Goal: Answer question/provide support

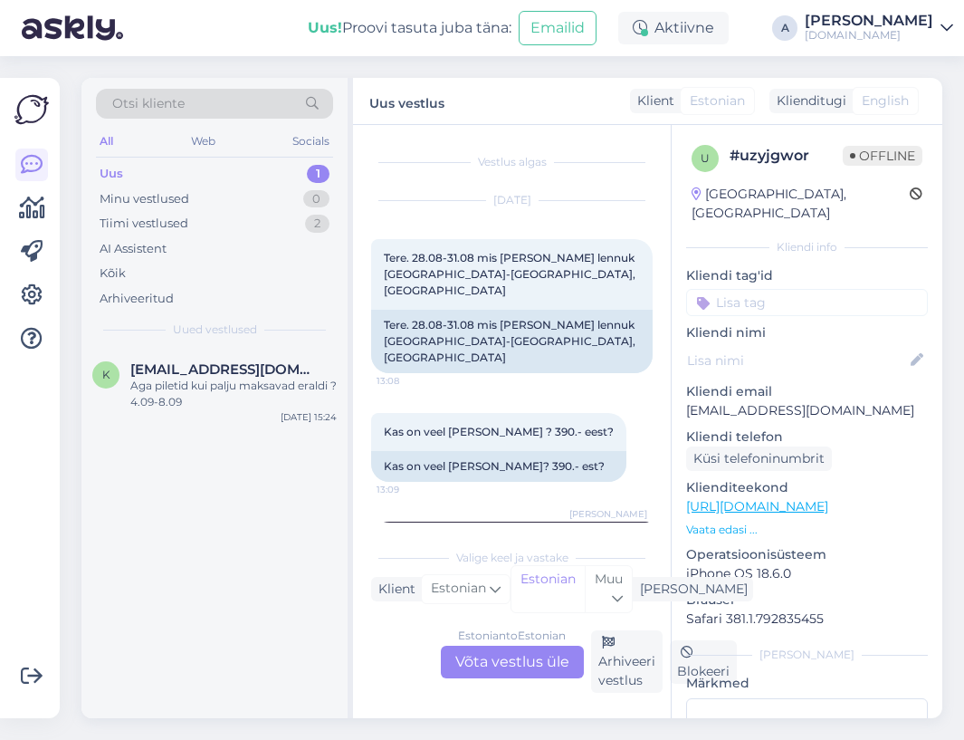
click at [221, 379] on div "Aga piletid kui palju maksavad eraldi ? 4.09-8.09" at bounding box center [233, 394] width 206 height 33
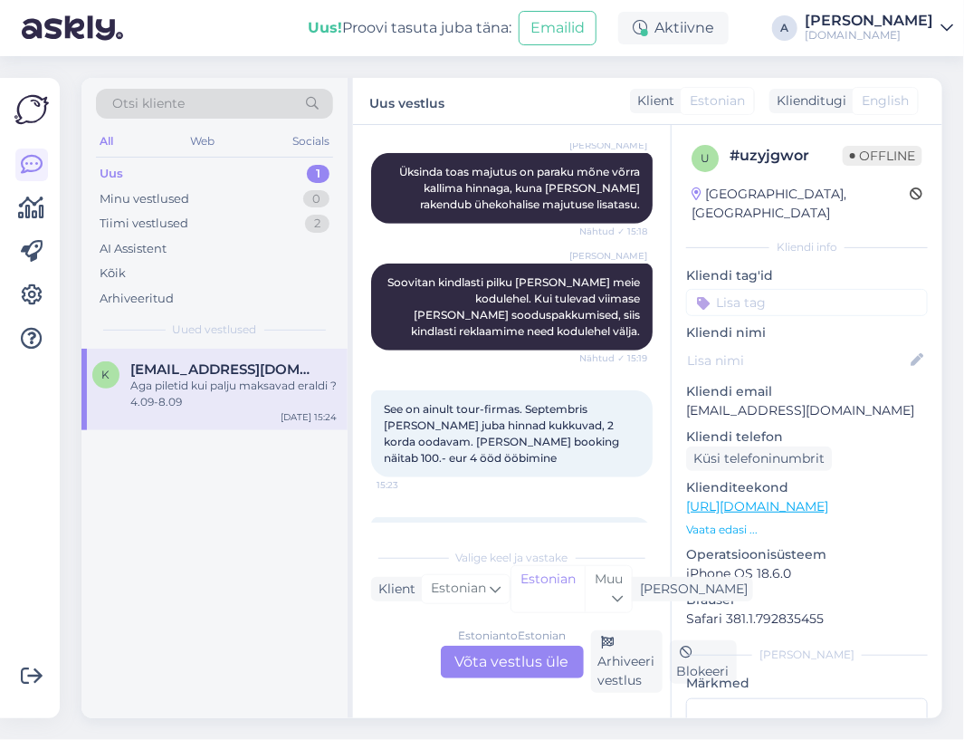
click at [522, 668] on div "Estonian to Estonian Võta vestlus üle" at bounding box center [512, 662] width 143 height 33
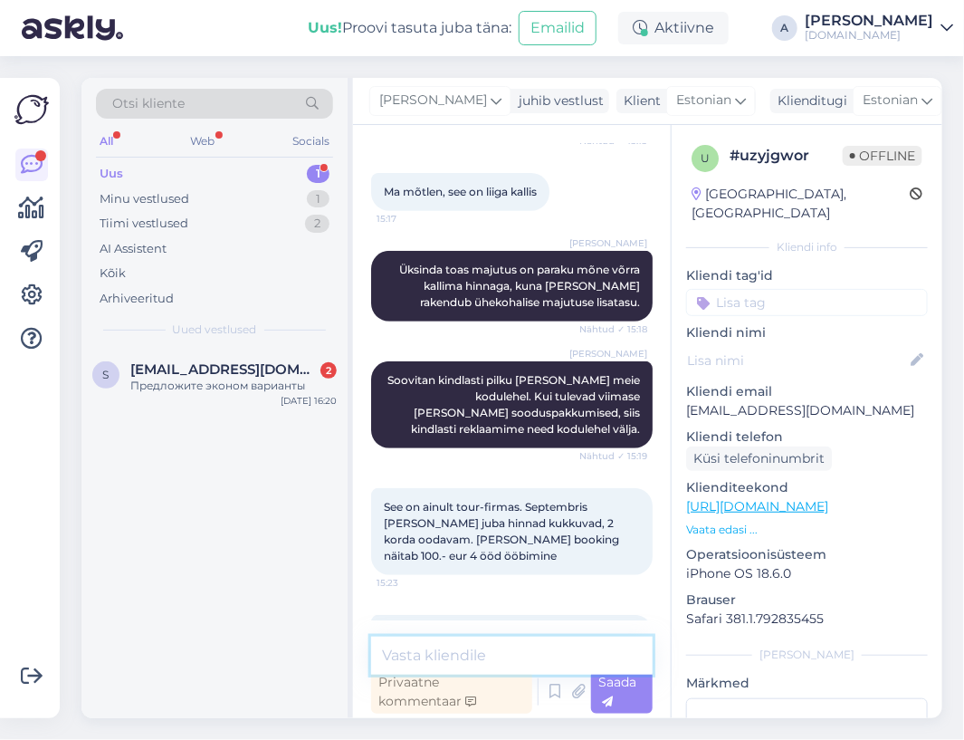
drag, startPoint x: 489, startPoint y: 643, endPoint x: 484, endPoint y: 626, distance: 18.0
click at [489, 642] on textarea at bounding box center [512, 656] width 282 height 38
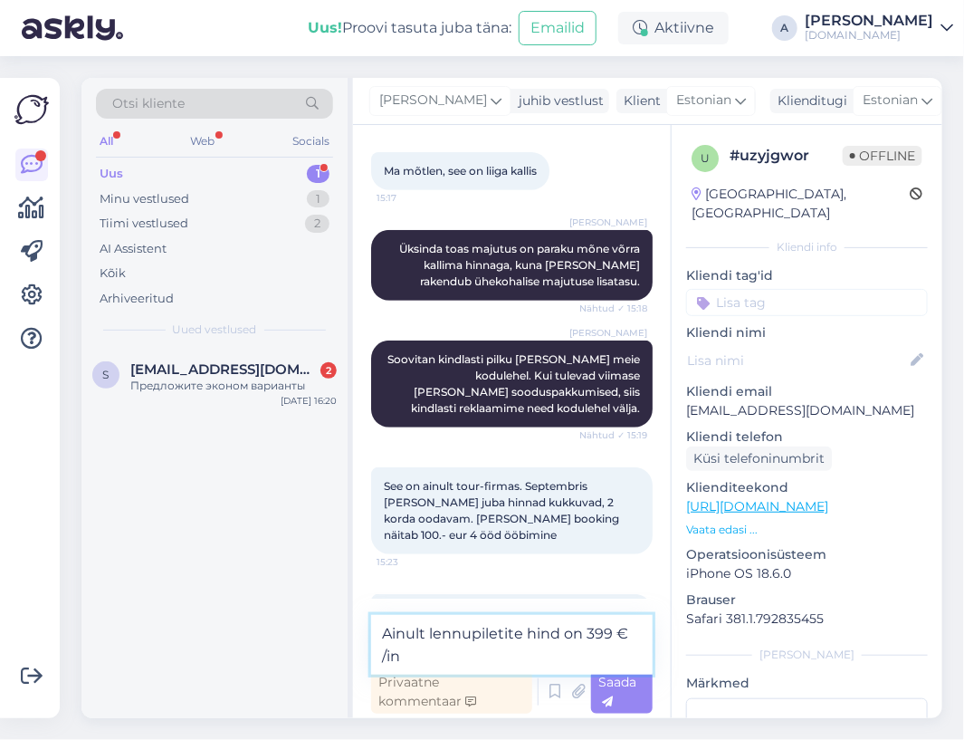
type textarea "Ainult lennupiletite hind on 399 € /in."
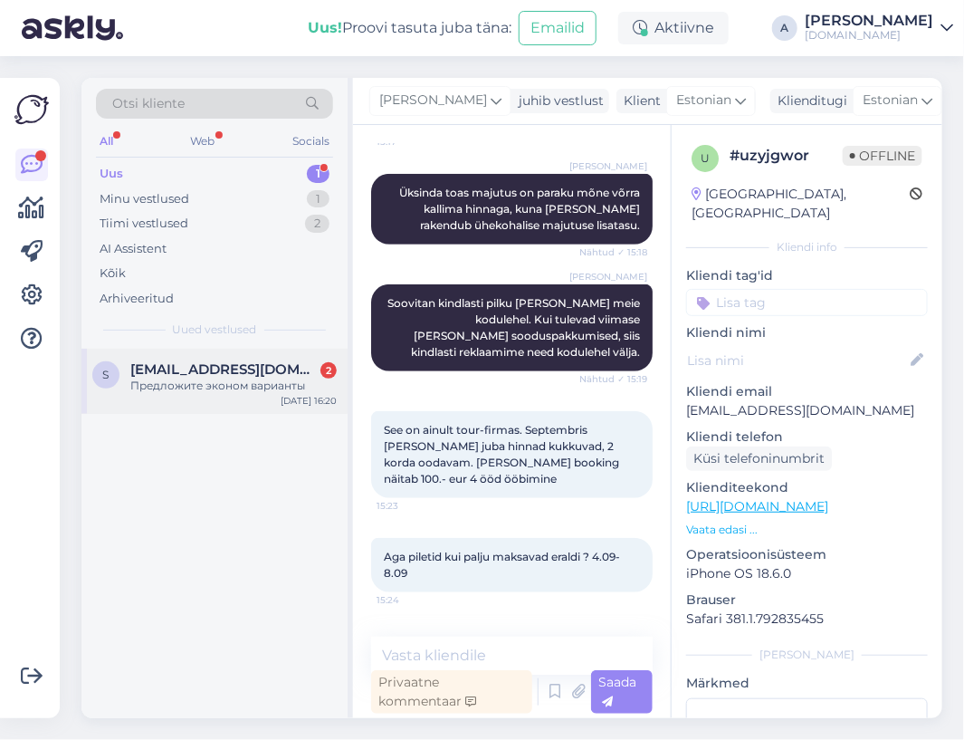
click at [253, 396] on div "s sahadga58@list.ru 2 Предложите эконом варианты Aug 17 16:20" at bounding box center [215, 381] width 266 height 65
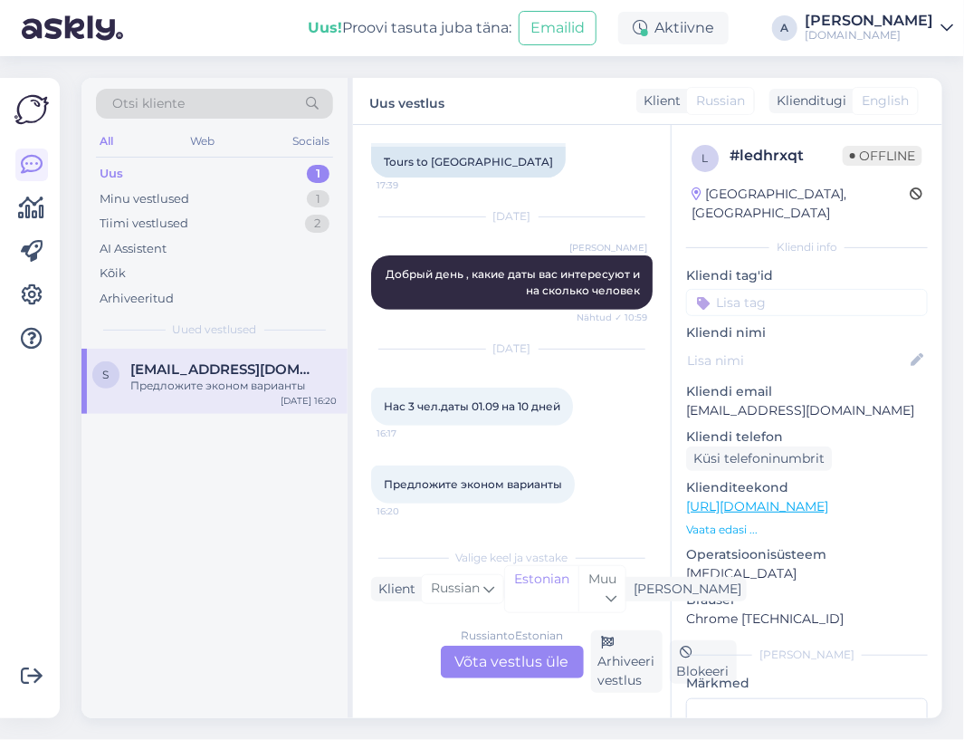
click at [507, 666] on div "Russian to Estonian Võta vestlus üle" at bounding box center [512, 662] width 143 height 33
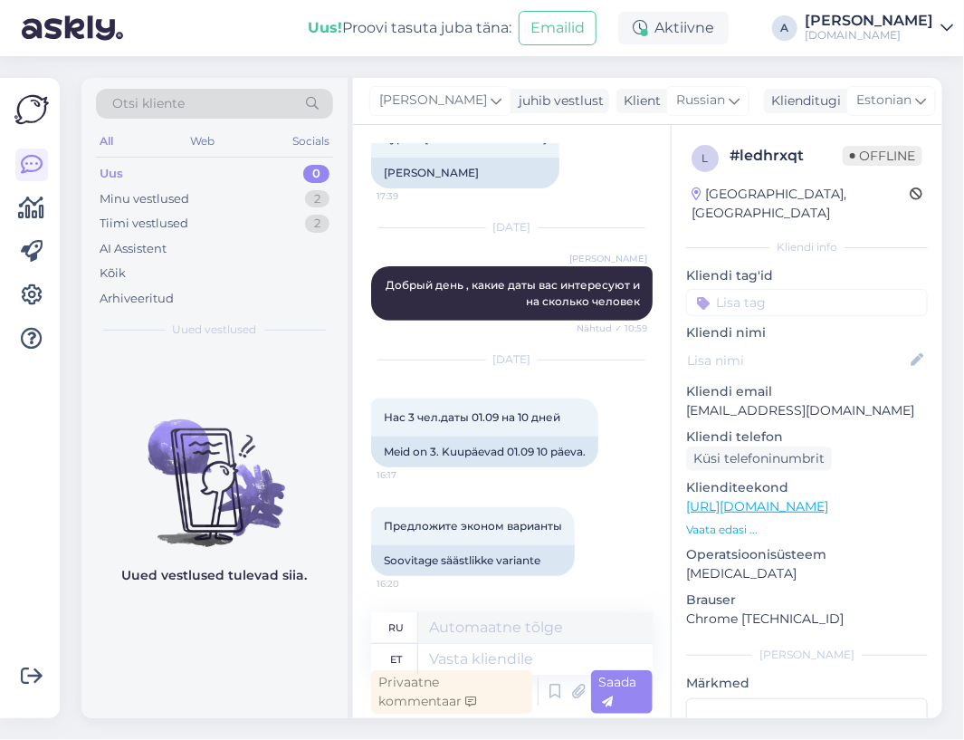
scroll to position [119, 0]
click at [491, 96] on icon at bounding box center [496, 101] width 11 height 20
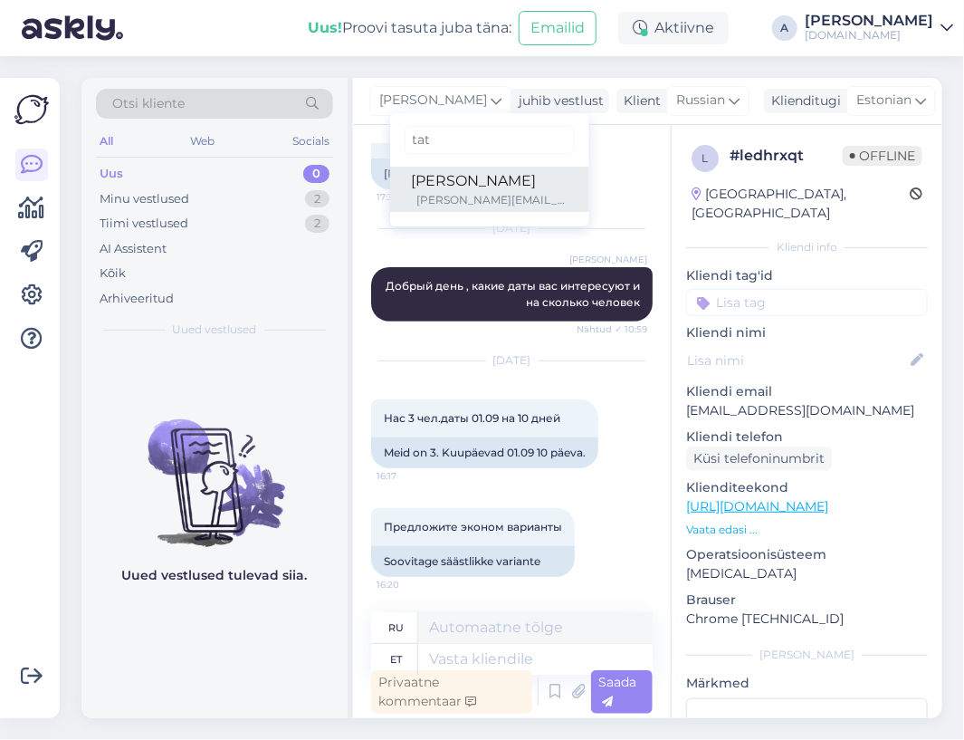
type input "tat"
click at [455, 206] on div "tatjana@tuusik.ee" at bounding box center [492, 200] width 150 height 16
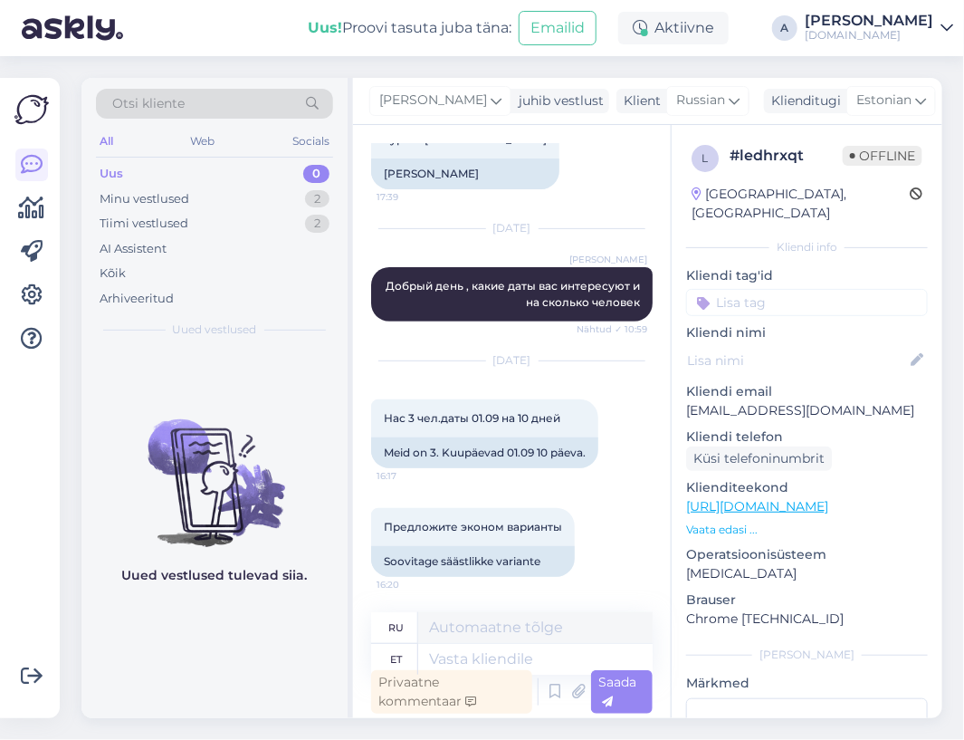
scroll to position [130, 0]
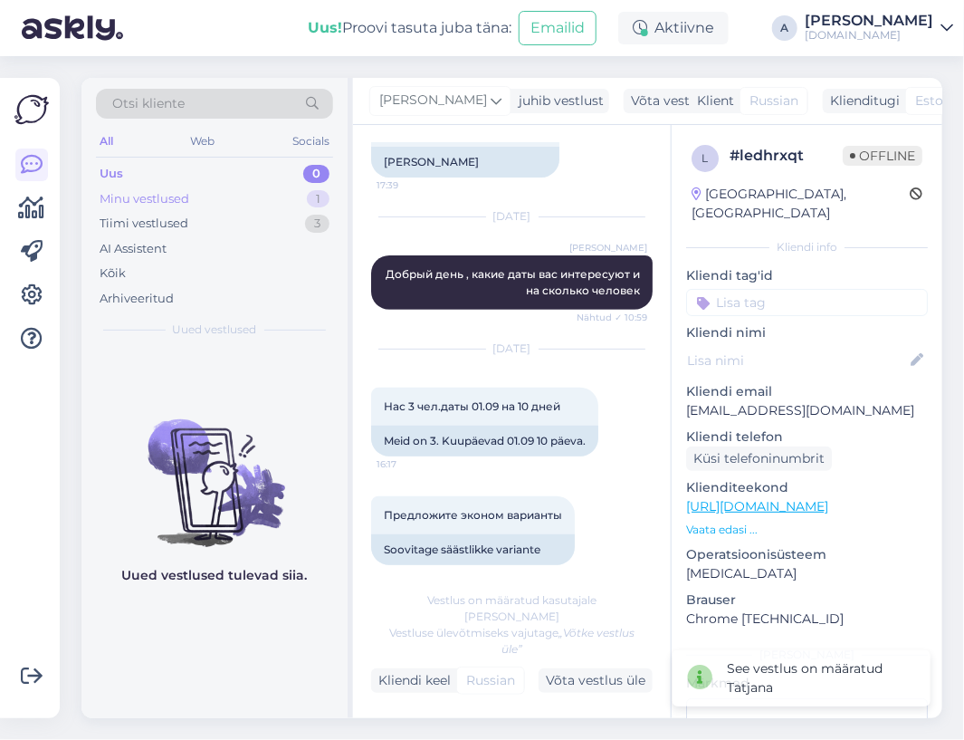
click at [287, 196] on div "Minu vestlused 1" at bounding box center [214, 199] width 237 height 25
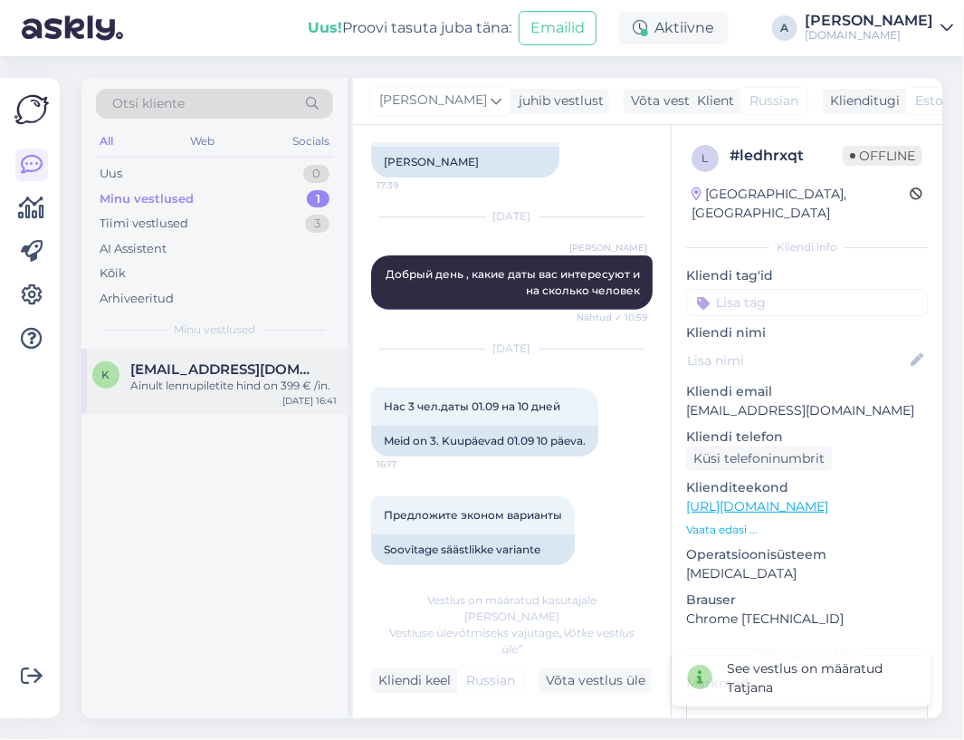
click at [283, 367] on div "ksjuscha84@mail.ru" at bounding box center [233, 369] width 206 height 16
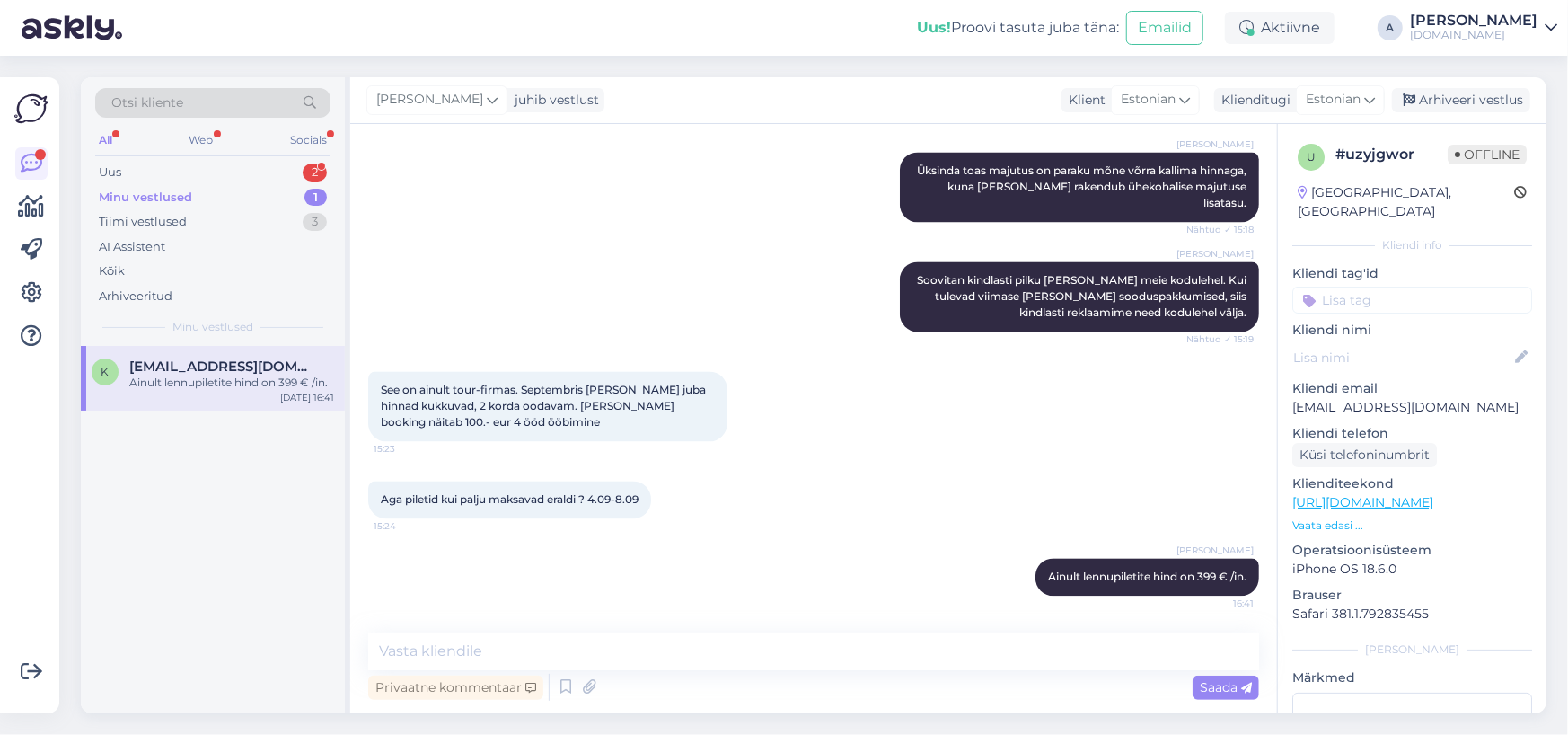
scroll to position [2242, 0]
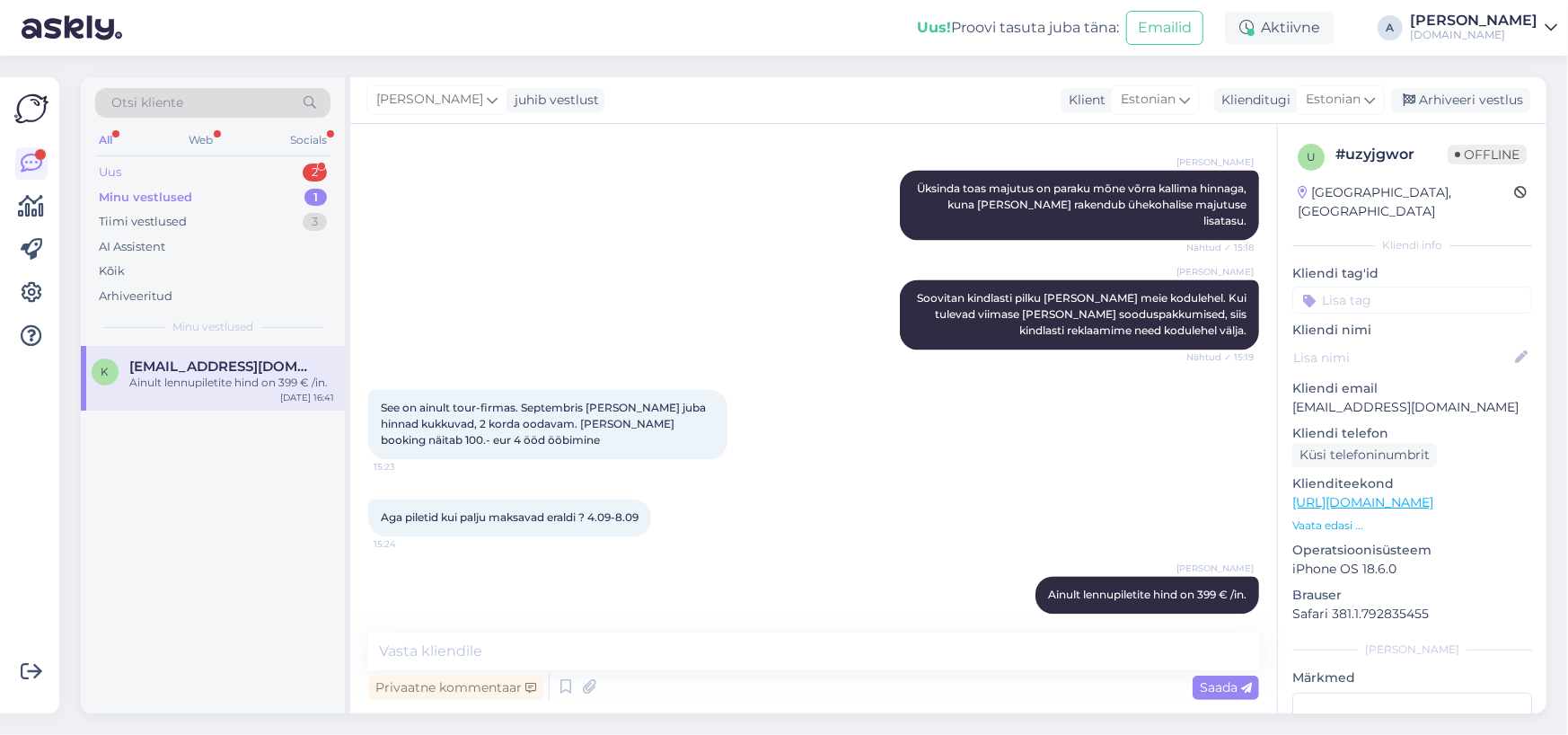
click at [256, 178] on div "Uus 2" at bounding box center [212, 172] width 235 height 25
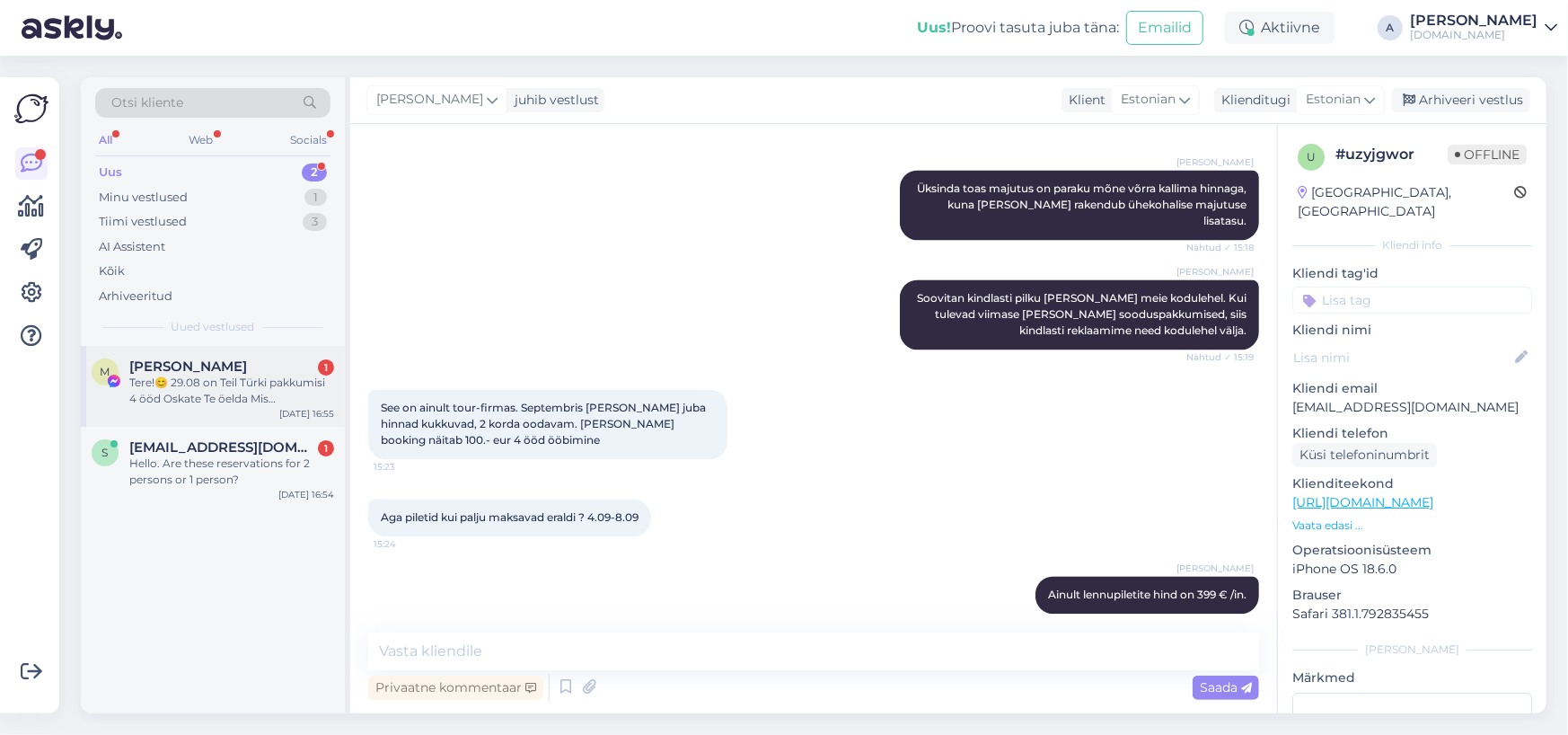
click at [267, 395] on div "Tere!😊 29.08 on Teil Türki pakkumisi 4 ööd Oskate Te öelda Mis kellaaegadel len…" at bounding box center [231, 391] width 204 height 33
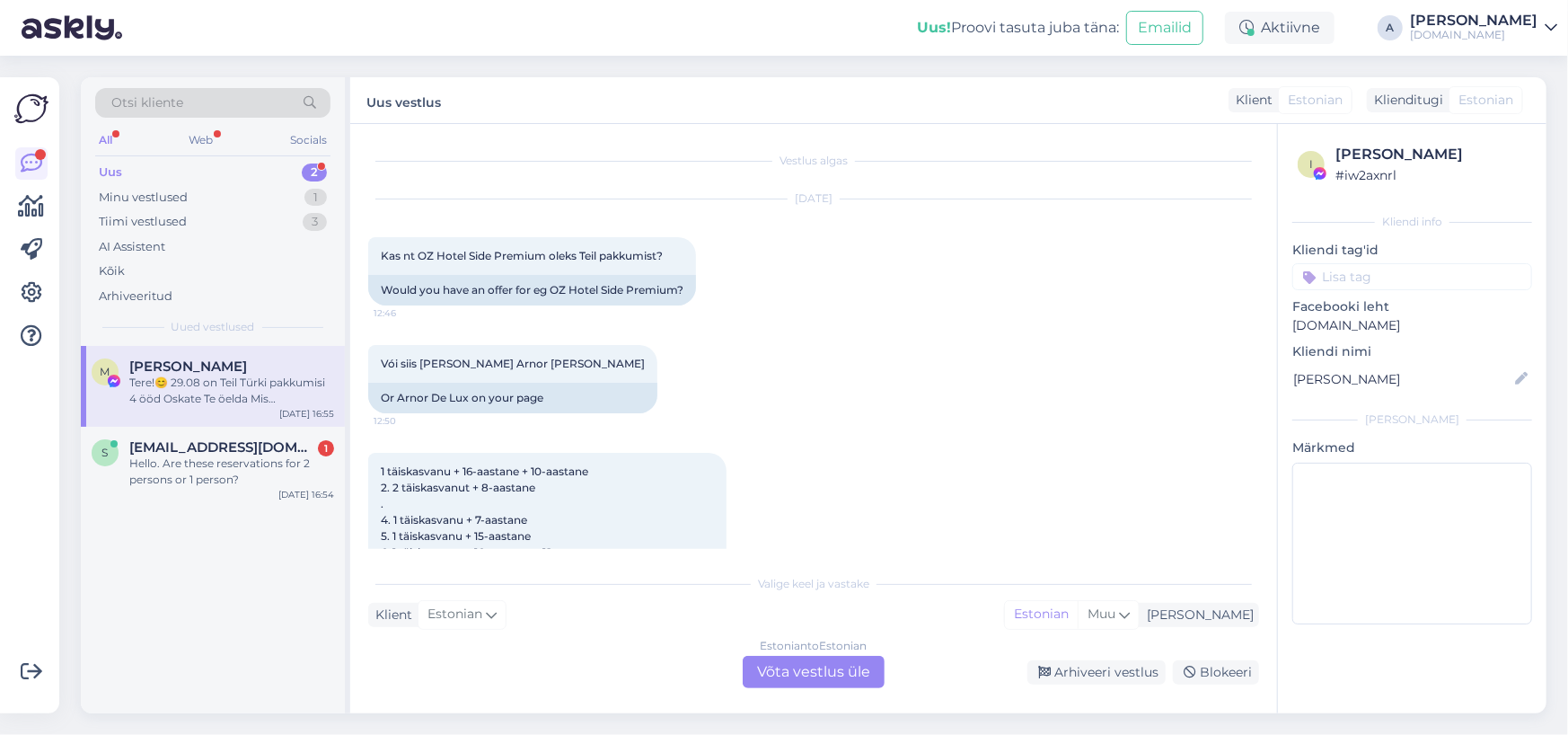
scroll to position [12113, 0]
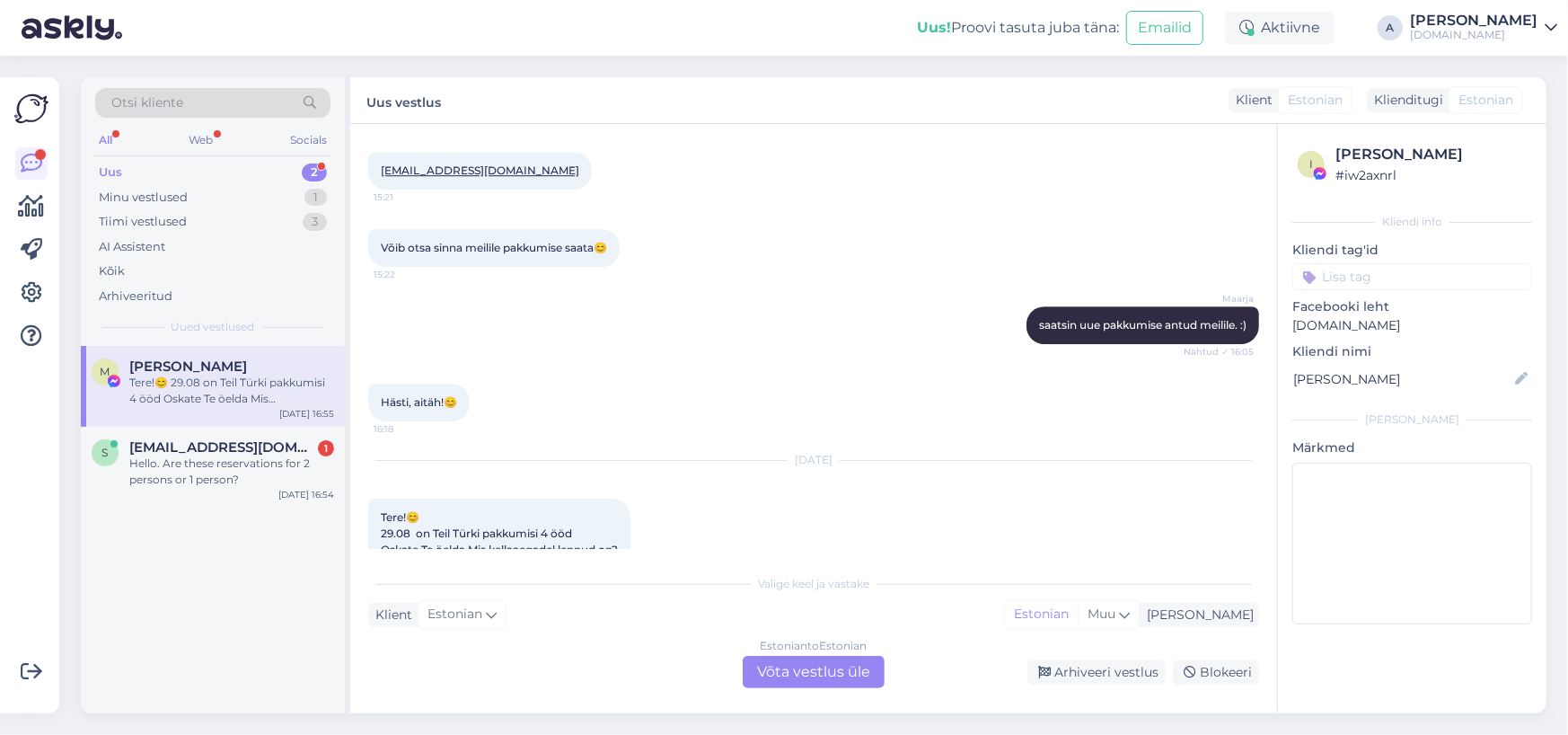
click at [815, 672] on div "Estonian to Estonian Võta vestlus üle" at bounding box center [813, 672] width 142 height 33
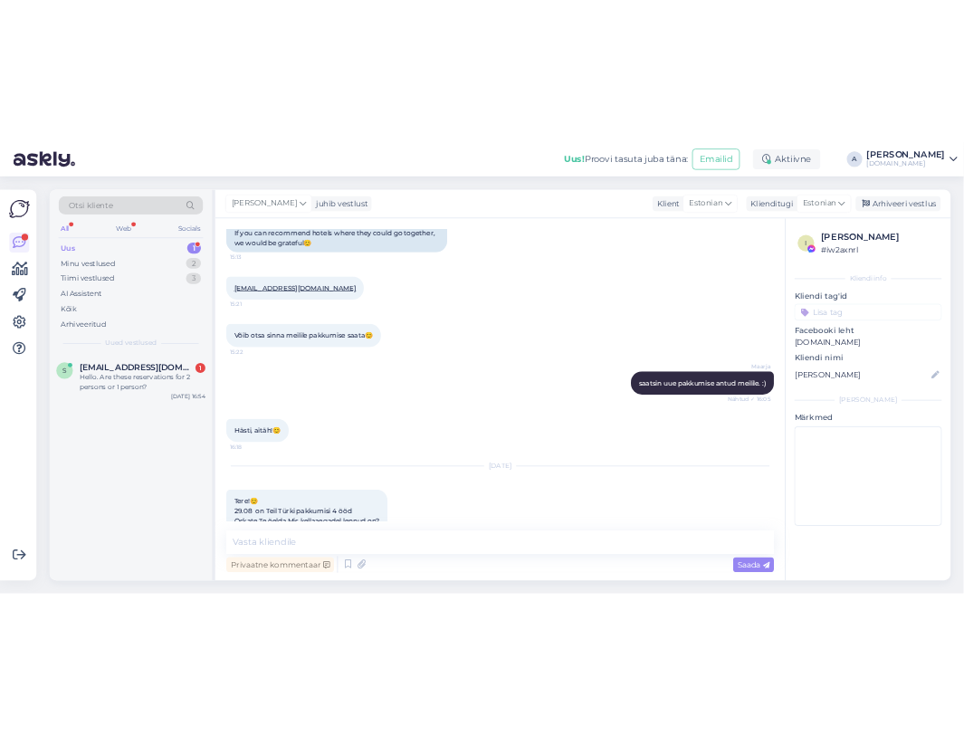
scroll to position [13193, 0]
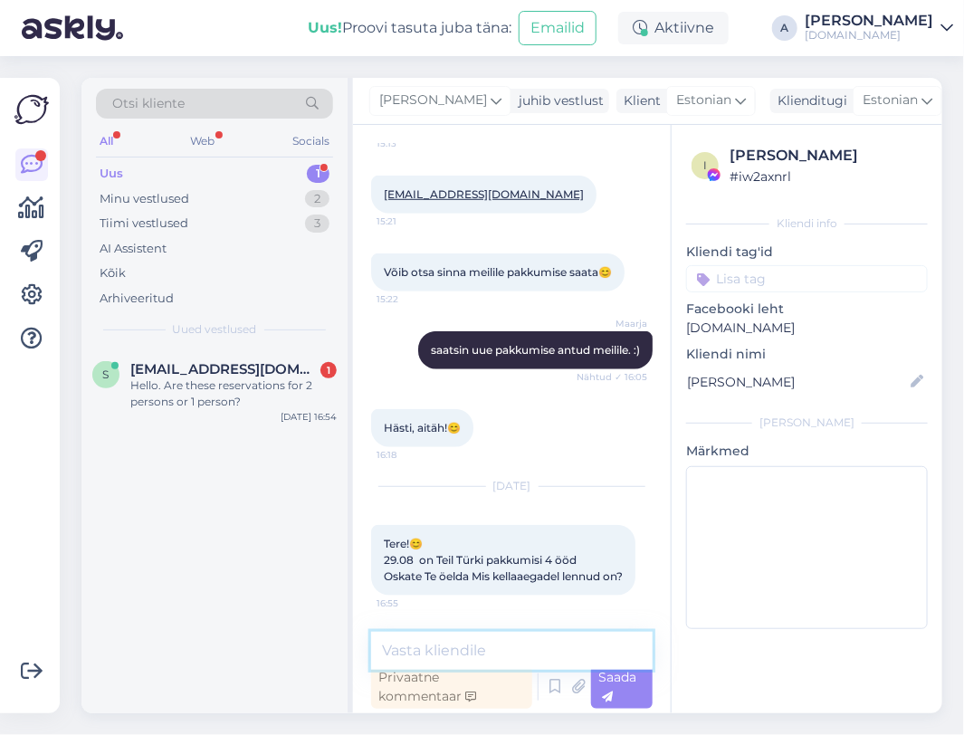
drag, startPoint x: 520, startPoint y: 639, endPoint x: 525, endPoint y: 647, distance: 9.8
click at [522, 641] on textarea at bounding box center [512, 651] width 282 height 38
click at [527, 653] on textarea at bounding box center [512, 651] width 282 height 38
paste textarea "Reisi lennuajad on allolevad (võivad muutuda): 29.08 Tallinn - Antalya 12:05 - …"
type textarea "Reisi lennuajad on allolevad (võivad muutuda): 29.08 Tallinn - Antalya 12:05 - …"
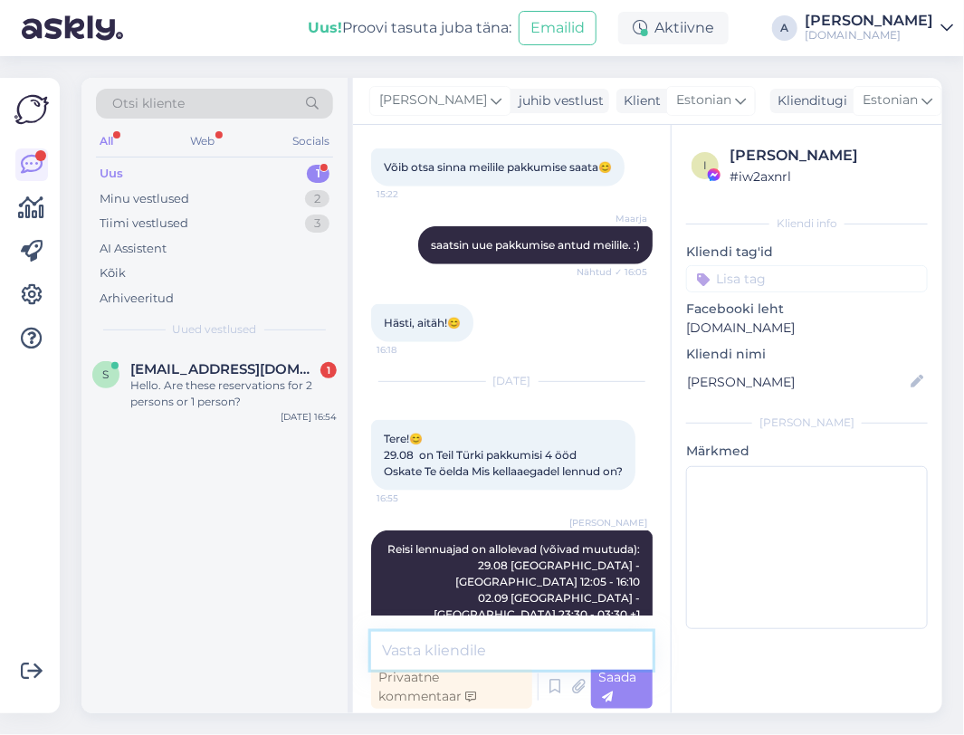
scroll to position [13320, 0]
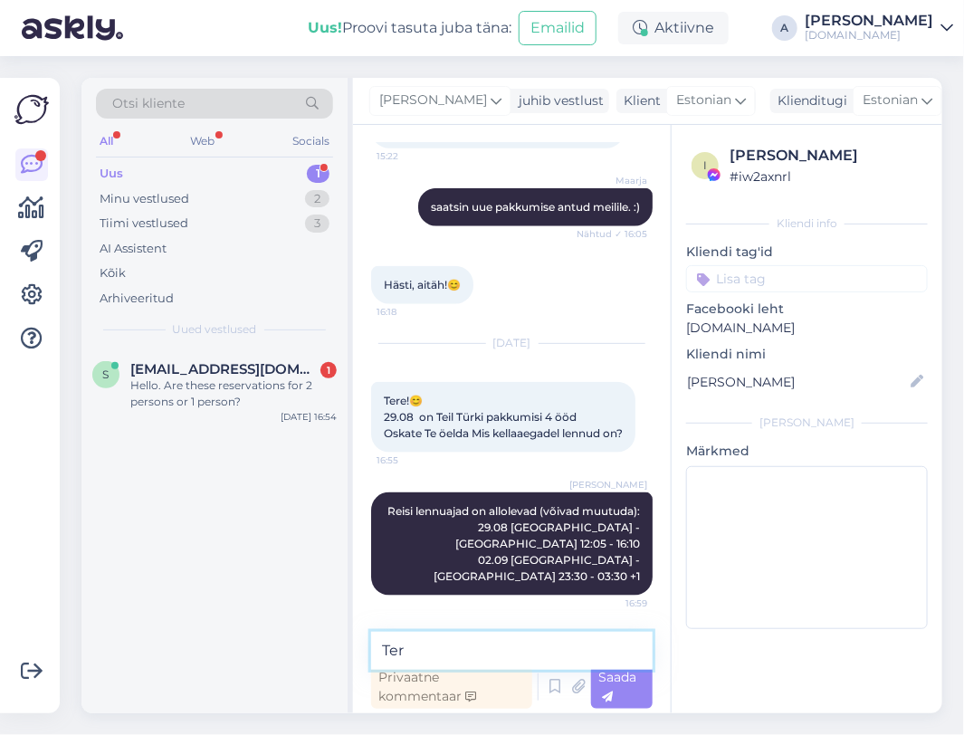
type textarea "Tere"
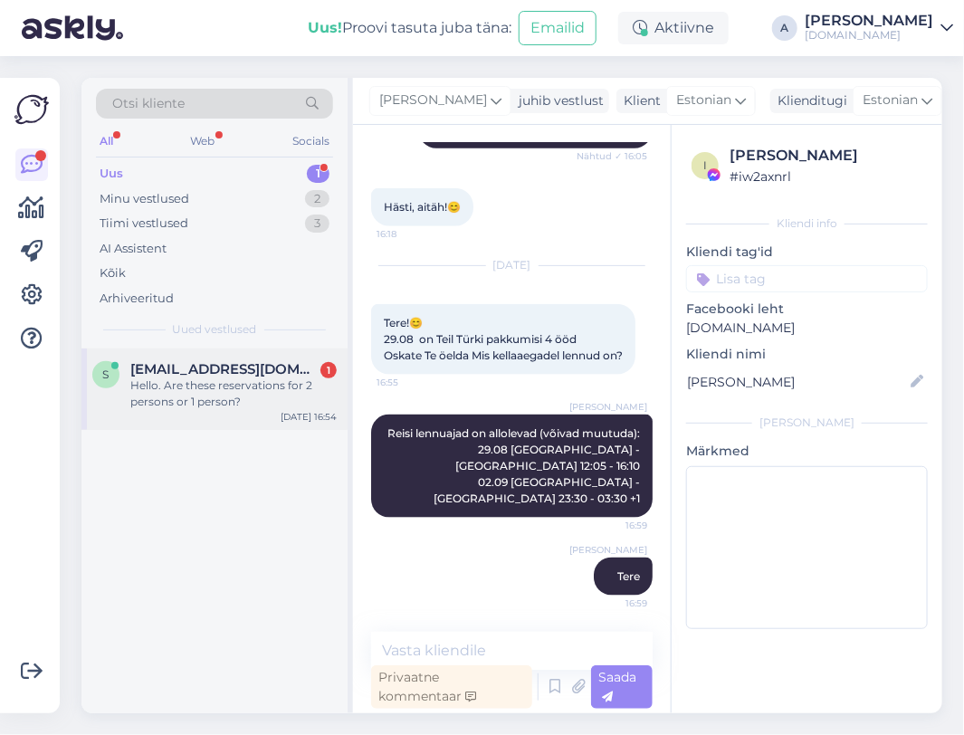
click at [213, 380] on div "Hello. Are these reservations for 2 persons or 1 person?" at bounding box center [233, 394] width 206 height 33
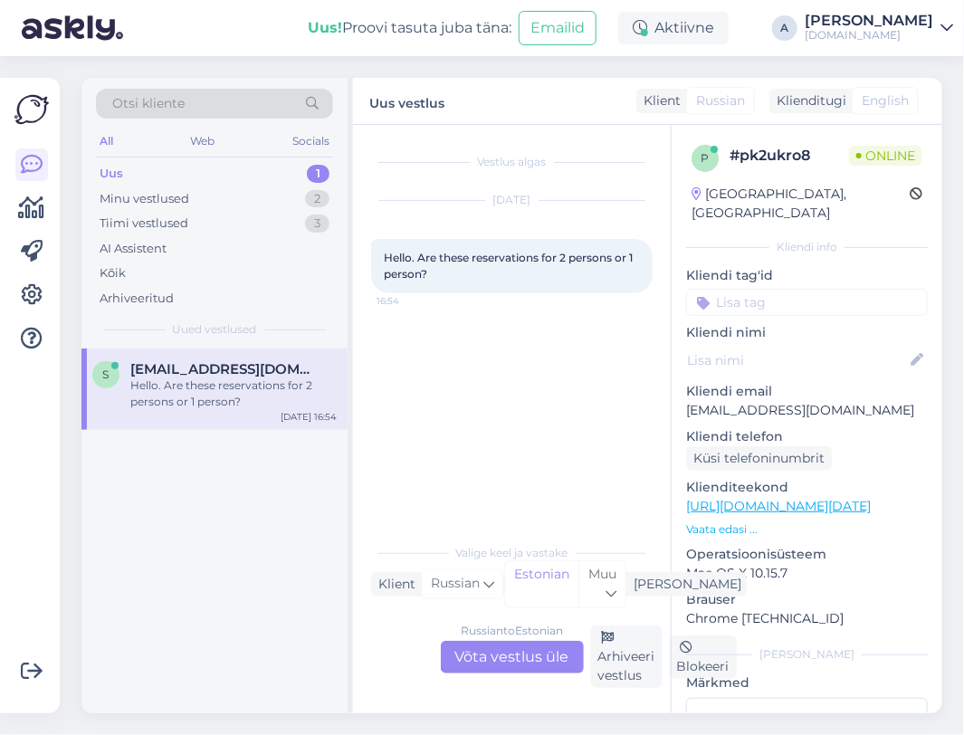
click at [488, 638] on div "Russian to Estonian Võta vestlus üle Arhiveeri vestlus Blokeeri" at bounding box center [512, 657] width 282 height 62
click at [487, 650] on div "Russian to Estonian Võta vestlus üle" at bounding box center [512, 657] width 143 height 33
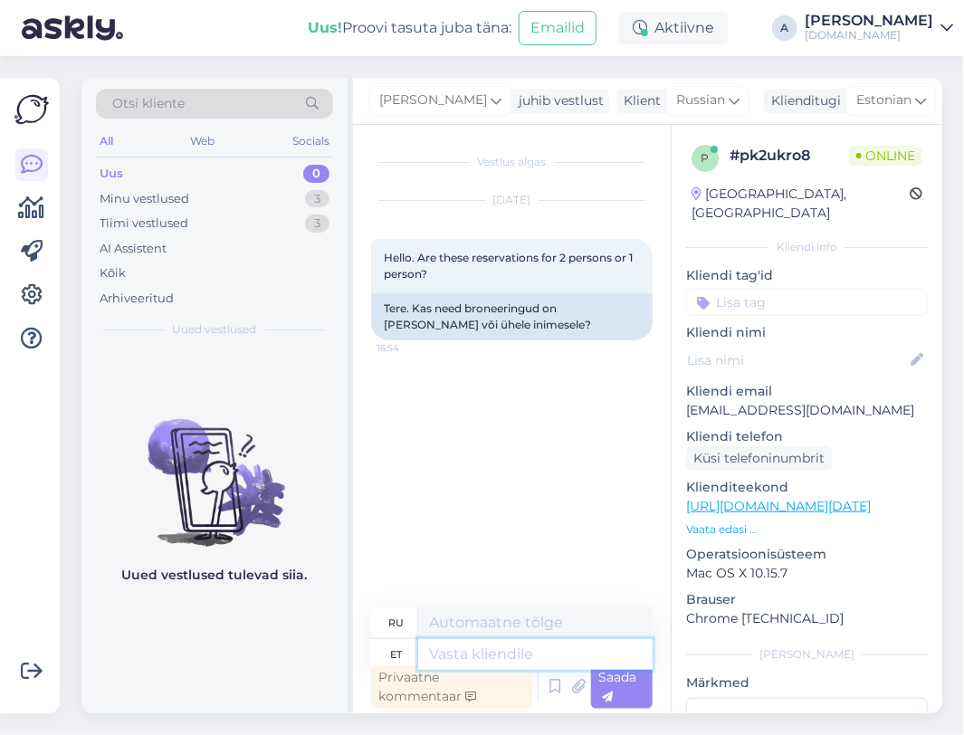
click at [474, 649] on textarea at bounding box center [535, 654] width 235 height 31
type textarea "Tere, m"
type textarea "Привет,"
type textarea "Tere, mis"
type textarea "Привет, что?"
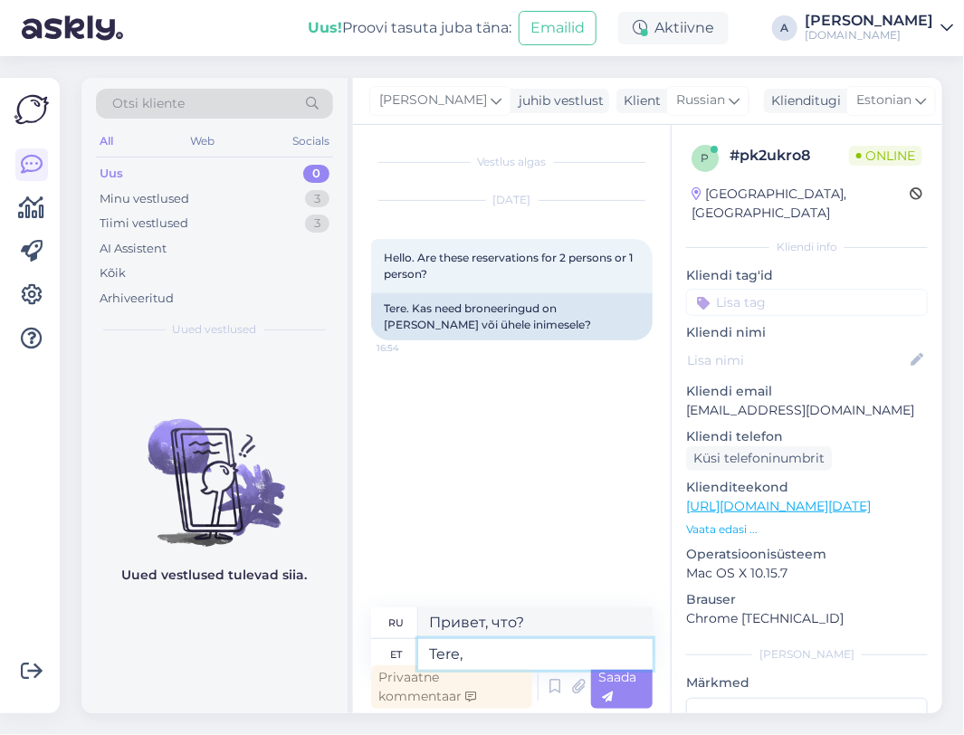
type textarea "Tere,"
type textarea "Привет,"
type textarea "Tere"
type textarea "Привет"
type textarea "Tere päevast, mi"
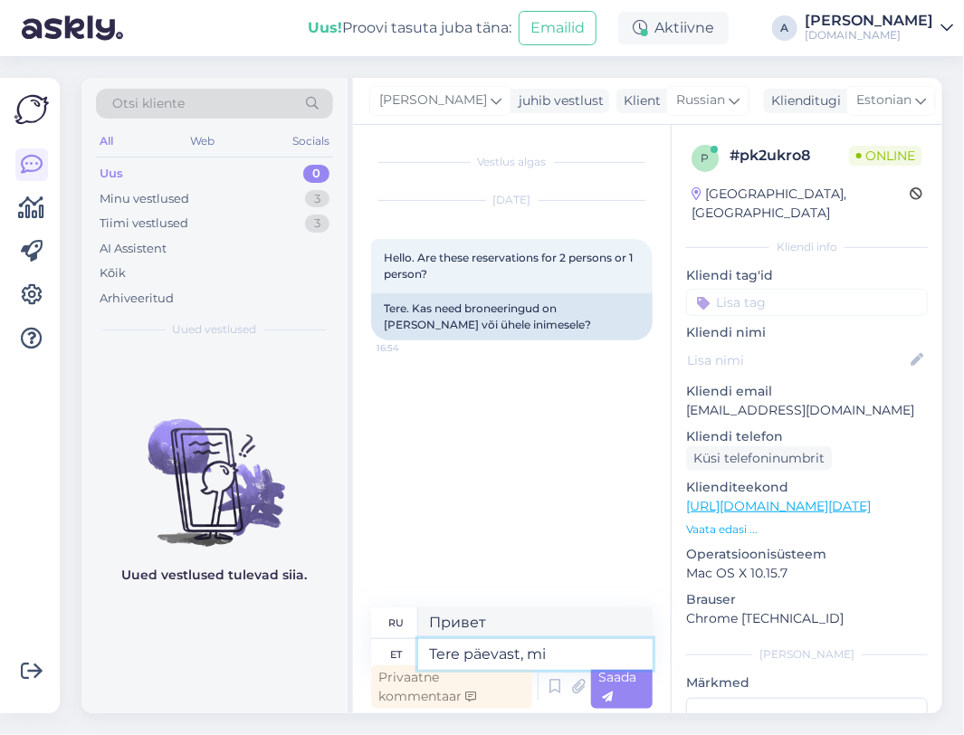
type textarea "Добрый день,"
type textarea "Tere päevast, mis rei"
type textarea "Добрый день, что"
type textarea "Tere päevast, mis reisi te"
type textarea "Добрый день, какое путешествие"
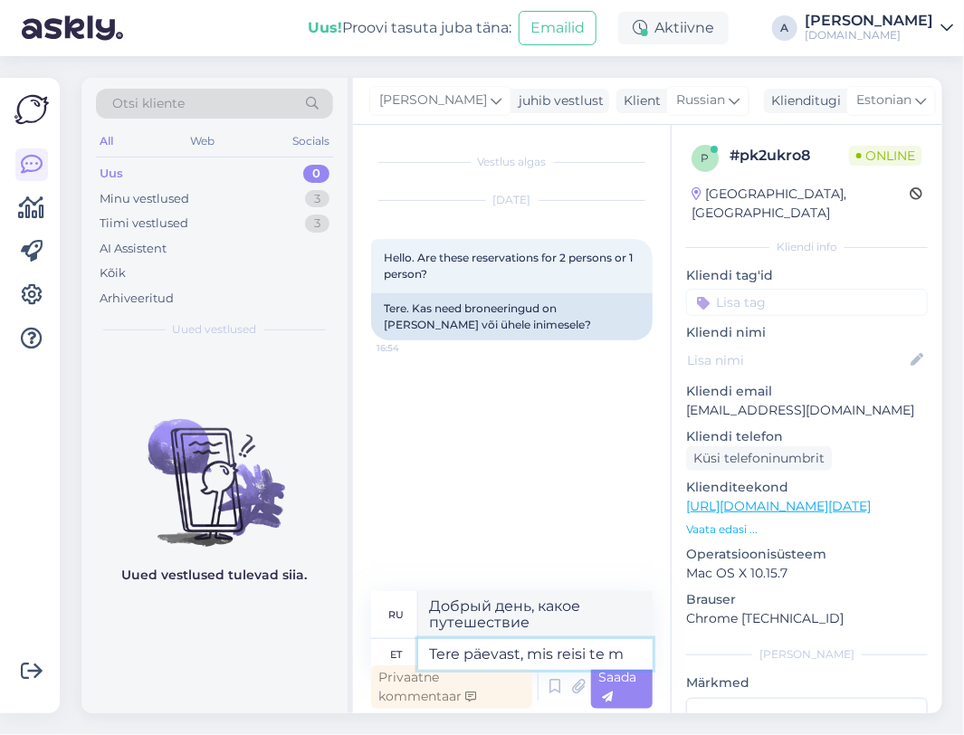
type textarea "Tere päevast, mis reisi te mõ"
type textarea "Добрый день, как дела?"
type textarea "Tere päevast, mis reisi te mõtlete?"
type textarea "Добрый день, о какой поездке вы думаете?"
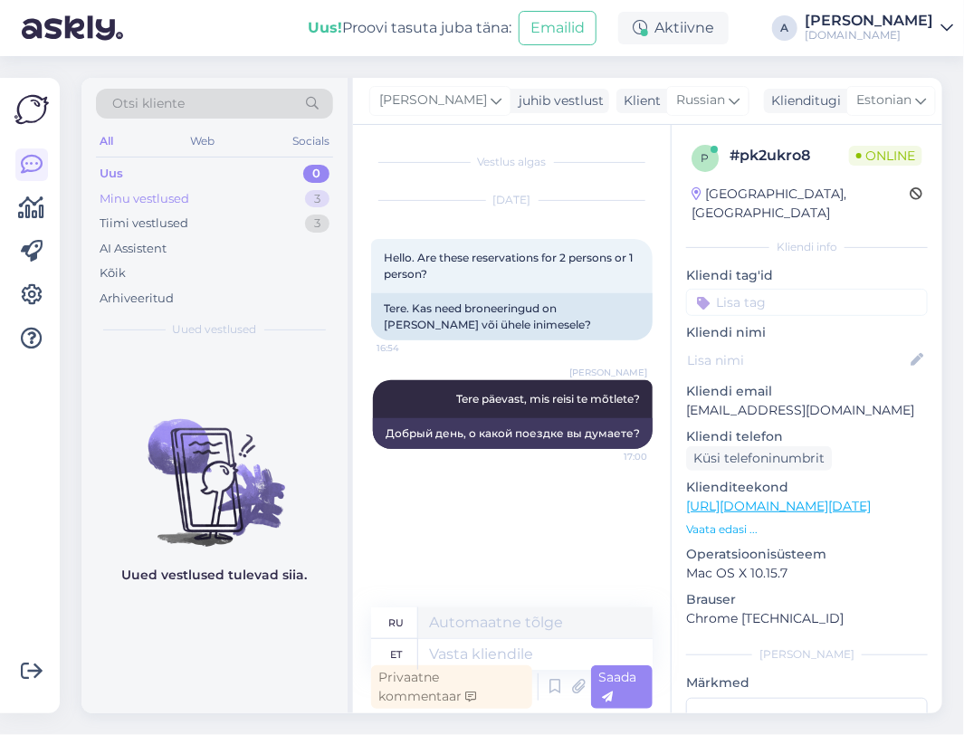
click at [254, 190] on div "Minu vestlused 3" at bounding box center [214, 199] width 237 height 25
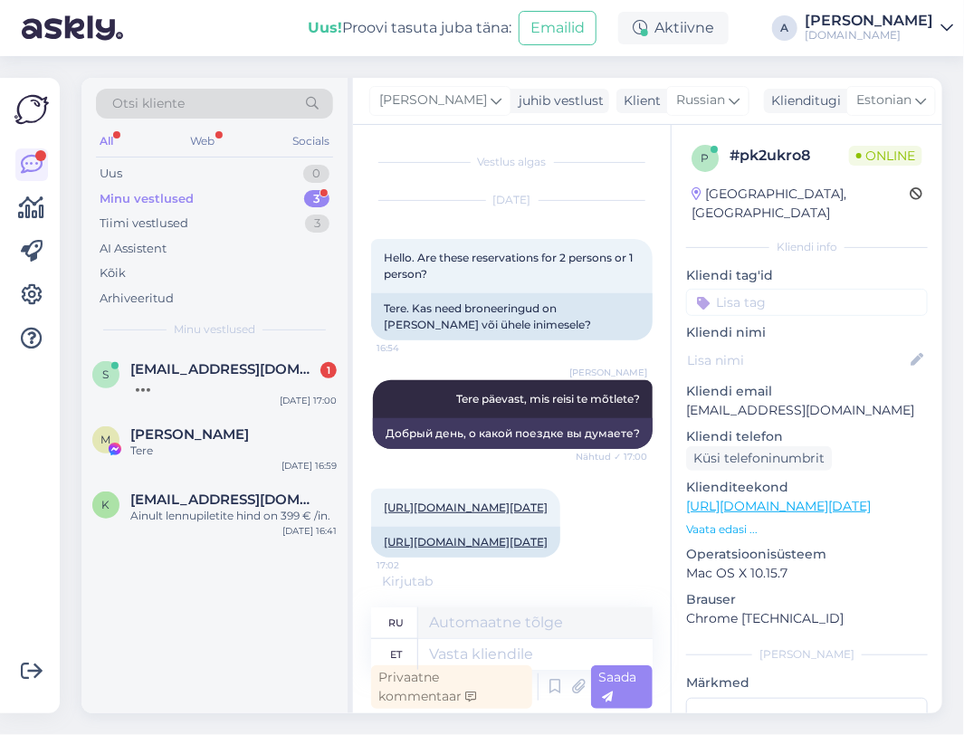
scroll to position [68, 0]
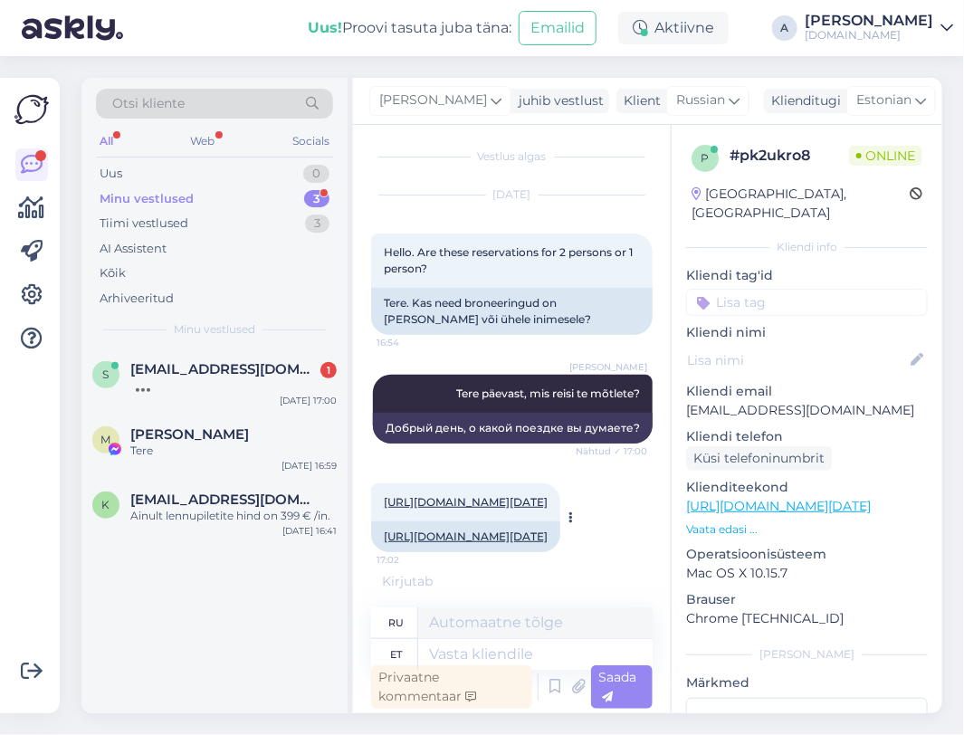
click at [507, 495] on link "https://tuusik.ee/ru/poisk-puteshestviya/417777690?0=ru&date=2025-09-06&nights=3" at bounding box center [466, 502] width 164 height 14
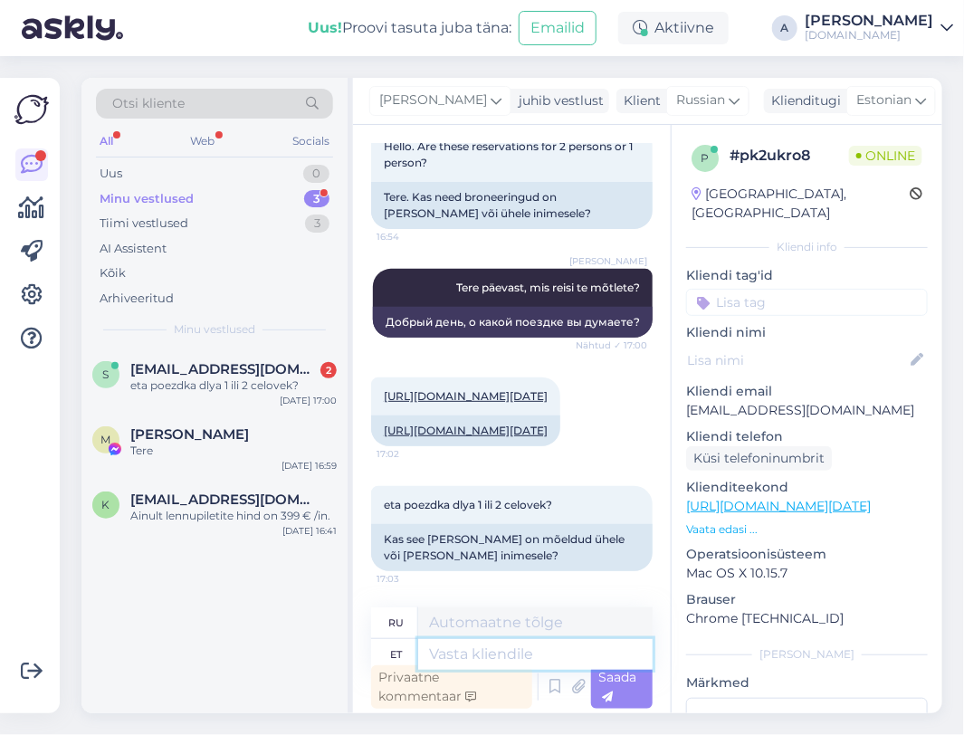
click at [500, 647] on textarea at bounding box center [535, 654] width 235 height 31
type textarea "T"
type textarea "Hinnad"
type textarea "Цены"
type textarea "Hinnad on 1"
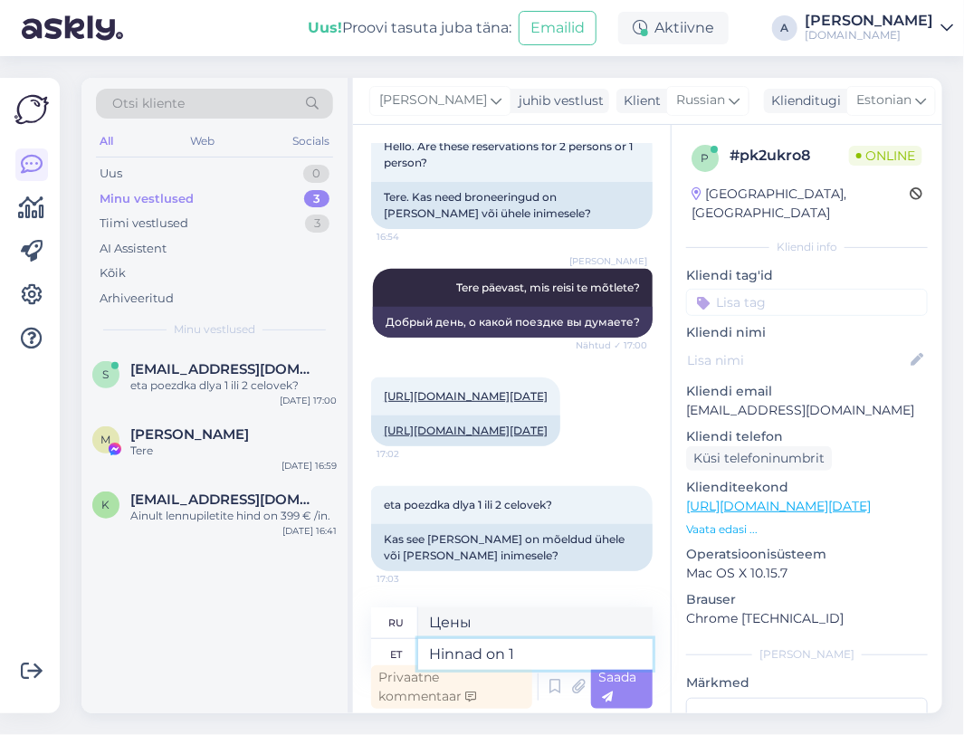
type textarea "Цены указаны"
type textarea "Hinnad on 1-täi"
type textarea "Цены указаны за 1 шт."
type textarea "Hinnad on 1-täisk"
type textarea "Цены указаны на 1 человека."
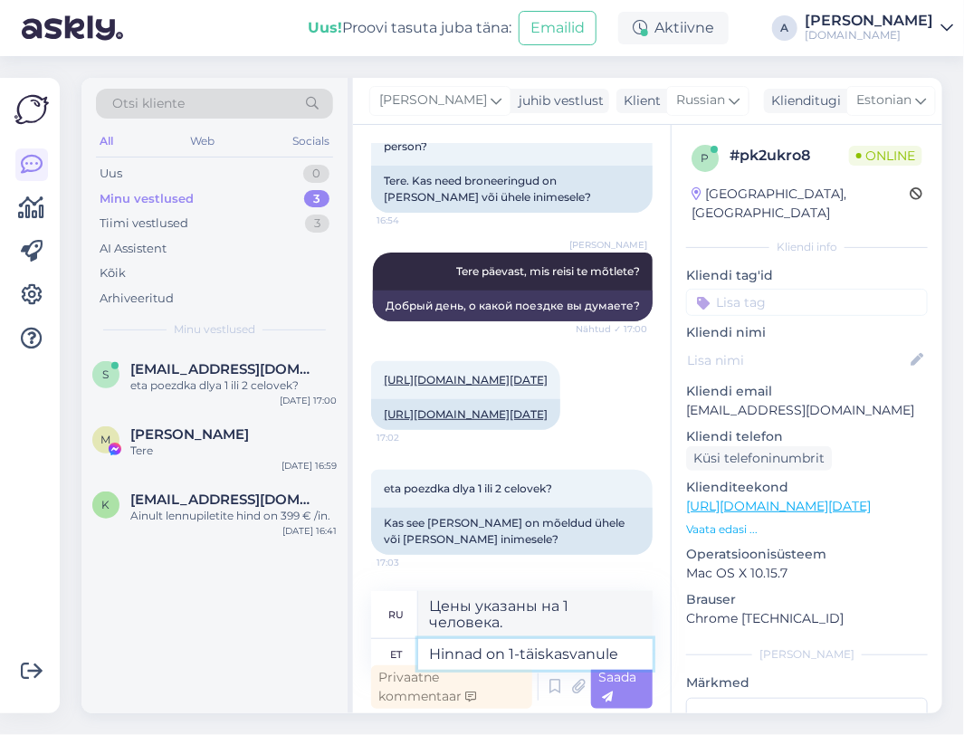
type textarea "Hinnad on 1-täiskasvanule"
type textarea "Цены указаны за 1 взрослого."
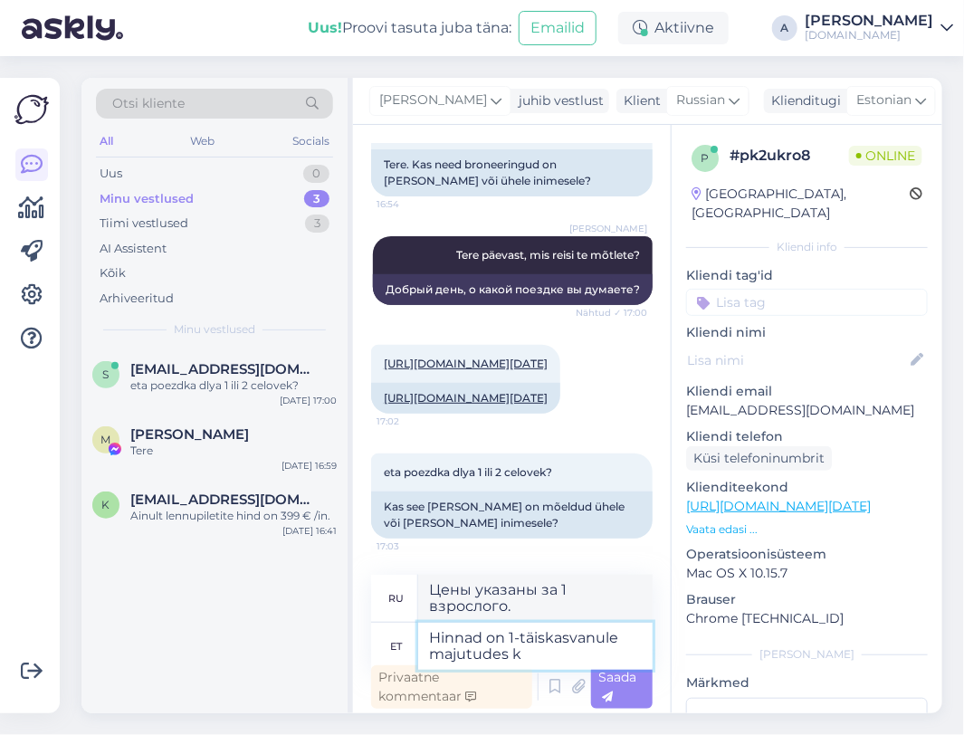
type textarea "Hinnad on 1-täiskasvanule majutudes ka"
type textarea "Цены указаны на 1 взрослого."
type textarea "Hinnad on 1-täiskasvanule majutudes kahekesi to"
type textarea "Цены указаны за размещение 1 взрослого."
type textarea "Hinnad on 1-täiskasvanule majutudes kahekesi toas."
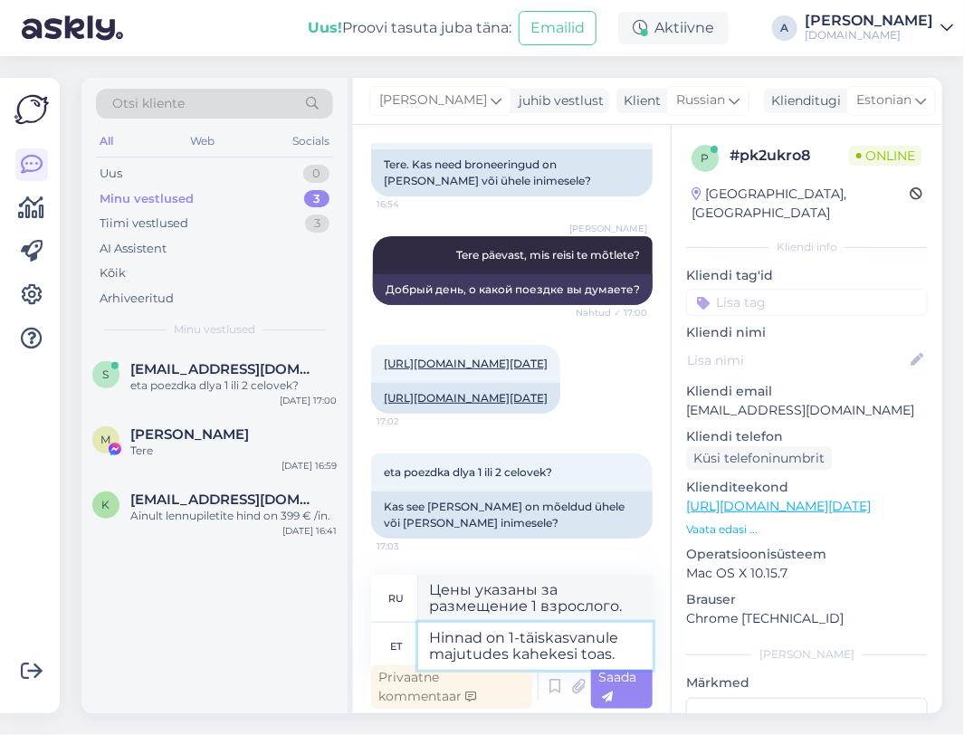
type textarea "Цены указаны за размещение 1 взрослого в двухместном номере."
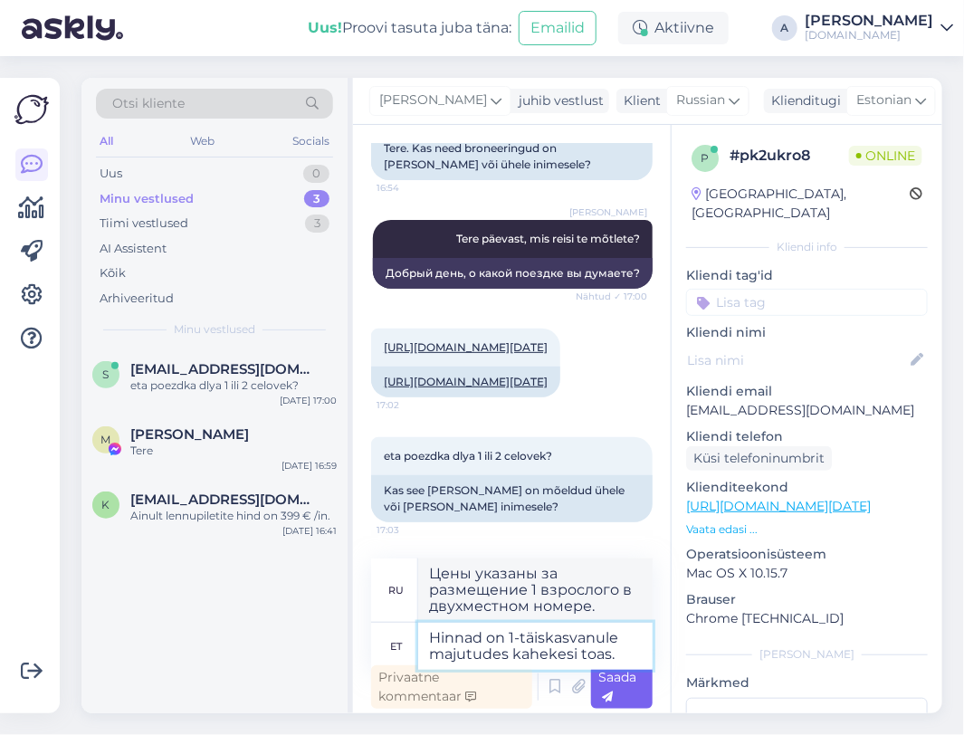
type textarea "Hinnad on 1-täiskasvanule majutudes kahekesi toas."
click at [626, 702] on div "Saada" at bounding box center [622, 687] width 62 height 43
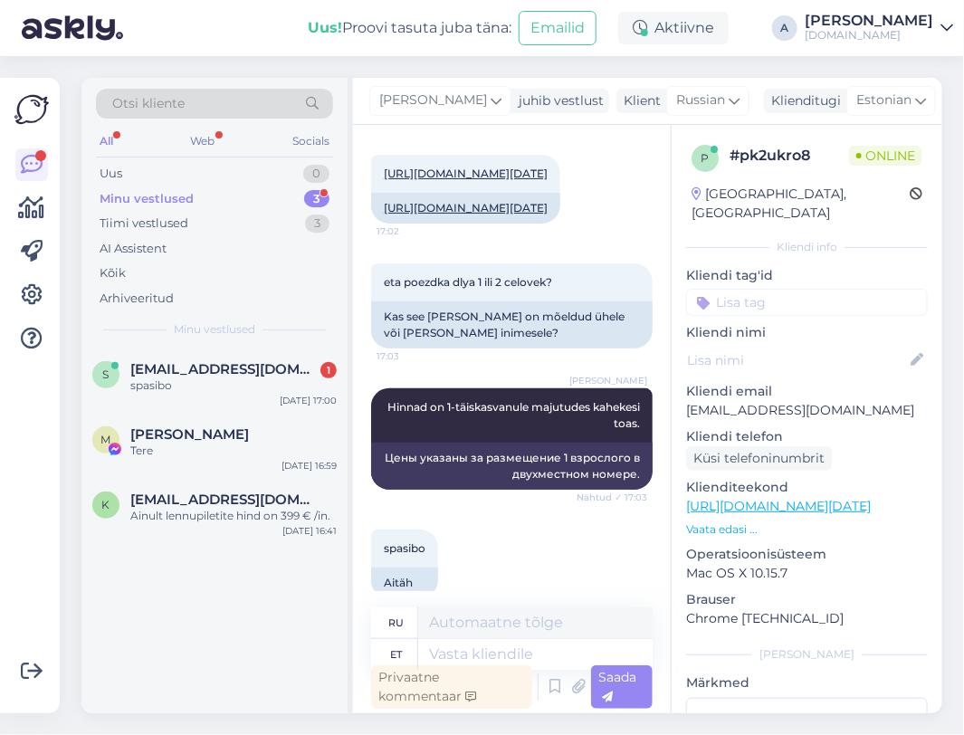
scroll to position [443, 0]
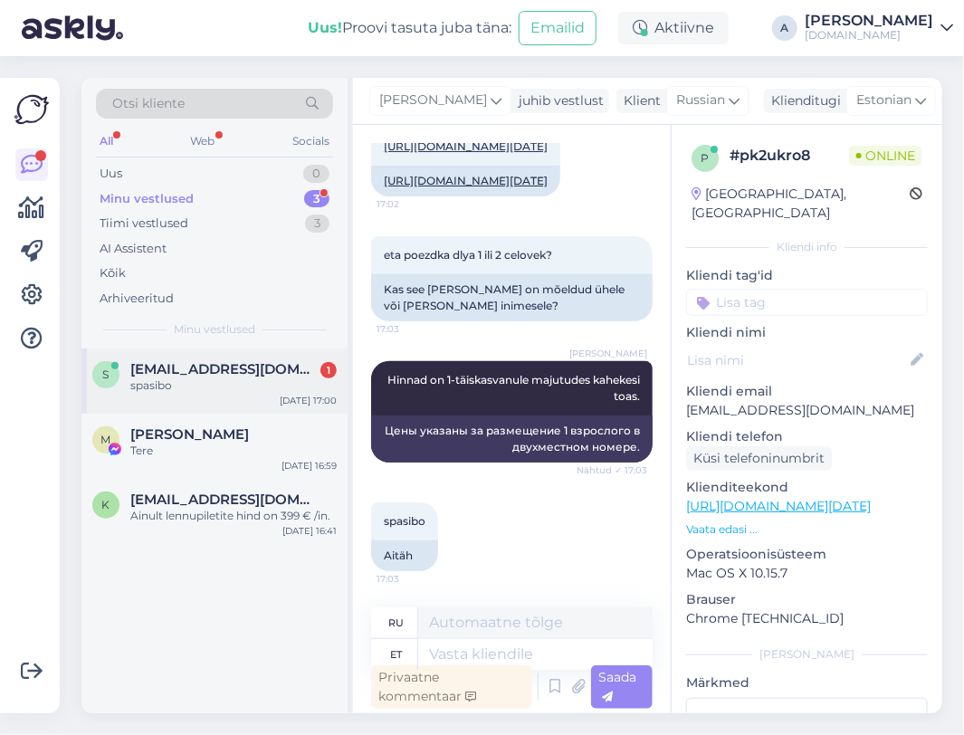
click at [264, 383] on div "spasibo" at bounding box center [233, 386] width 206 height 16
click at [254, 448] on div "Tere" at bounding box center [233, 451] width 206 height 16
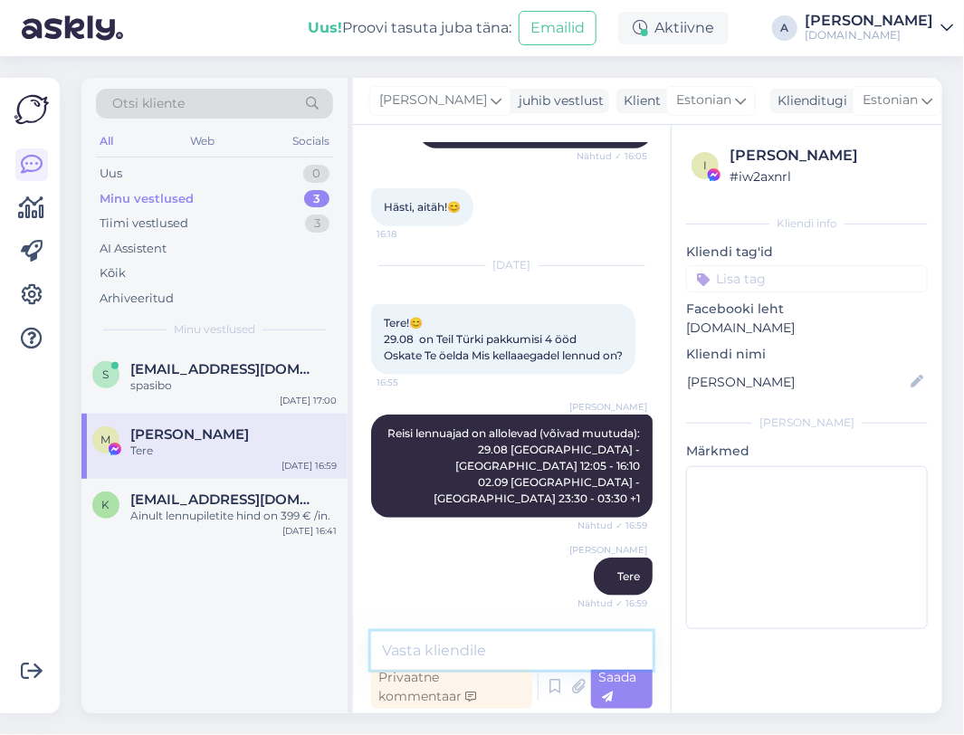
click at [501, 660] on textarea at bounding box center [512, 651] width 282 height 38
type textarea "Kas need lennuajad sobiks Teile?"
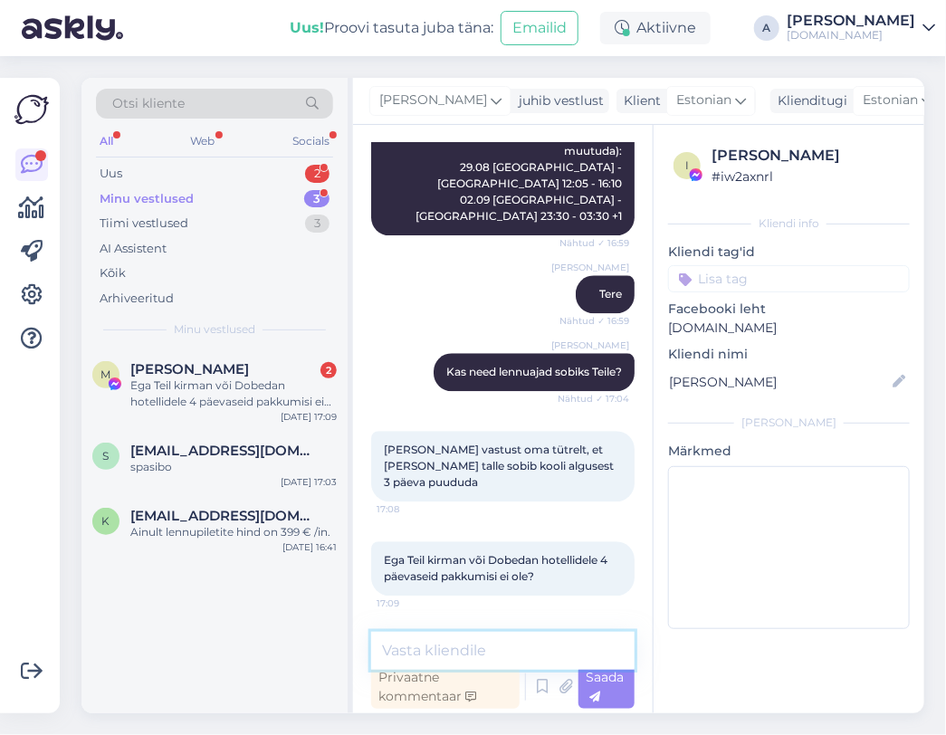
scroll to position [13805, 0]
click at [275, 171] on div "Uus 2" at bounding box center [214, 173] width 237 height 25
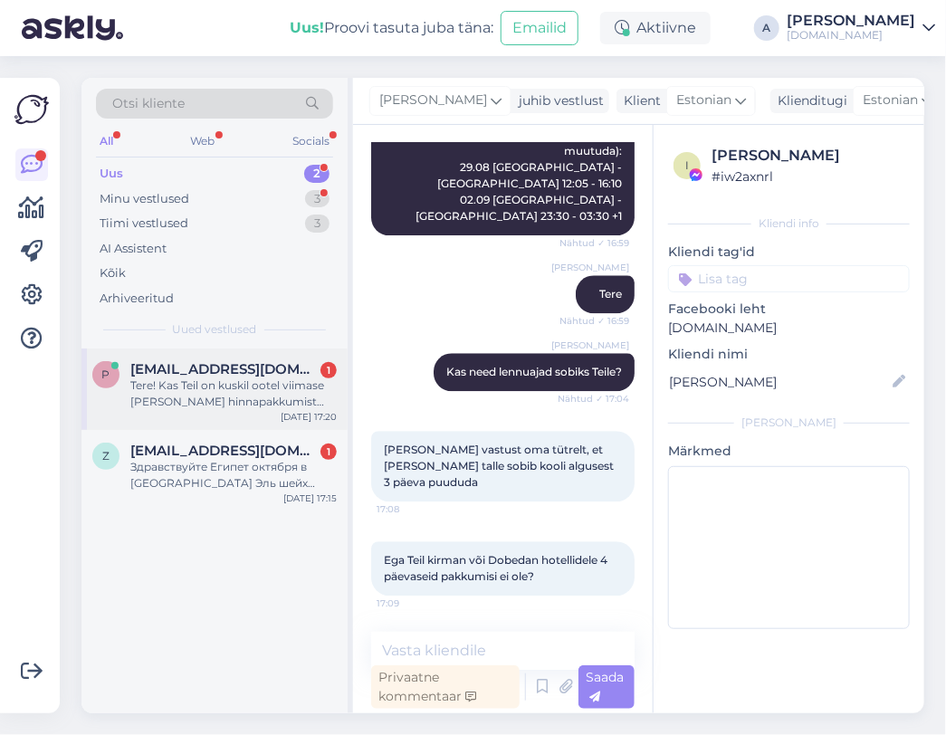
click at [278, 405] on div "Tere! Kas Teil on kuskil ootel viimase hetke hinnapakkumist Türki? Uitmõte tuli…" at bounding box center [233, 394] width 206 height 33
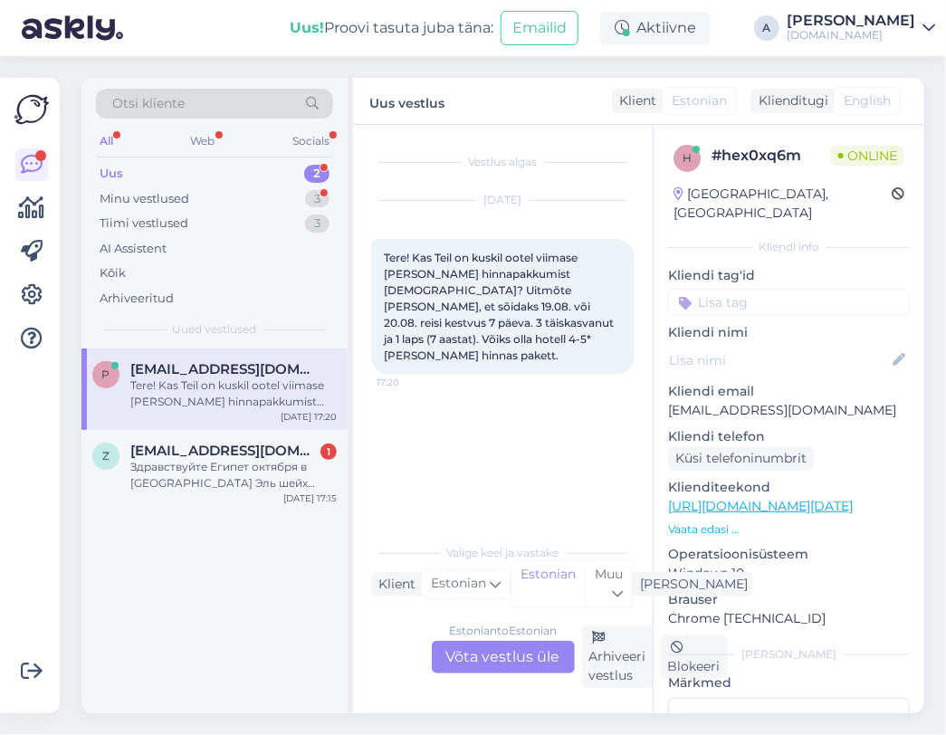
click at [498, 647] on div "Estonian to Estonian Võta vestlus üle" at bounding box center [503, 657] width 143 height 33
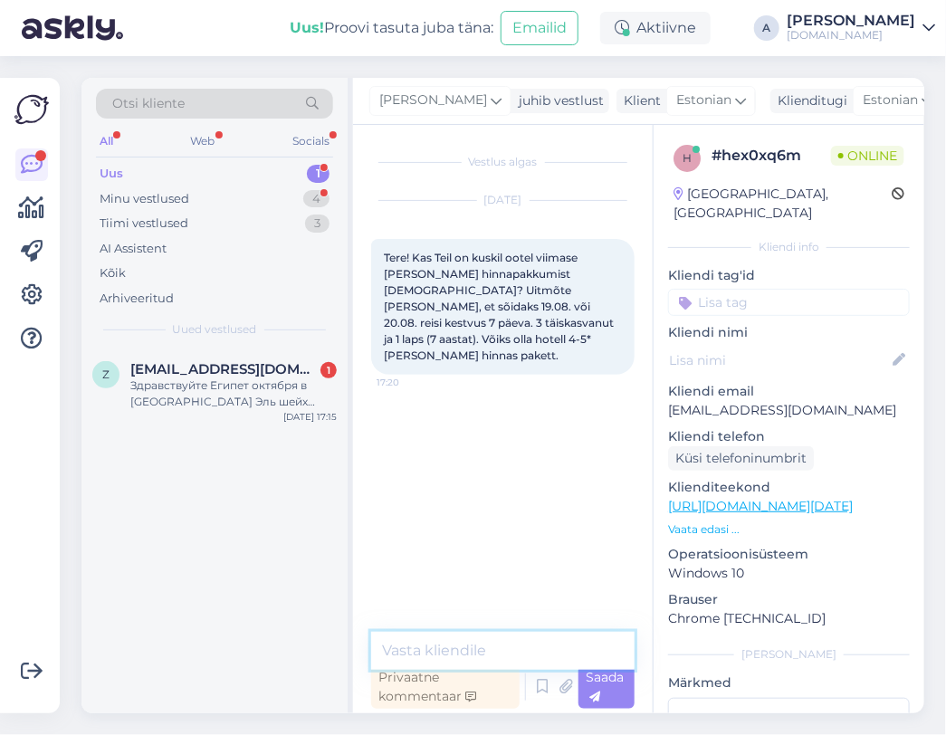
click at [489, 655] on textarea at bounding box center [503, 651] width 264 height 38
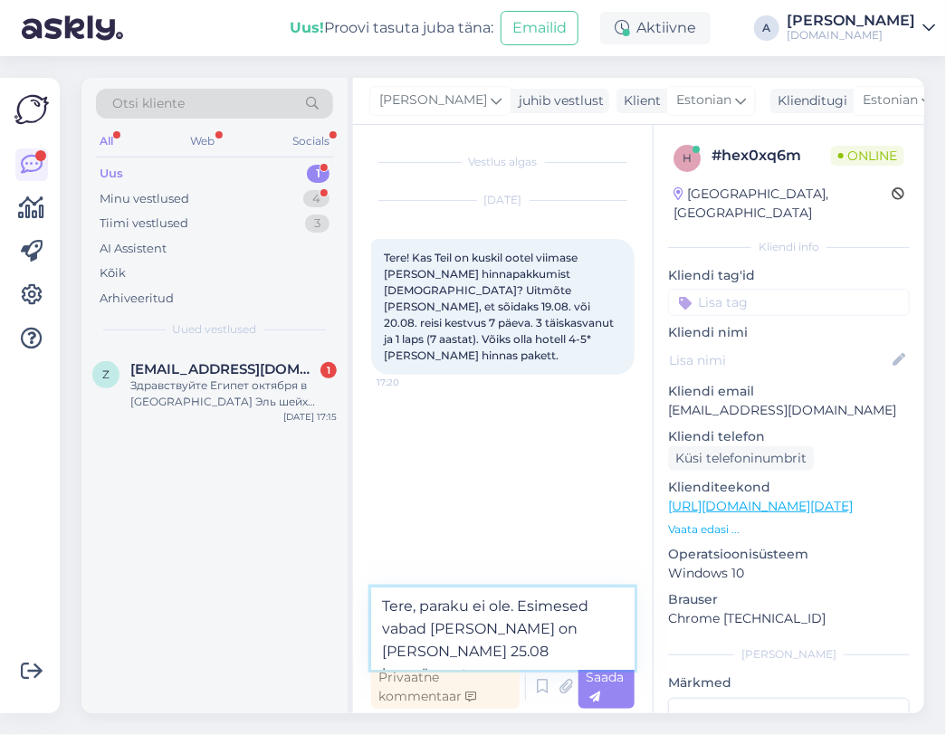
type textarea "Tere, paraku ei ole. Esimesed vabad kohad on Türki alles 25.08 kuupäevast."
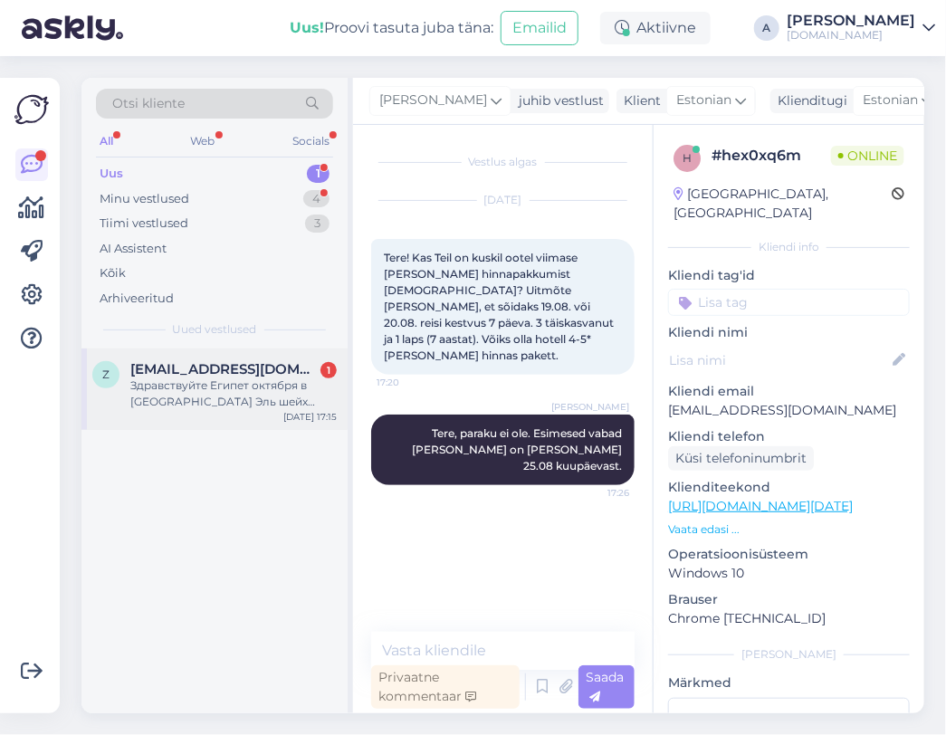
click at [263, 421] on div "z zoja-kn@mail.ru 1 Здравствуйте Египет октября в Шарм Эль шейх отель 4* Aug 17…" at bounding box center [215, 390] width 266 height 82
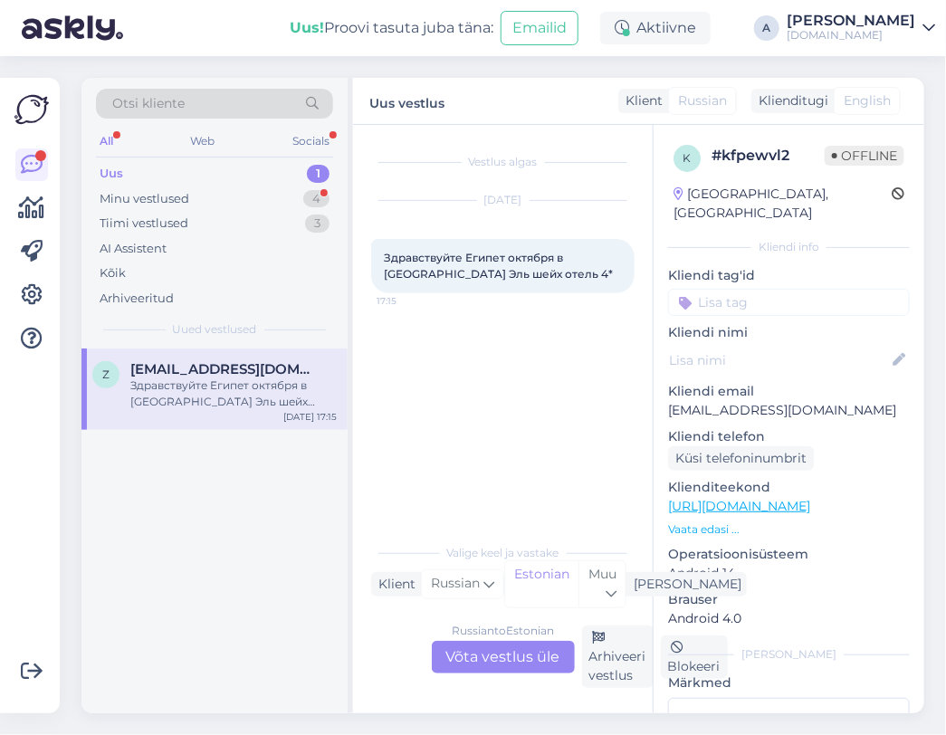
click at [503, 651] on div "Russian to Estonian Võta vestlus üle" at bounding box center [503, 657] width 143 height 33
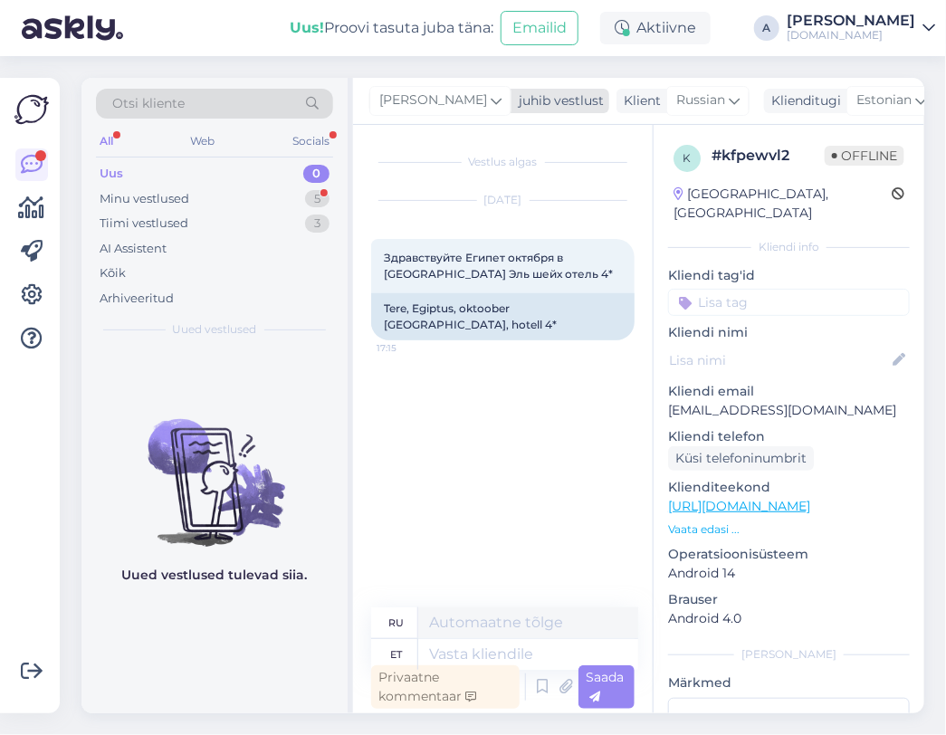
click at [399, 104] on span "[PERSON_NAME]" at bounding box center [433, 101] width 108 height 20
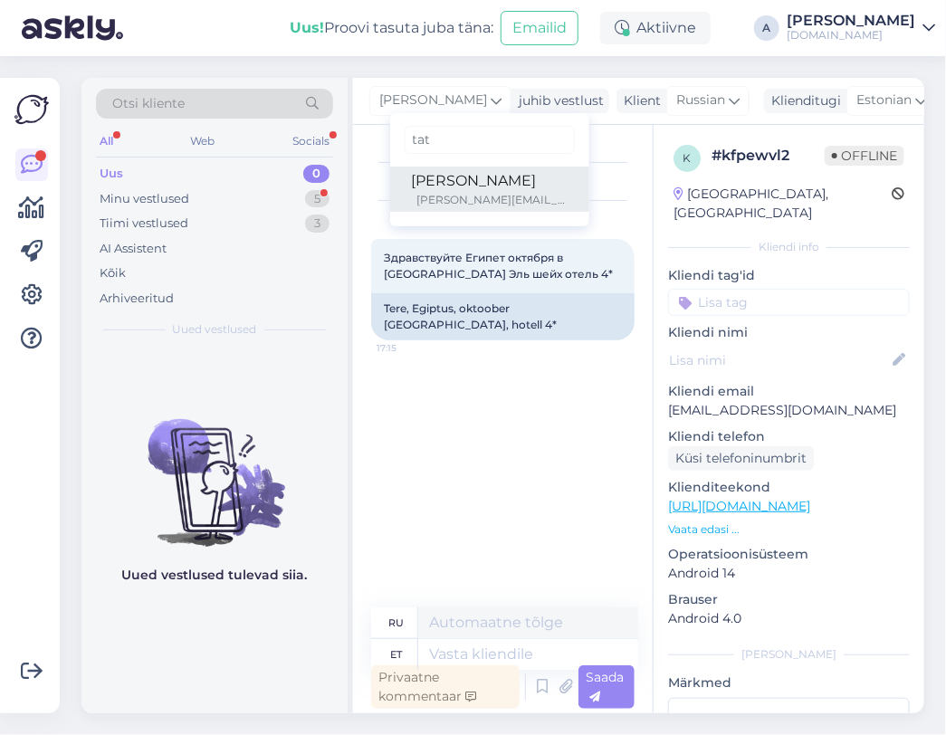
type input "tat"
click at [445, 198] on div "tatjana@tuusik.ee" at bounding box center [492, 200] width 150 height 16
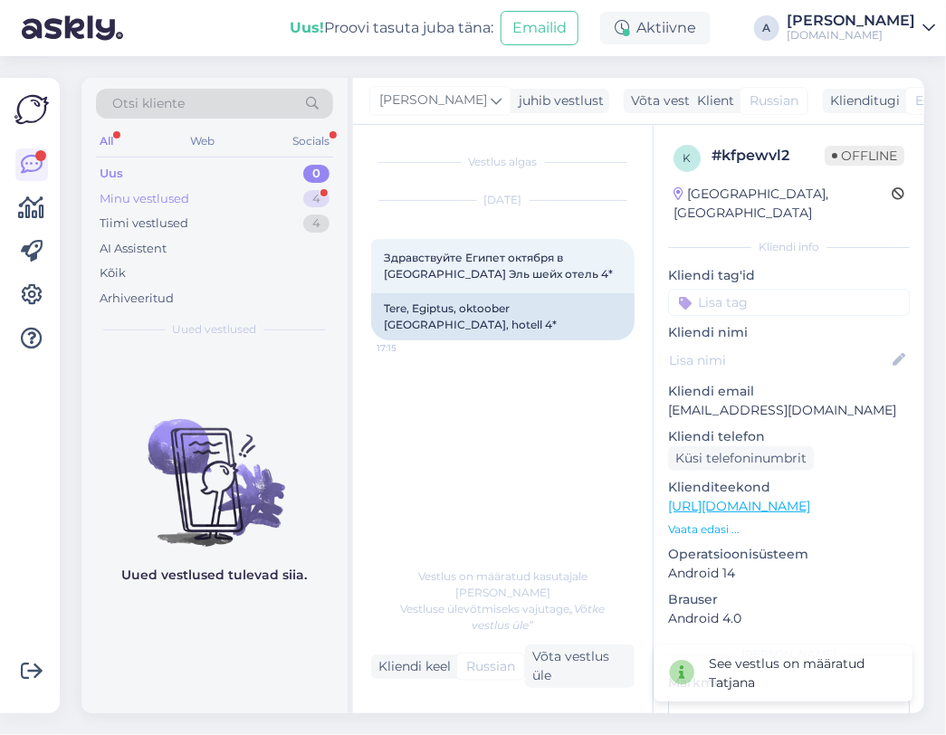
click at [271, 191] on div "Minu vestlused 4" at bounding box center [214, 199] width 237 height 25
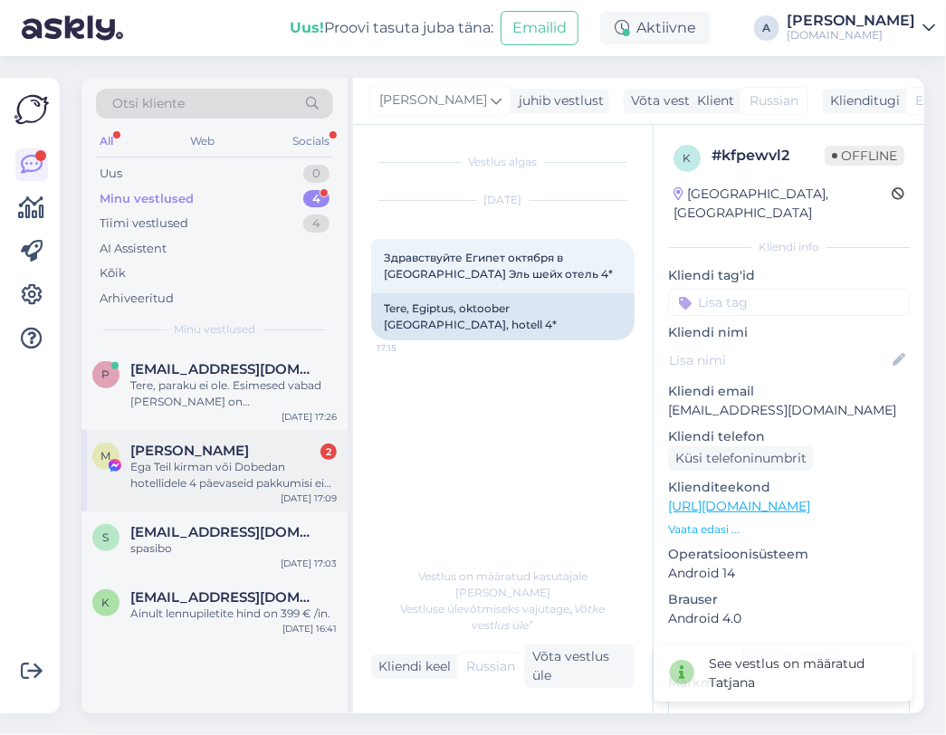
click at [284, 466] on div "Ega Teil kirman või Dobedan hotellidele 4 päevaseid pakkumisi ei ole?" at bounding box center [233, 475] width 206 height 33
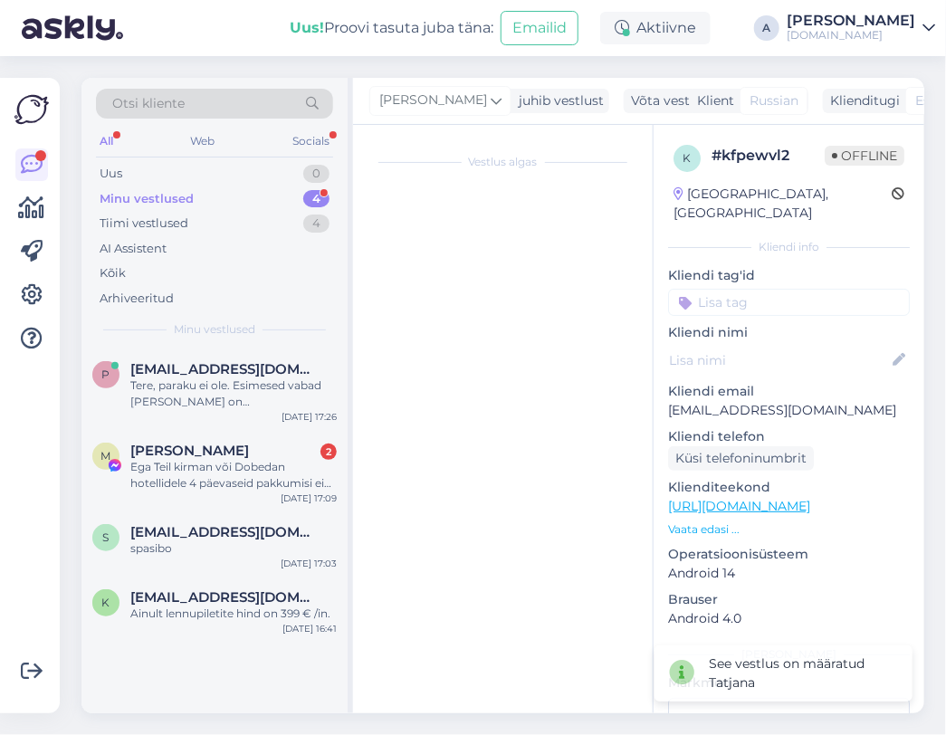
scroll to position [13152, 0]
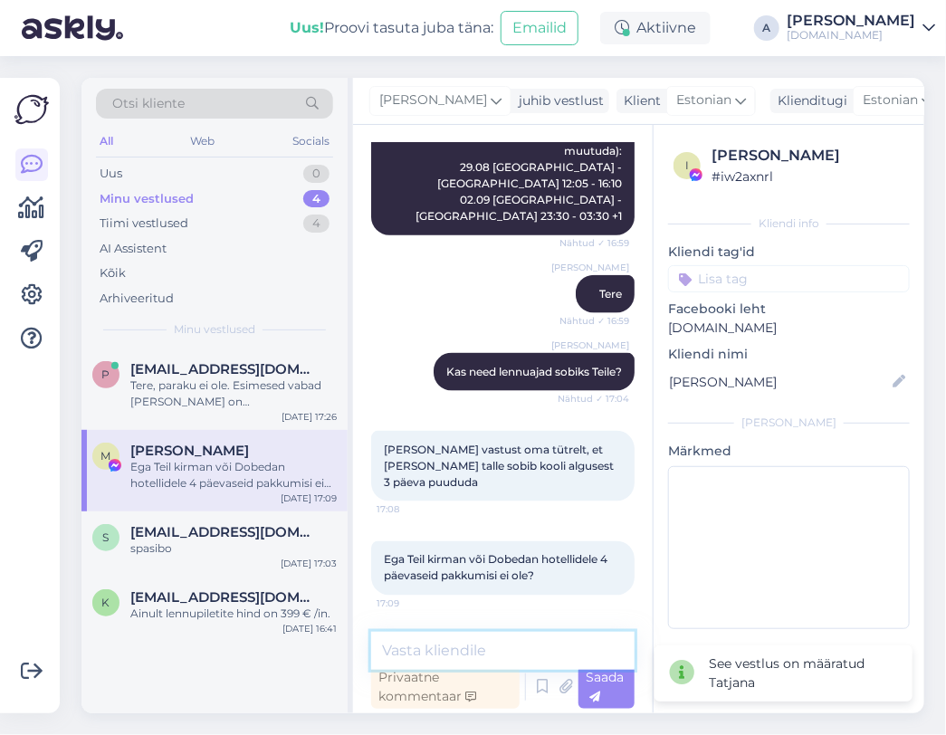
click at [577, 636] on textarea at bounding box center [503, 651] width 264 height 38
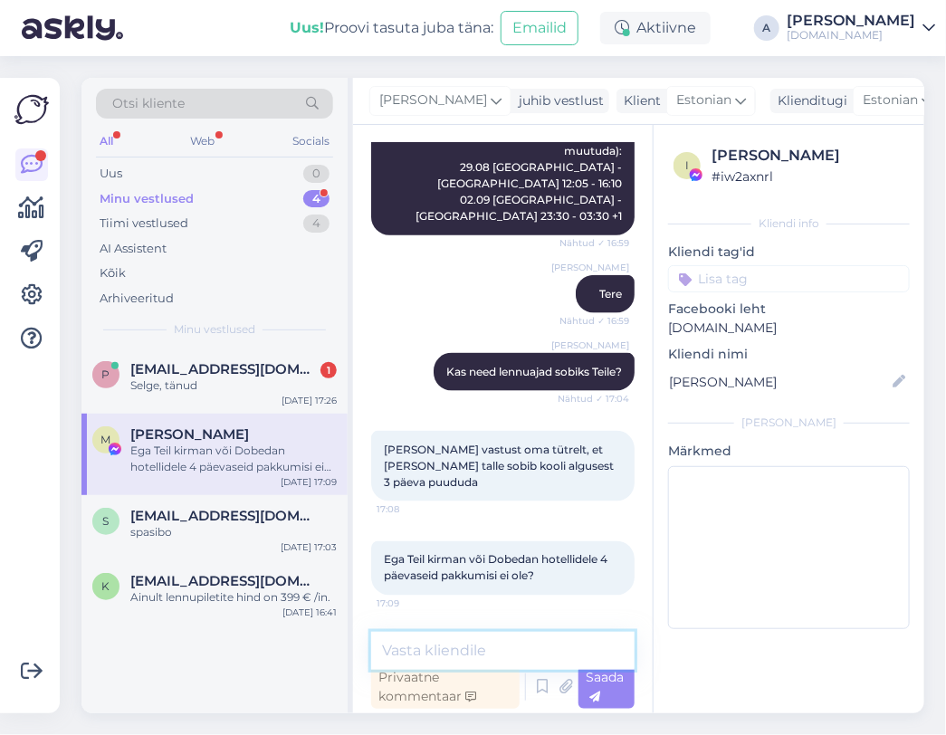
click at [521, 657] on textarea at bounding box center [503, 651] width 264 height 38
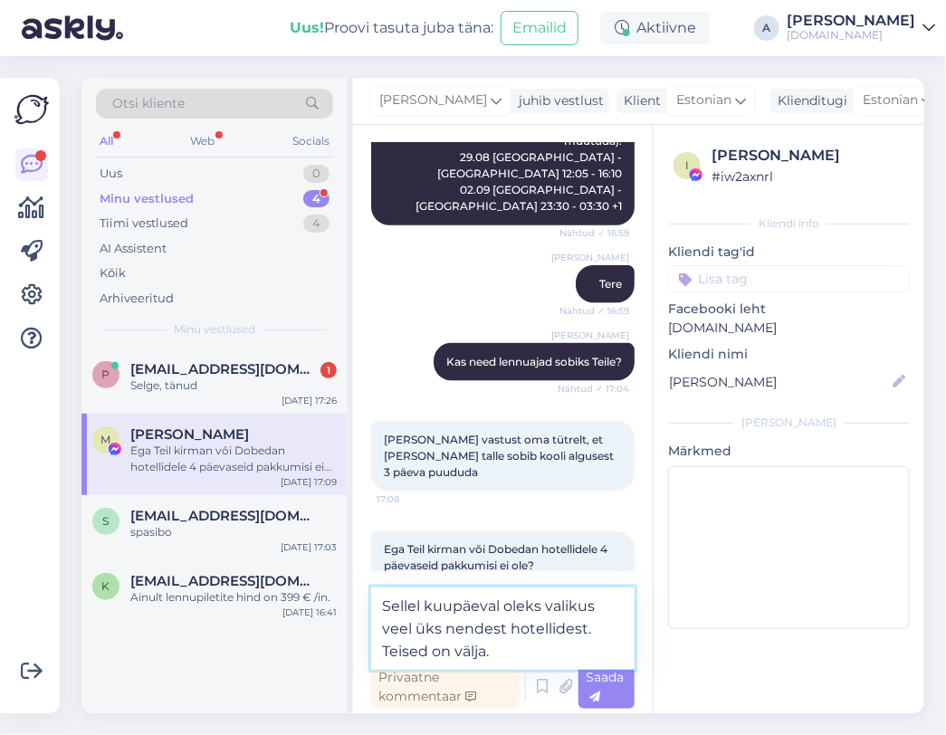
type textarea "Sellel kuupäeval oleks valikus veel üks nendest hotellidest. Teised on välja."
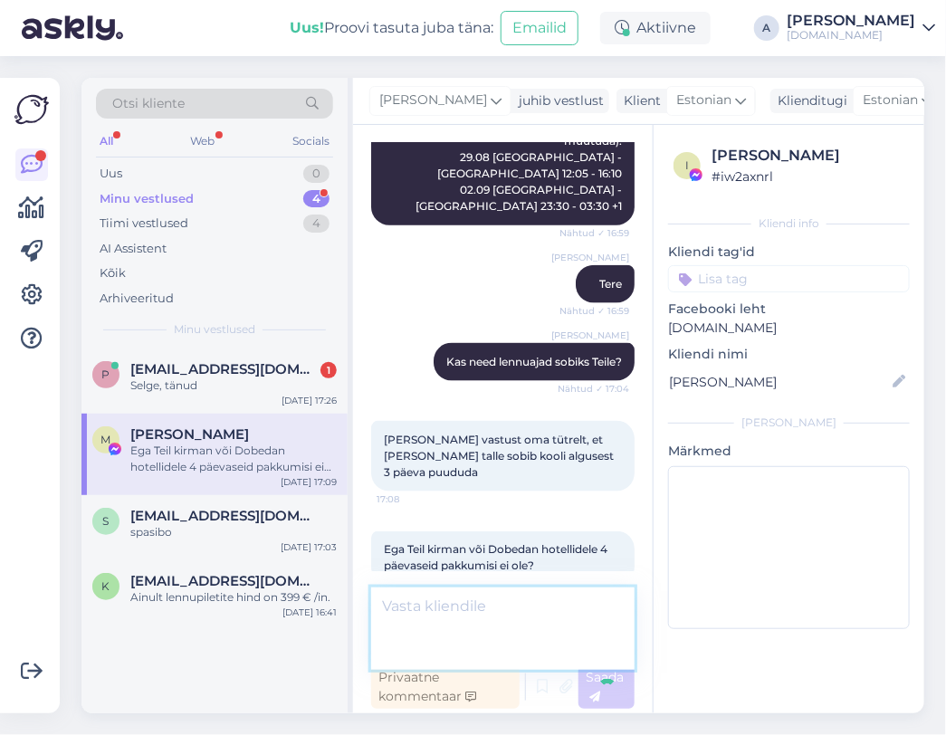
scroll to position [13246, 0]
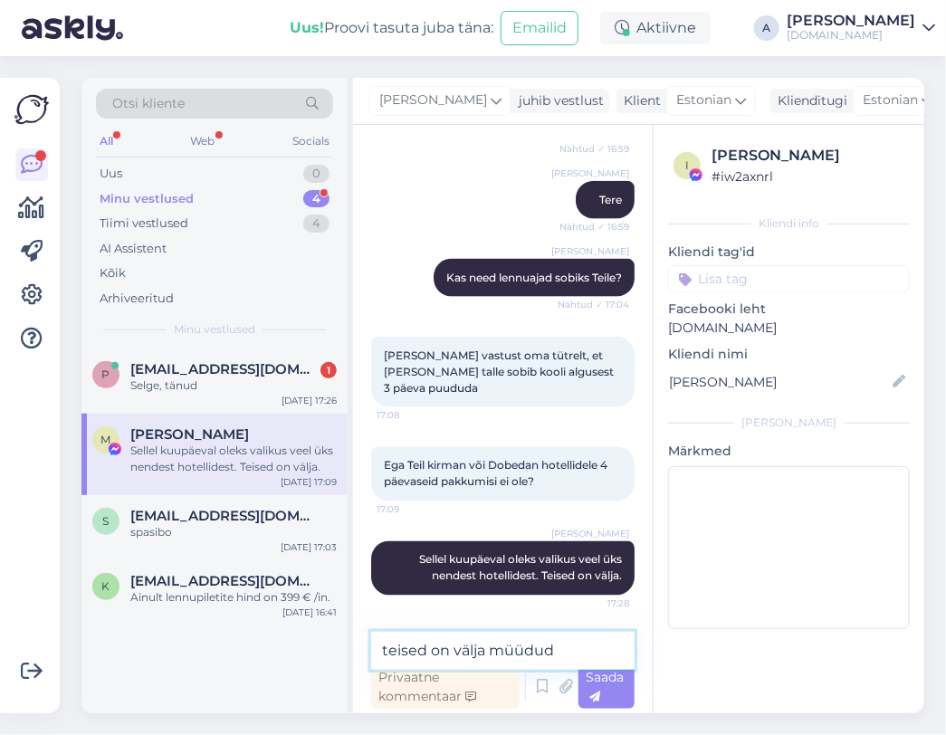
type textarea "teised on välja müüdud."
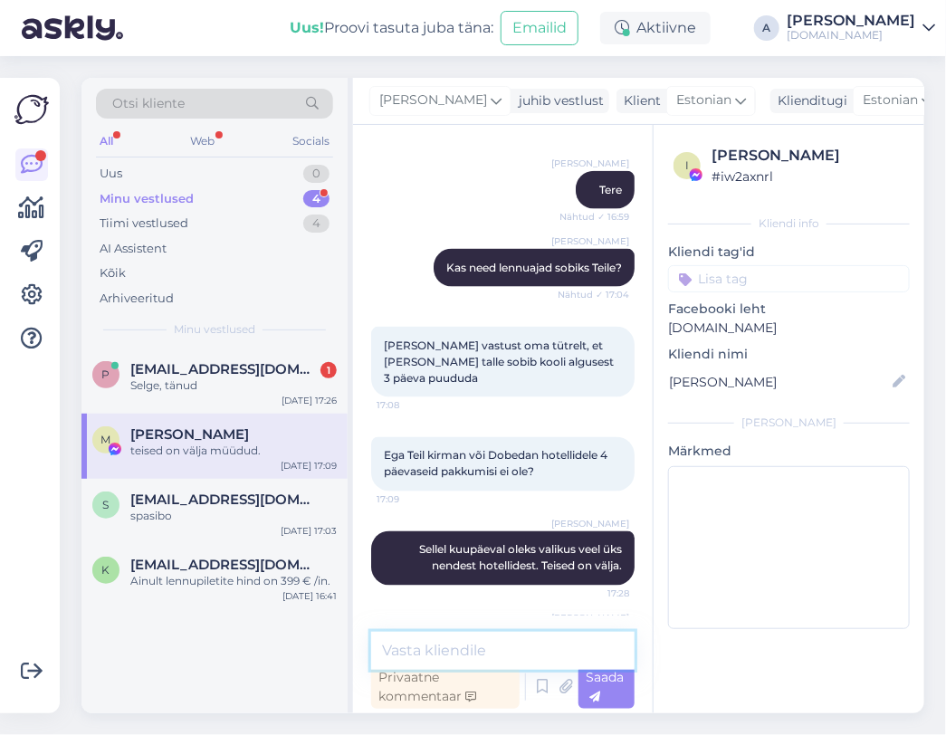
scroll to position [13324, 0]
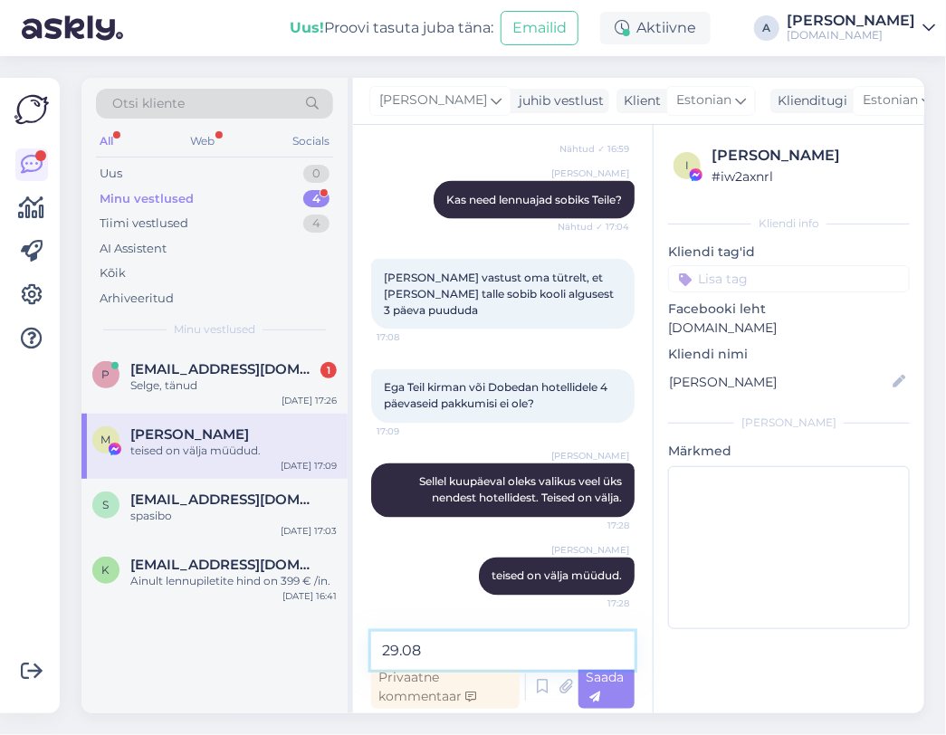
paste textarea "KIRMAN BELAZUR RESORT & SPA 5 *"
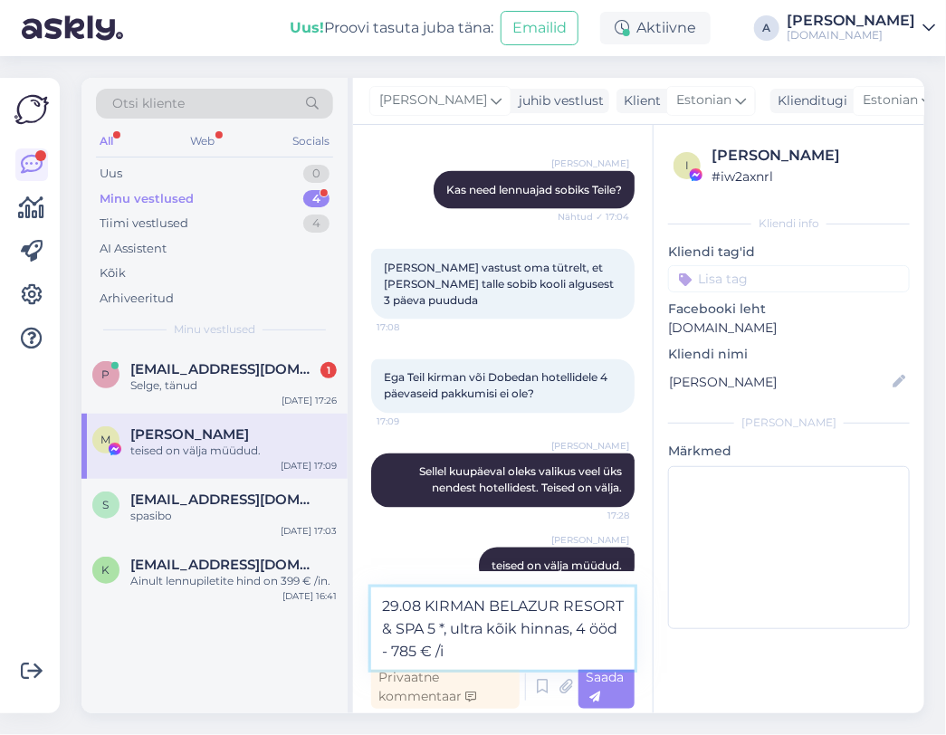
type textarea "29.08 KIRMAN BELAZUR RESORT & SPA 5 *, ultra kõik hinnas, 4 ööd - 785 € /in"
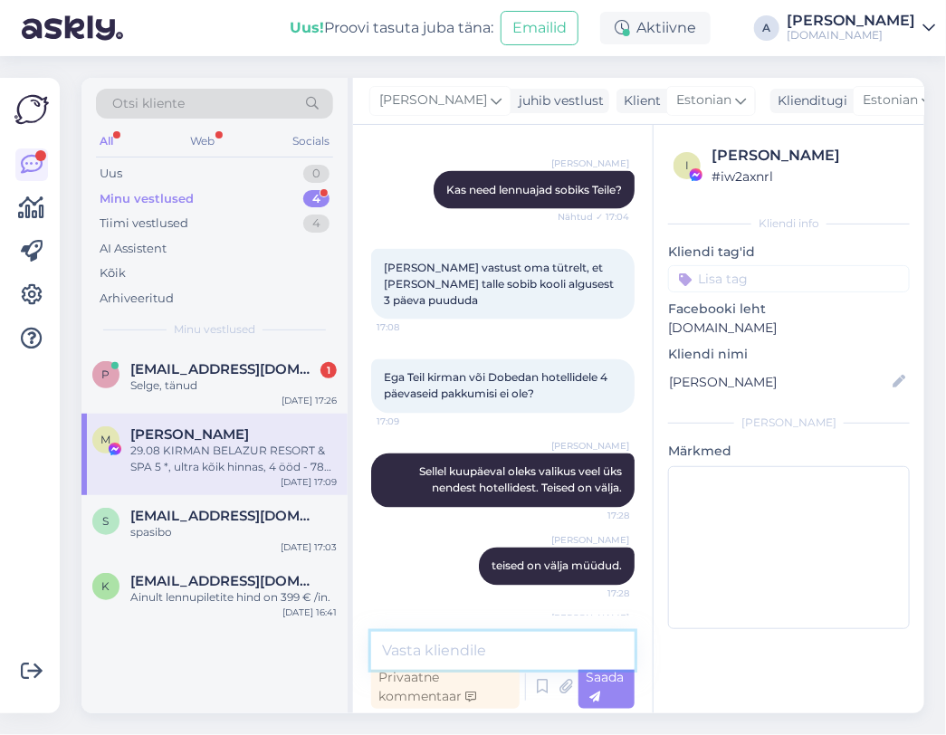
scroll to position [13418, 0]
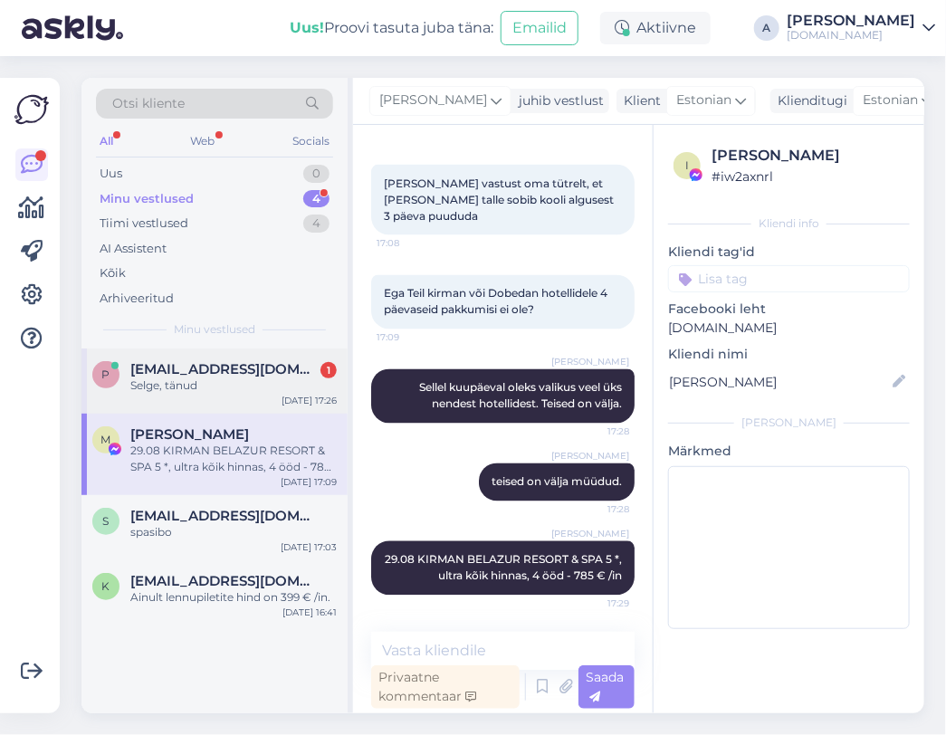
click at [308, 378] on div "Selge, tänud" at bounding box center [233, 386] width 206 height 16
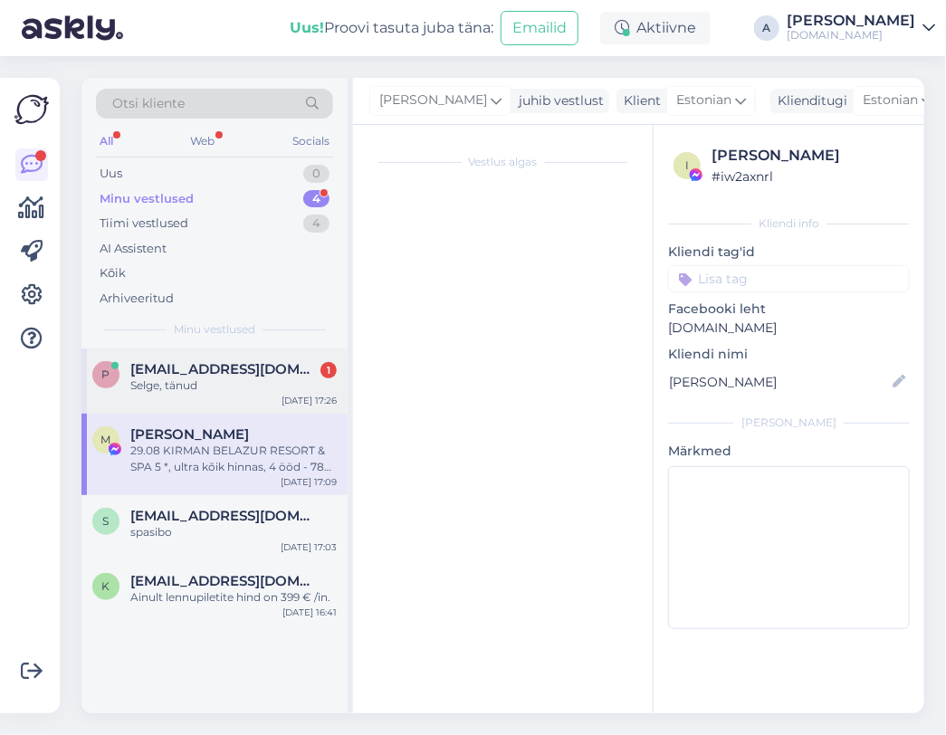
scroll to position [0, 0]
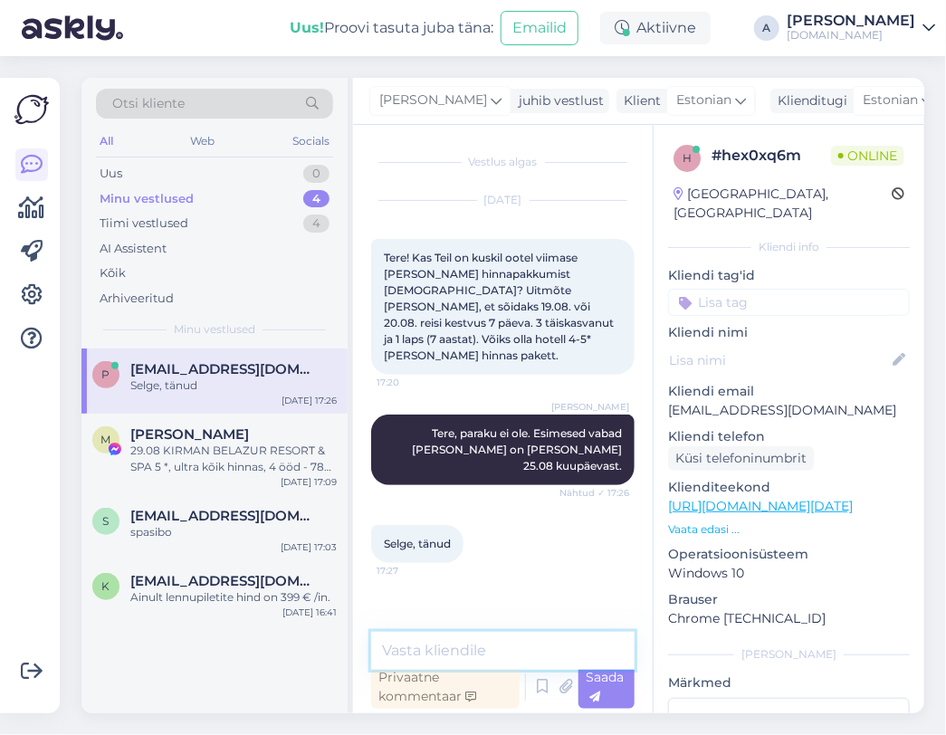
click at [454, 651] on textarea at bounding box center [503, 651] width 264 height 38
click at [206, 577] on span "ksjuscha84@mail.ru" at bounding box center [224, 581] width 188 height 16
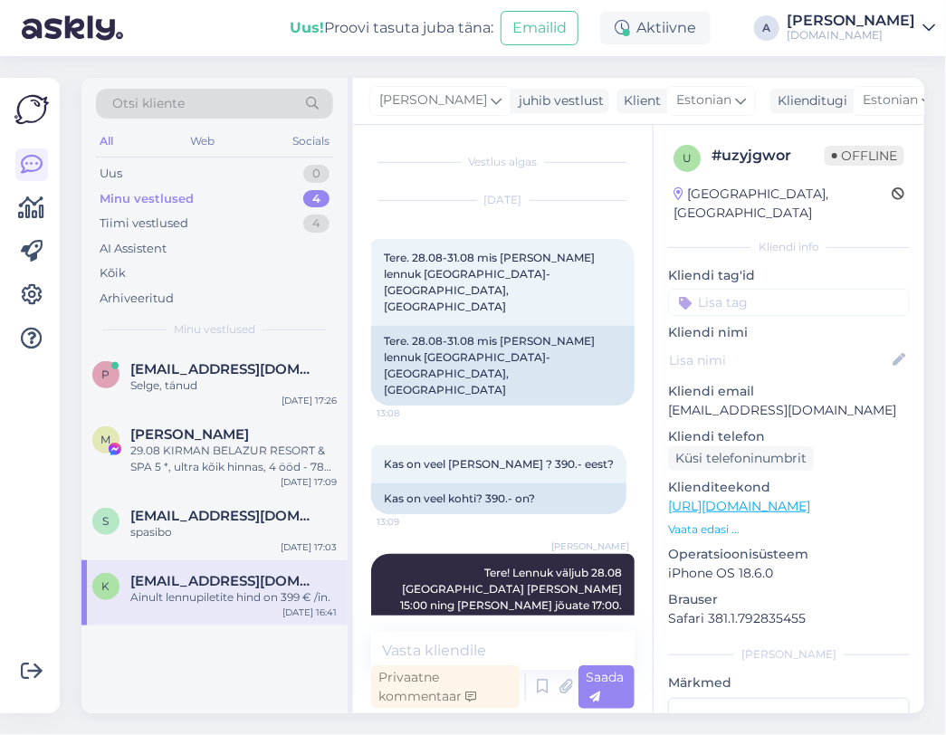
scroll to position [2443, 0]
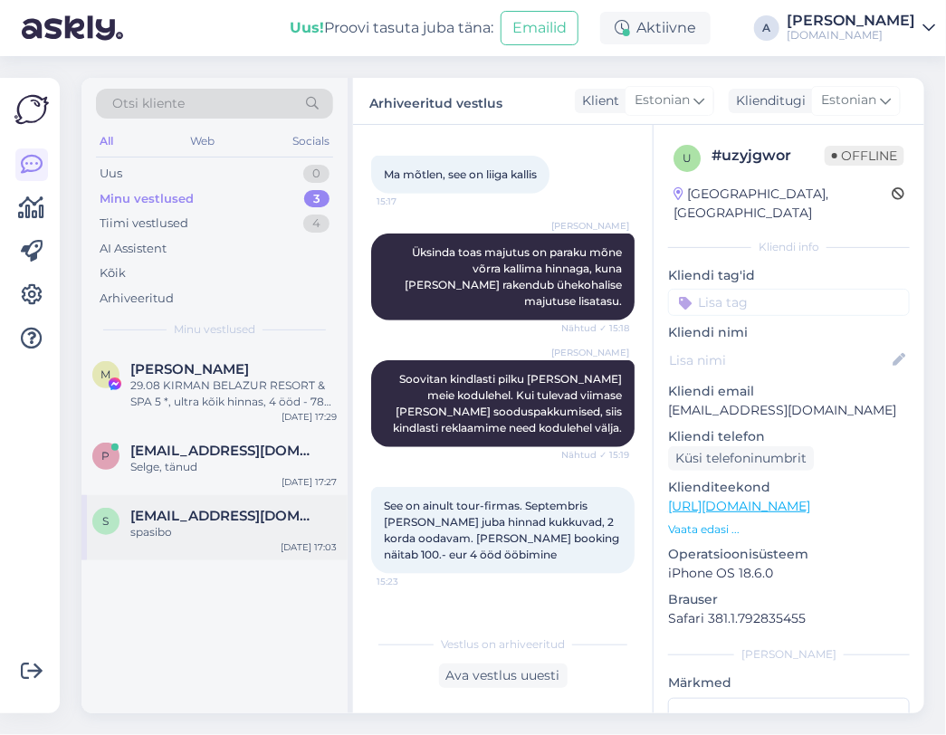
click at [214, 530] on div "spasibo" at bounding box center [233, 532] width 206 height 16
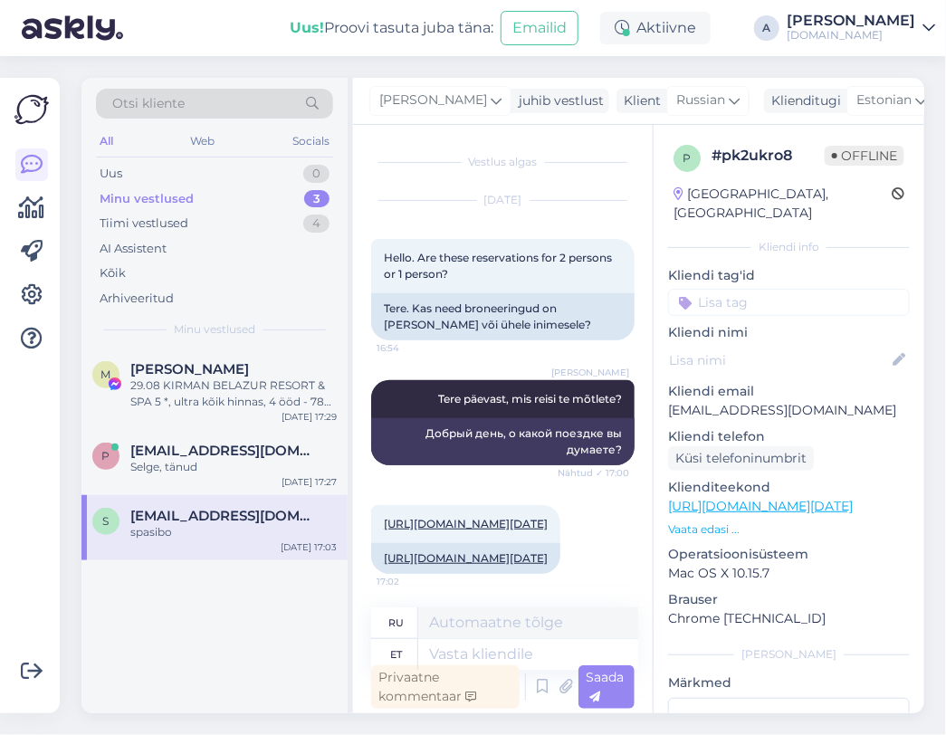
scroll to position [443, 0]
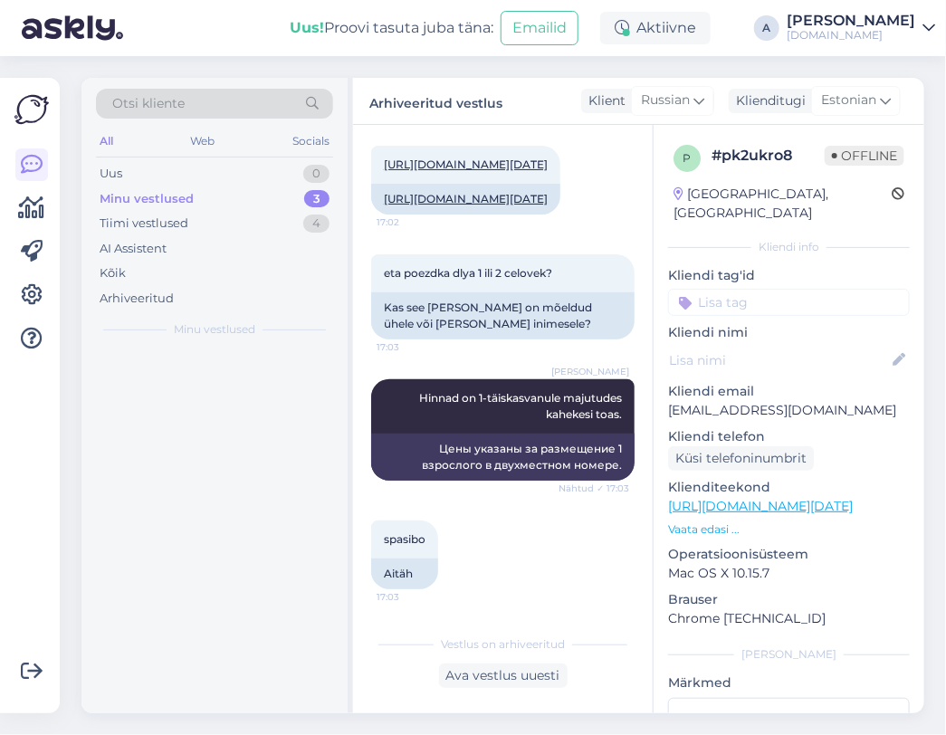
scroll to position [425, 0]
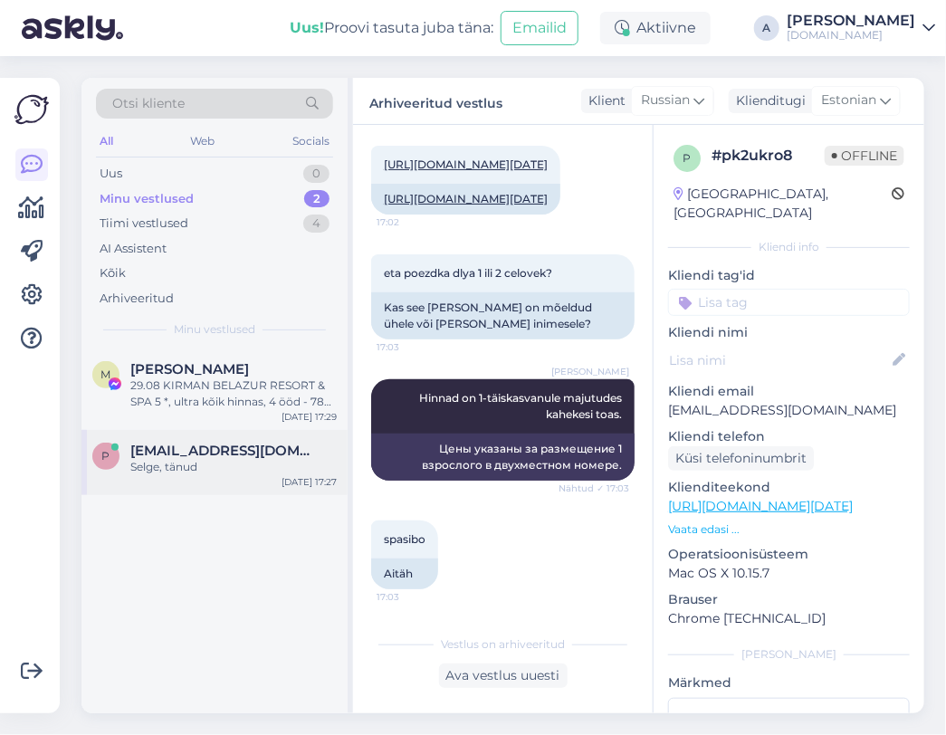
click at [288, 467] on div "Selge, tänud" at bounding box center [233, 467] width 206 height 16
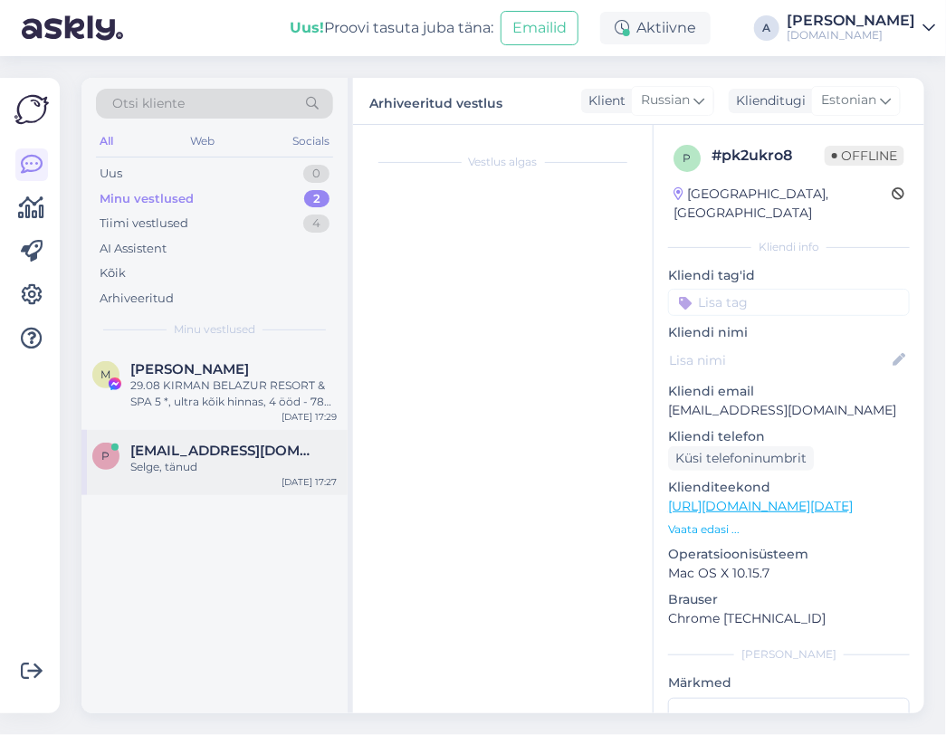
scroll to position [0, 0]
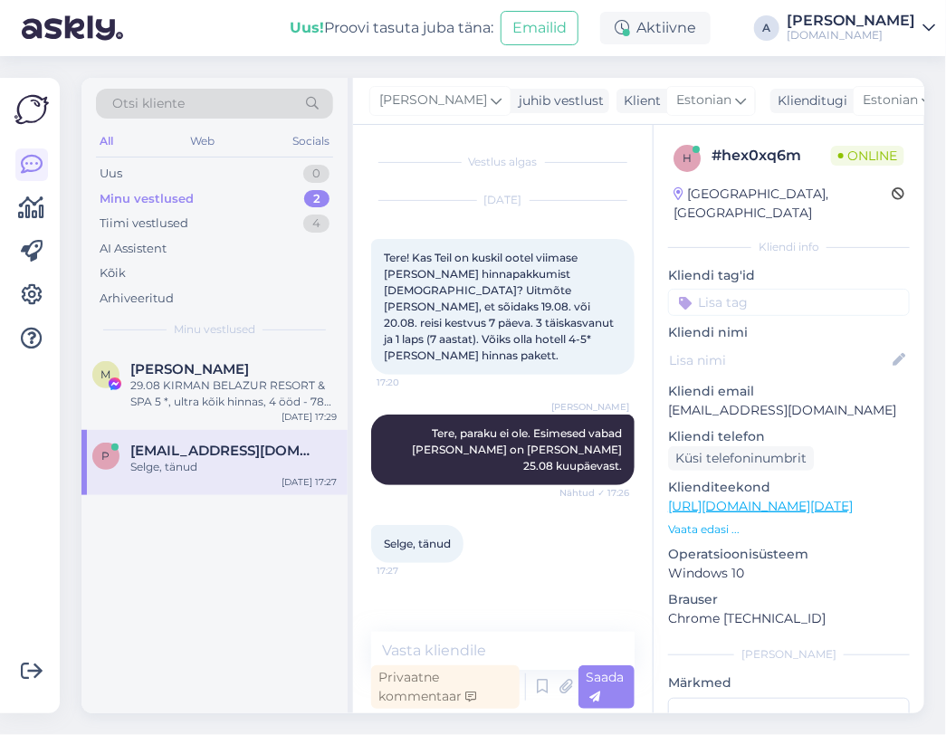
click at [845, 498] on link "https://tuusik.ee/et/reisiotsing?country_id=10&after=20.8.2025&departure_id=1&n…" at bounding box center [760, 506] width 185 height 16
click at [226, 395] on div "29.08 KIRMAN BELAZUR RESORT & SPA 5 *, ultra kõik hinnas, 4 ööd - 785 € /in" at bounding box center [233, 394] width 206 height 33
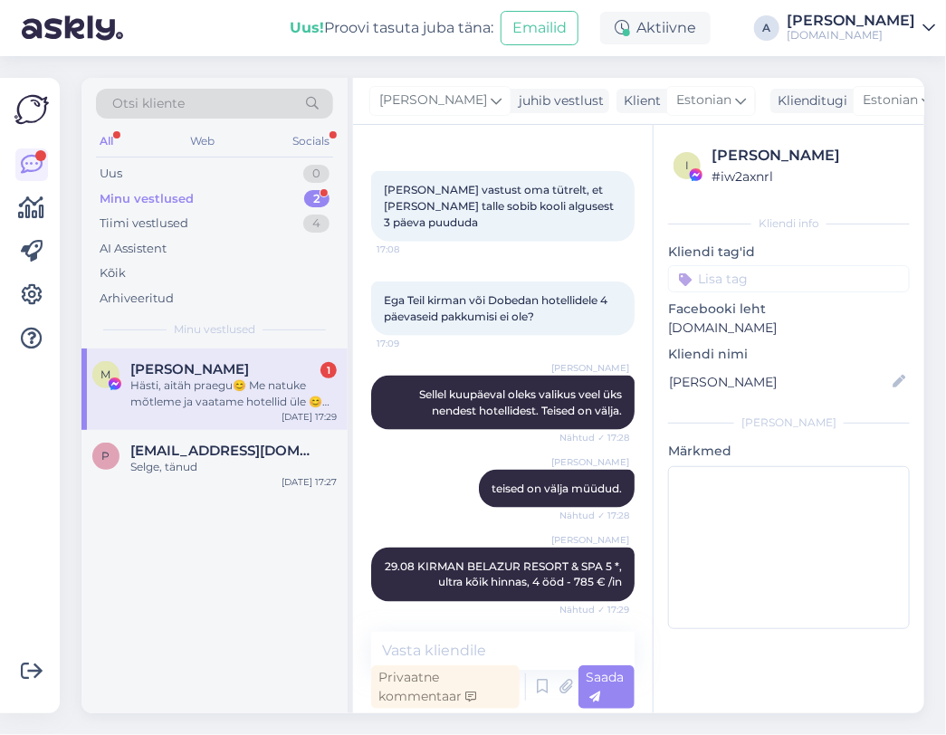
scroll to position [13248, 0]
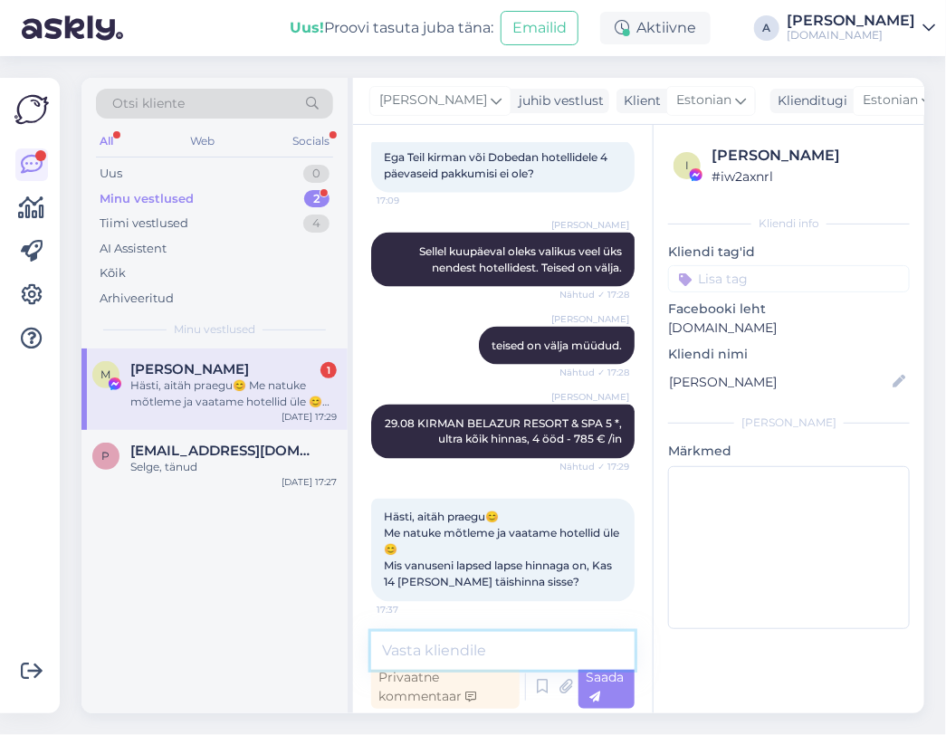
click at [511, 642] on textarea at bounding box center [503, 651] width 264 height 38
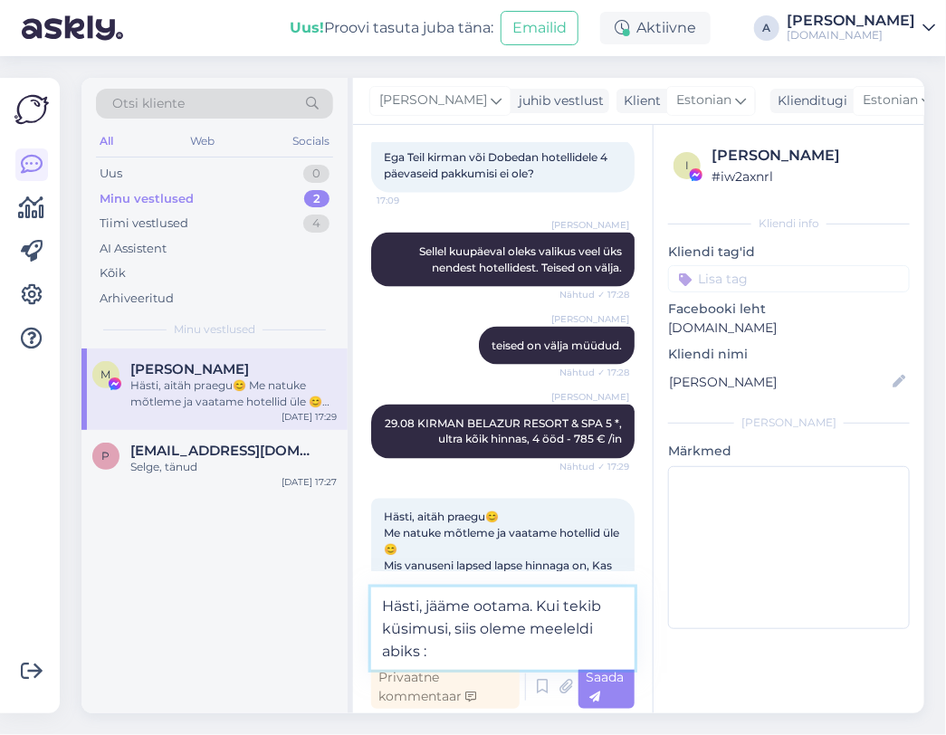
type textarea "Hästi, jääme ootama. Kui tekib küsimusi, siis oleme meeleldi abiks :)"
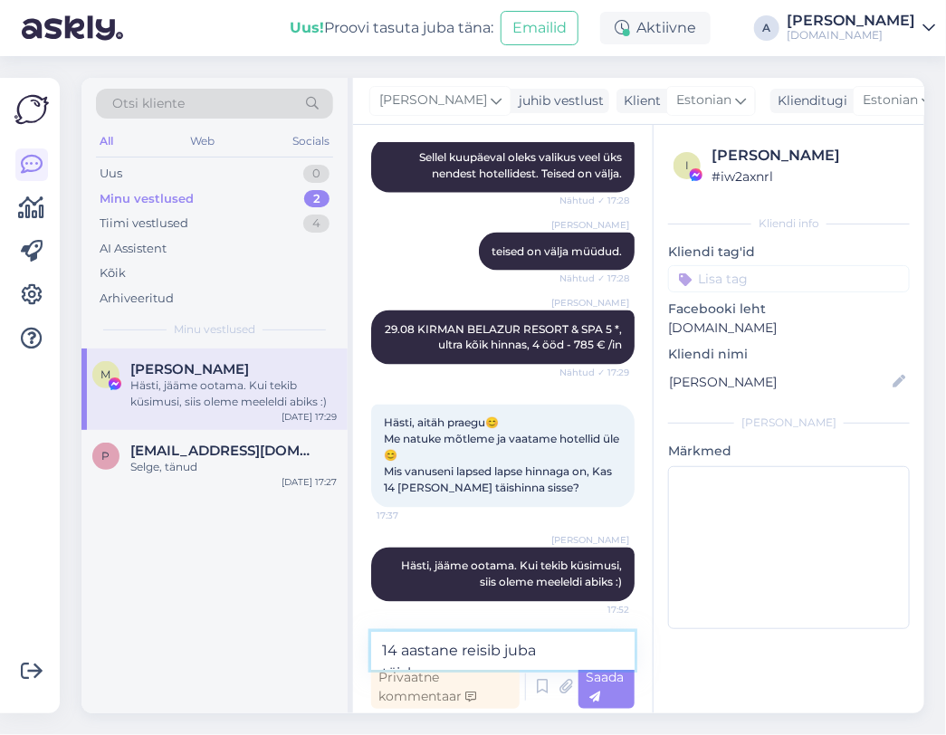
scroll to position [13363, 0]
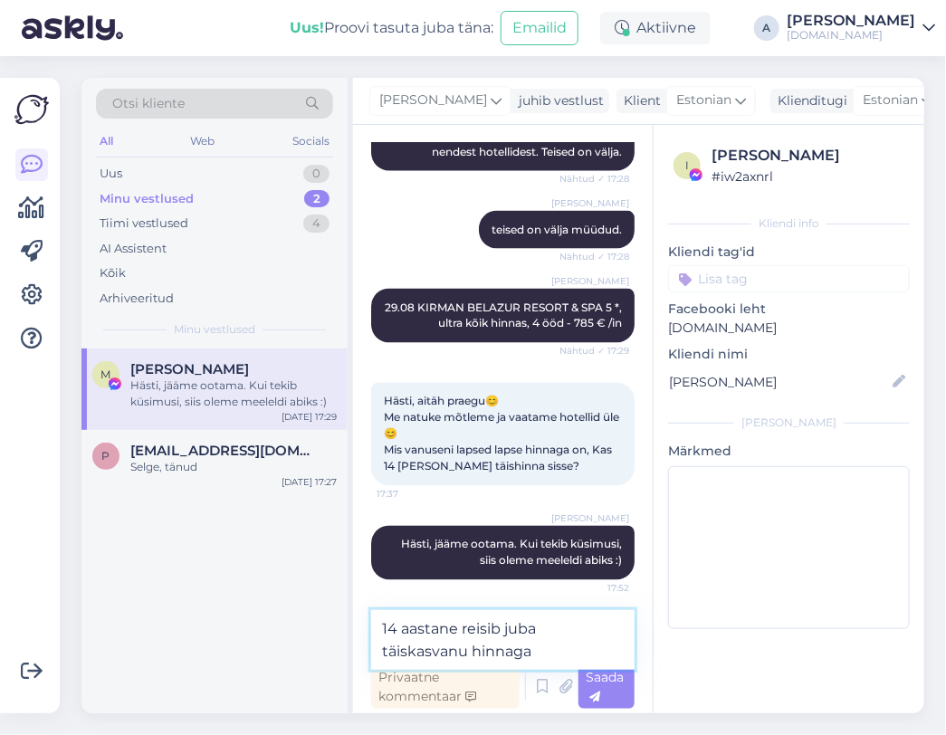
type textarea "14 aastane reisib juba täiskasvanu hinnaga."
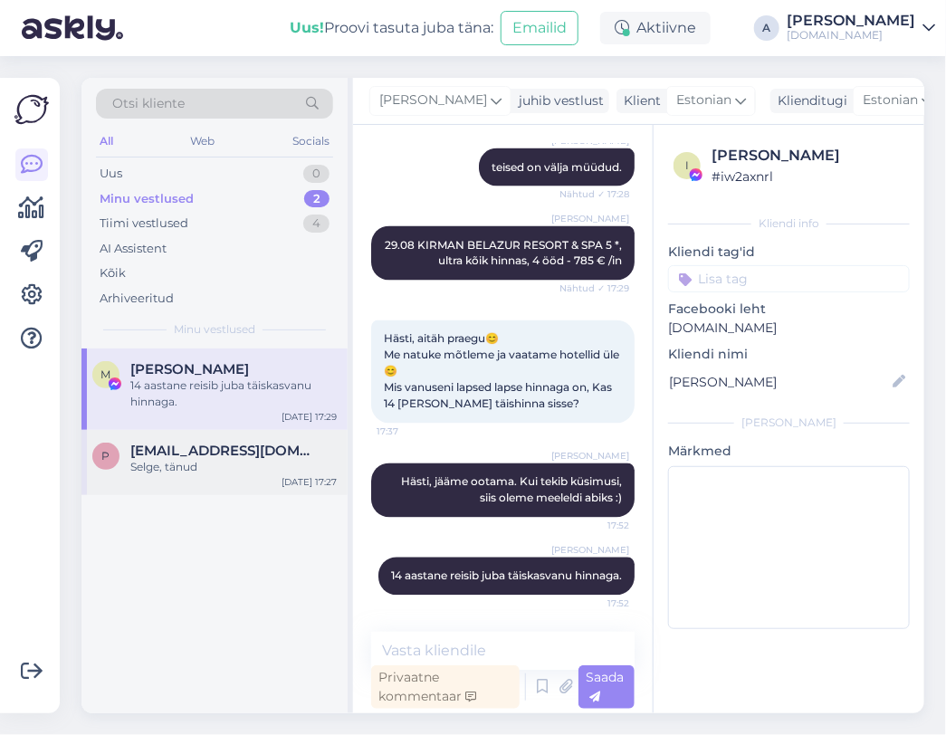
click at [237, 473] on div "Selge, tänud" at bounding box center [233, 467] width 206 height 16
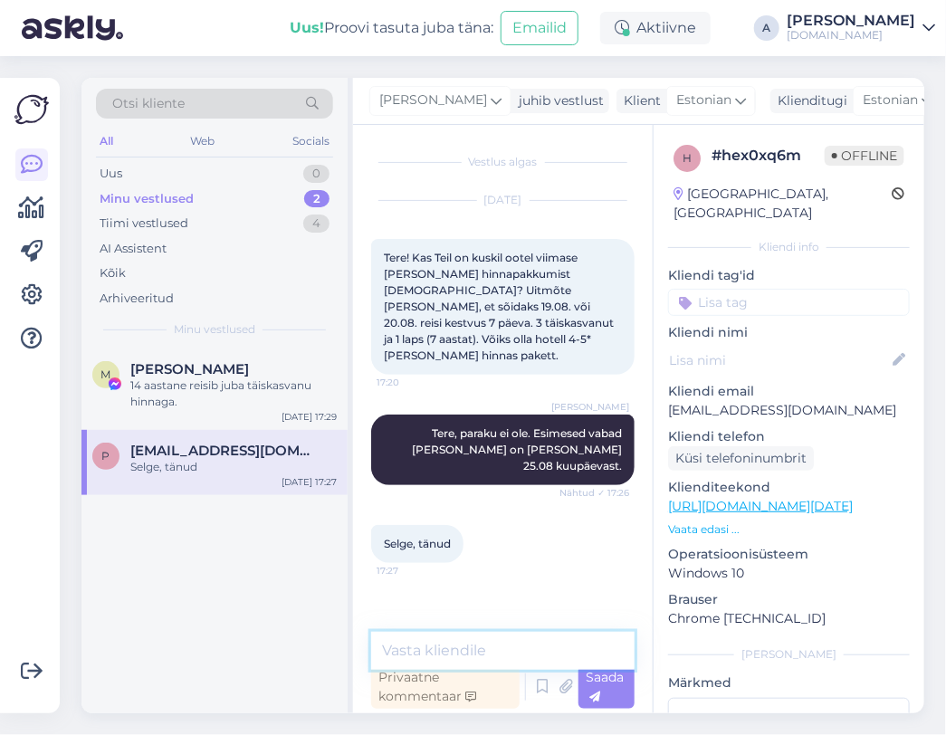
click at [571, 642] on textarea at bounding box center [503, 651] width 264 height 38
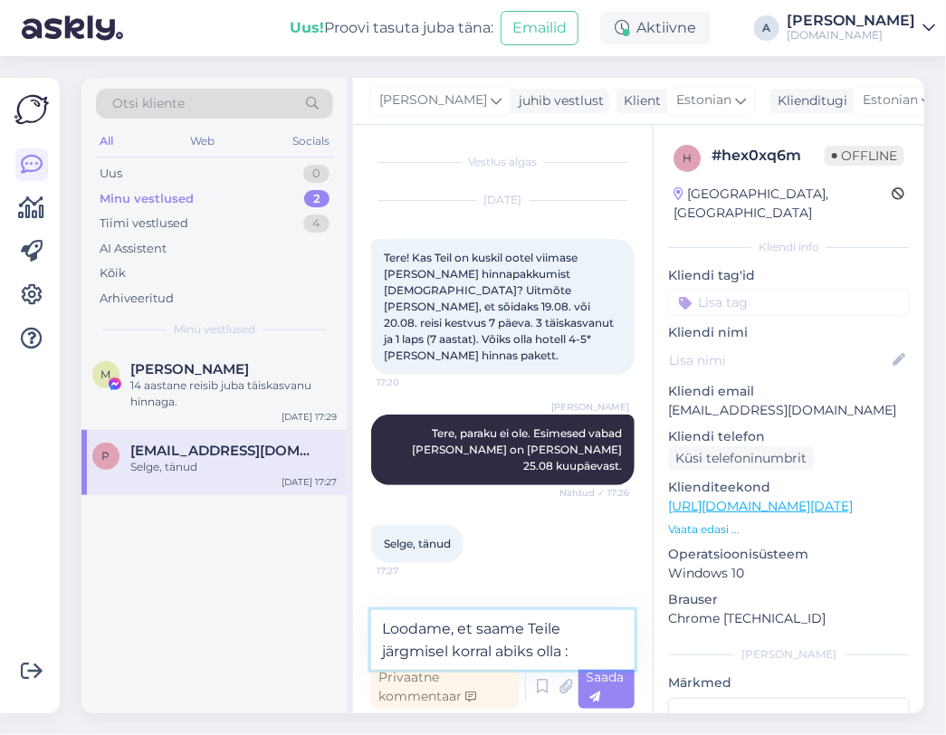
type textarea "Loodame, et saame Teile järgmisel korral abiks olla :)"
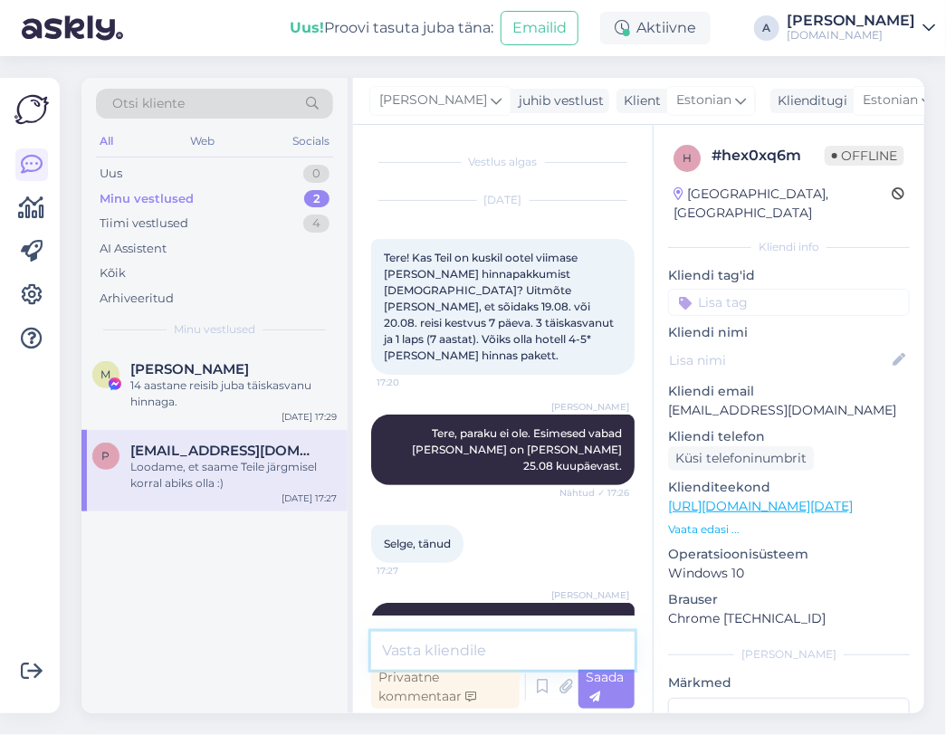
scroll to position [28, 0]
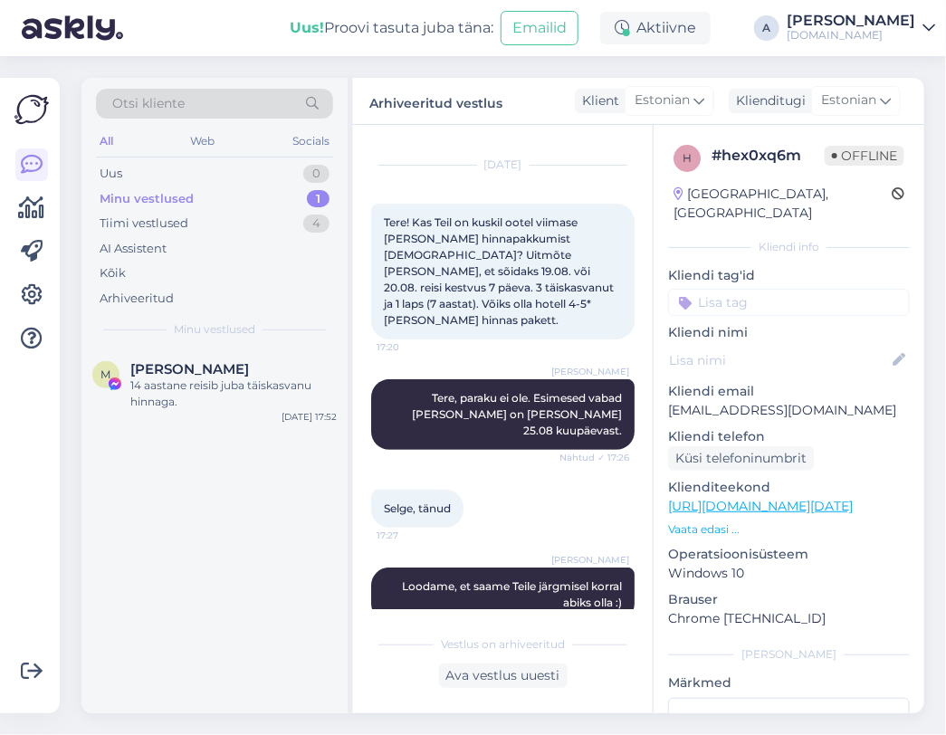
click at [353, 386] on div "Vestlus algas Aug 17 2025 Tere! Kas Teil on kuskil ootel viimase hetke hinnapak…" at bounding box center [503, 419] width 300 height 589
click at [333, 388] on div "14 aastane reisib juba täiskasvanu hinnaga." at bounding box center [233, 394] width 206 height 33
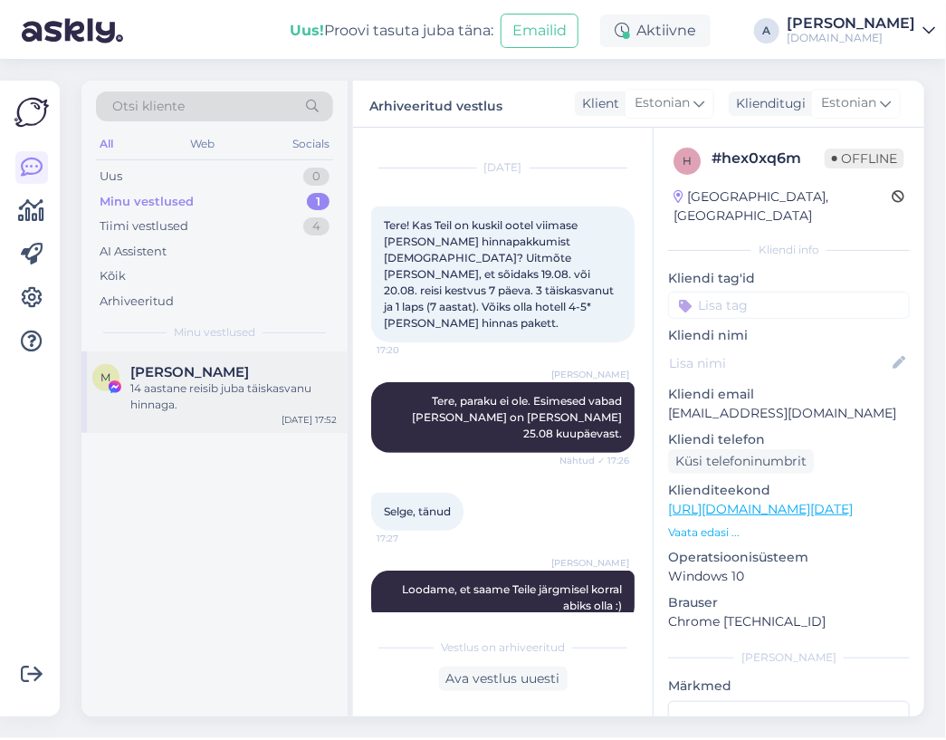
scroll to position [12945, 0]
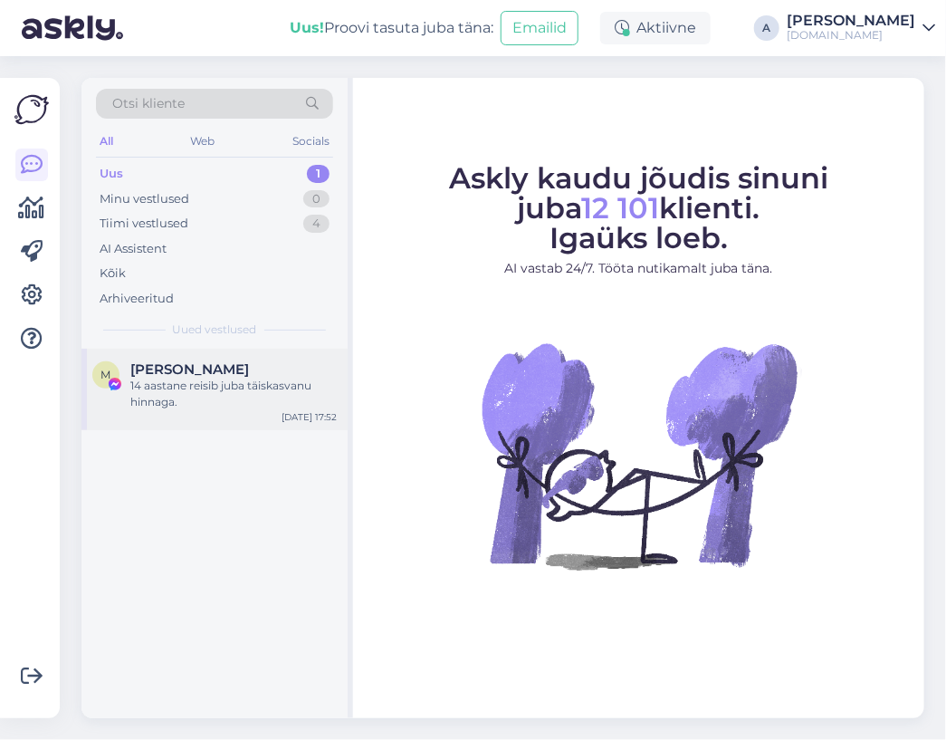
click at [206, 400] on div "14 aastane reisib juba täiskasvanu hinnaga." at bounding box center [233, 394] width 206 height 33
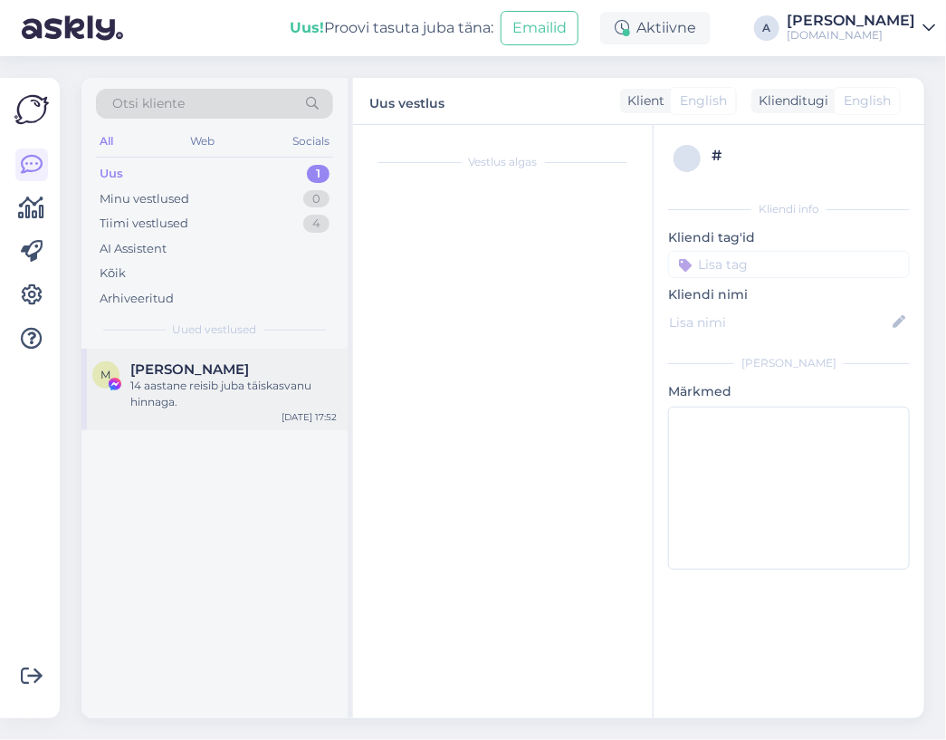
scroll to position [13038, 0]
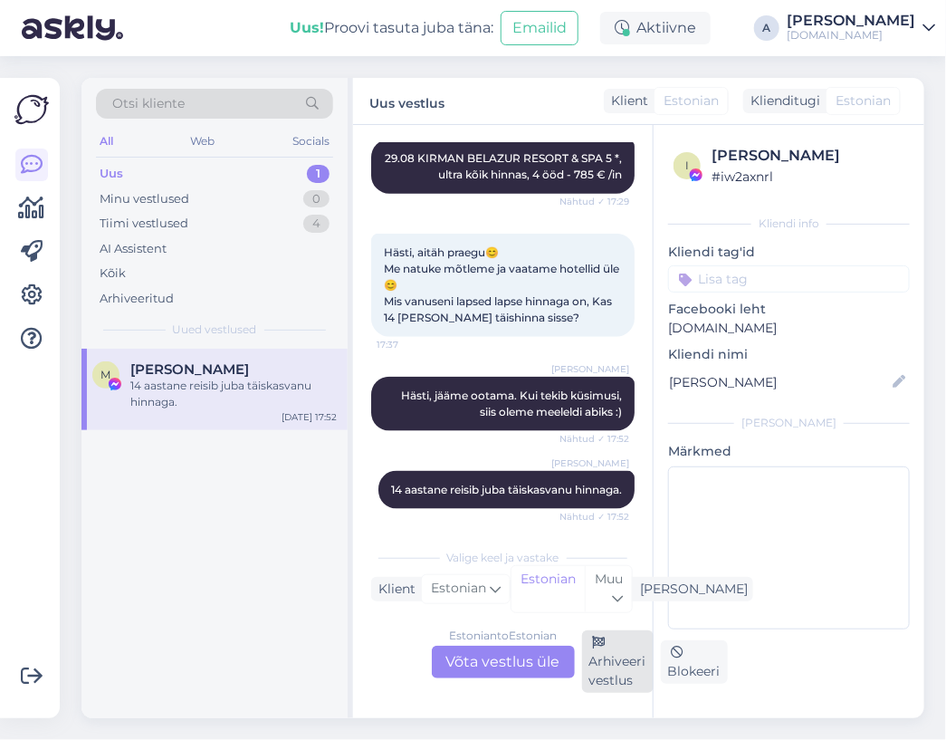
click at [599, 666] on div "Arhiveeri vestlus" at bounding box center [618, 661] width 72 height 62
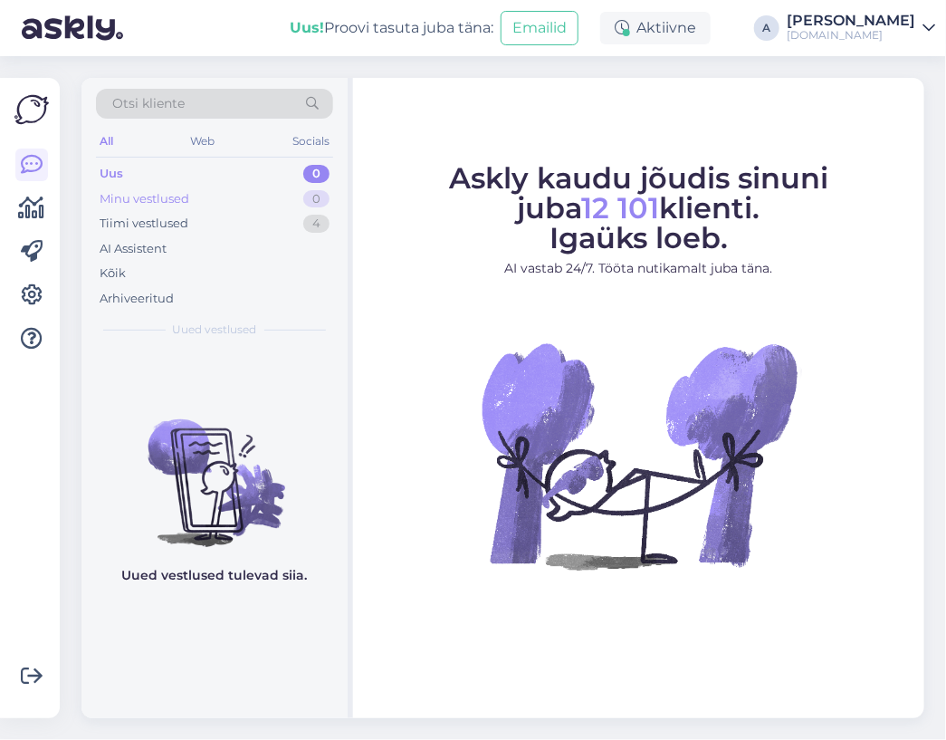
click at [188, 200] on div "Minu vestlused" at bounding box center [145, 199] width 90 height 18
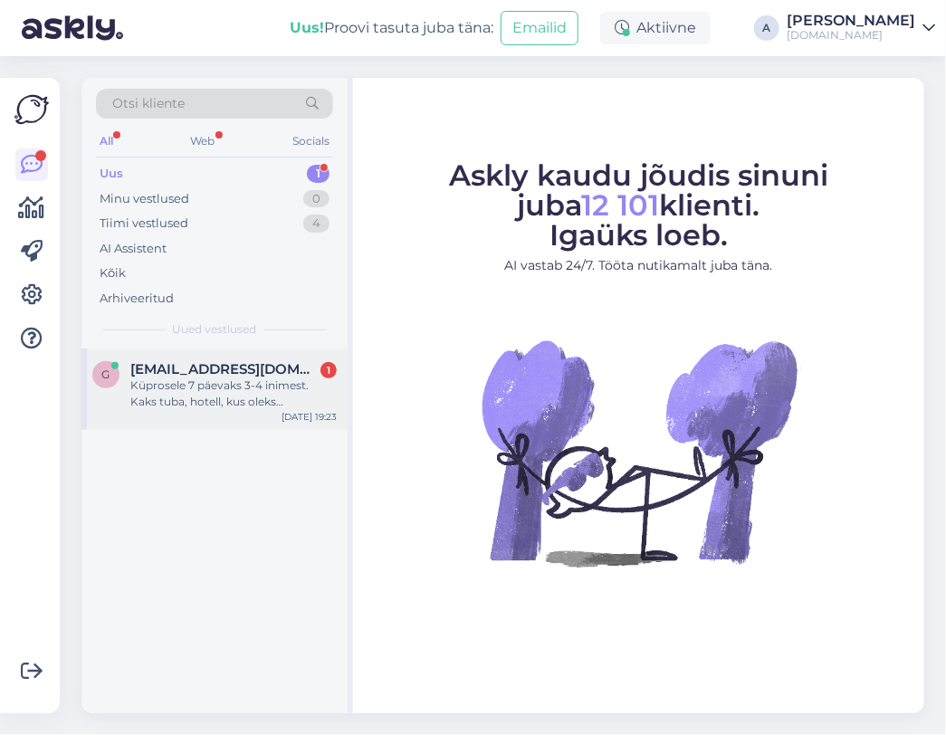
click at [293, 379] on div "Küprosele 7 päevaks 3-4 inimest. Kaks tuba, hotell, kus oleks hommikusöök ka ja…" at bounding box center [233, 394] width 206 height 33
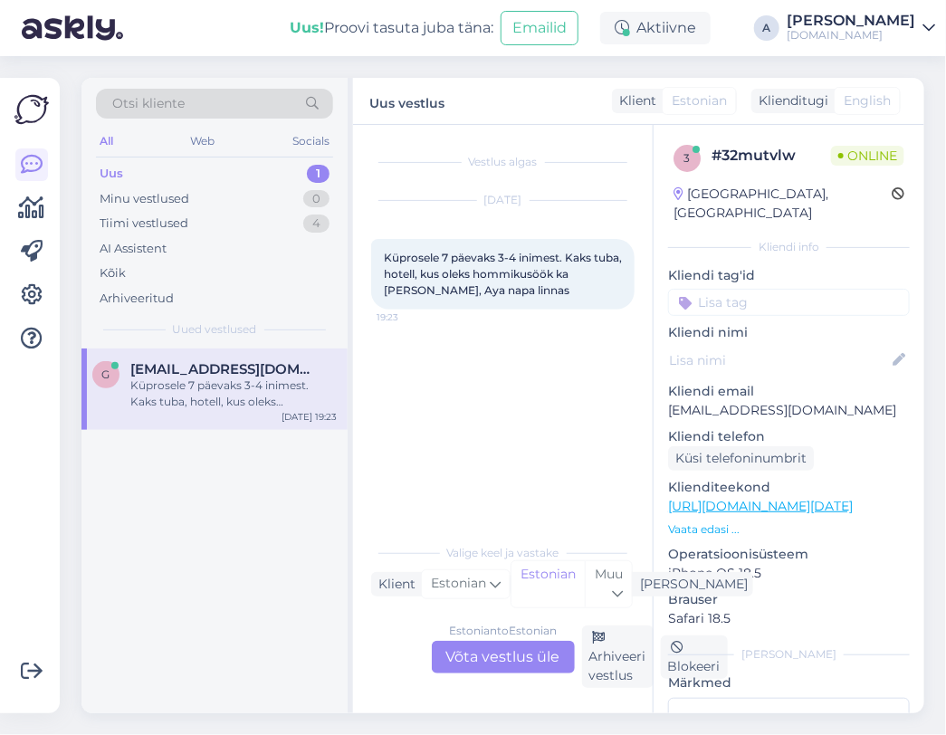
click at [475, 643] on div "Estonian to Estonian Võta vestlus üle" at bounding box center [503, 657] width 143 height 33
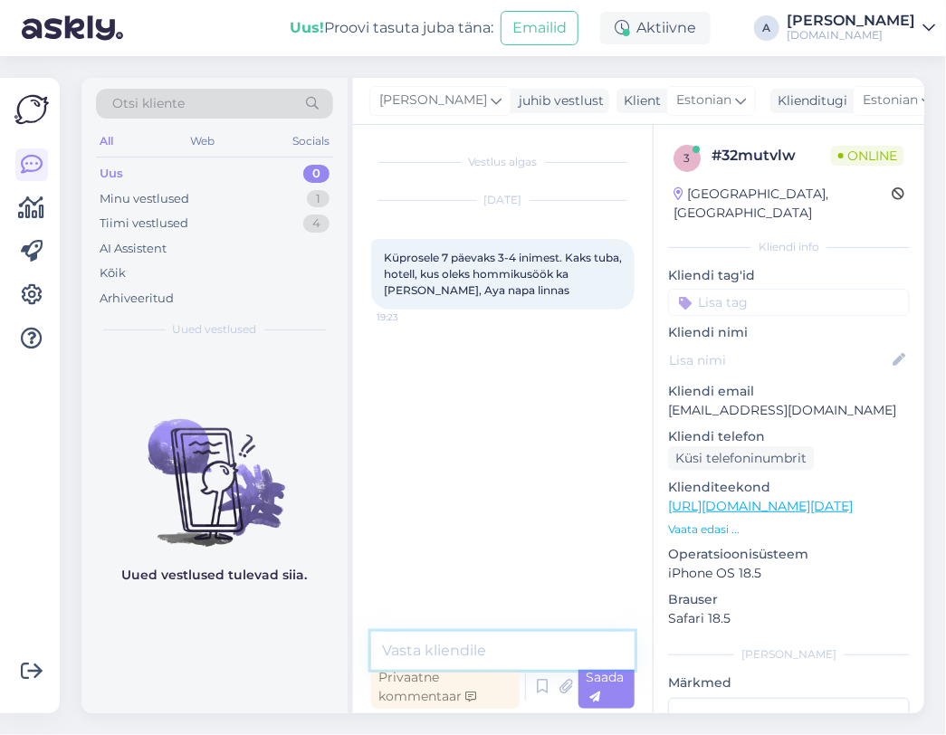
click at [475, 641] on textarea at bounding box center [503, 651] width 264 height 38
drag, startPoint x: 511, startPoint y: 653, endPoint x: 510, endPoint y: 643, distance: 10.0
click at [511, 648] on textarea at bounding box center [503, 651] width 264 height 38
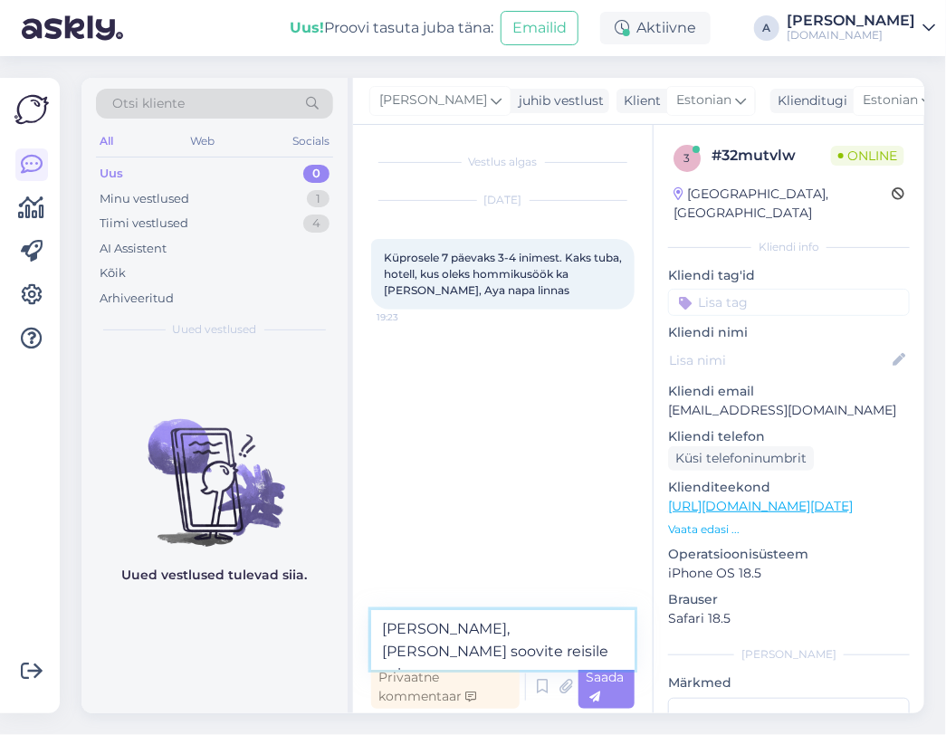
type textarea "Tere, millal Te soovite reisile minna?"
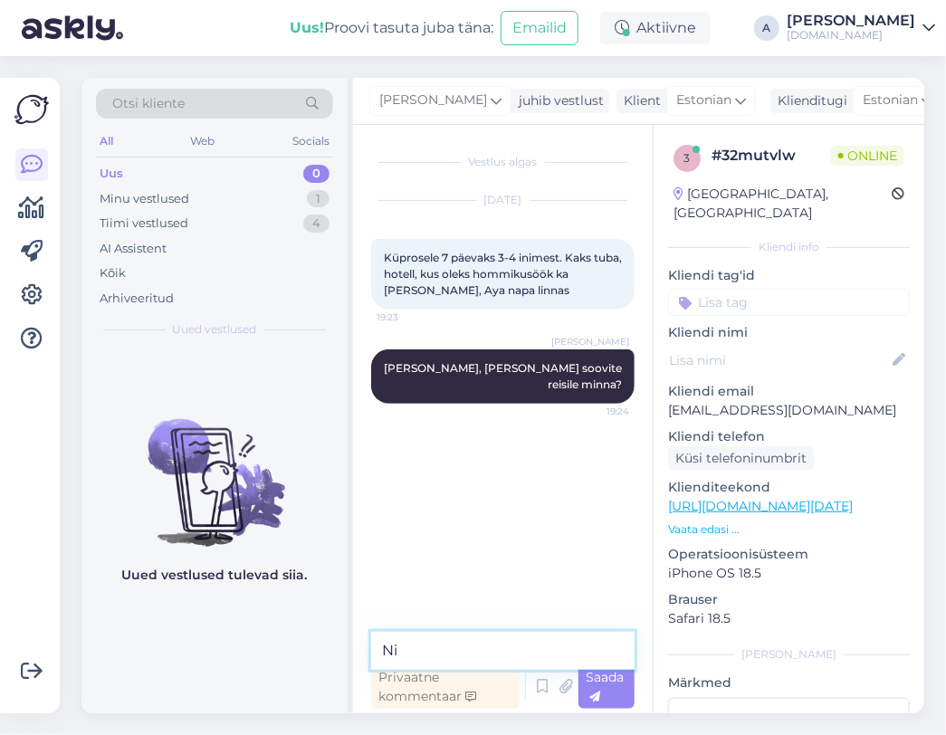
type textarea "N"
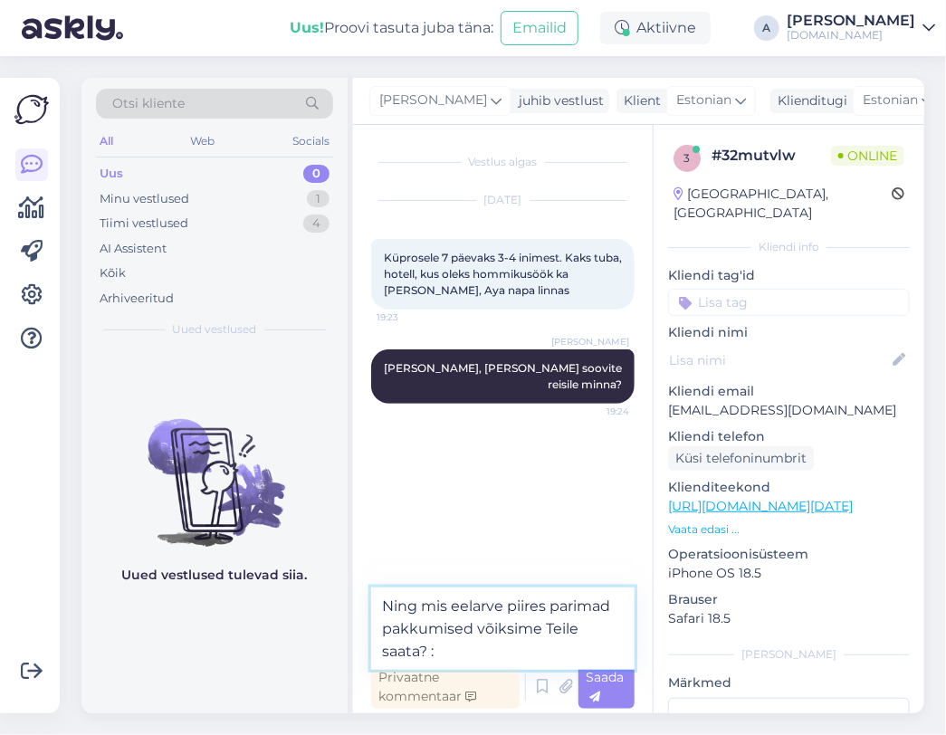
type textarea "Ning mis eelarve piires parimad pakkumised võiksime Teile saata? :)"
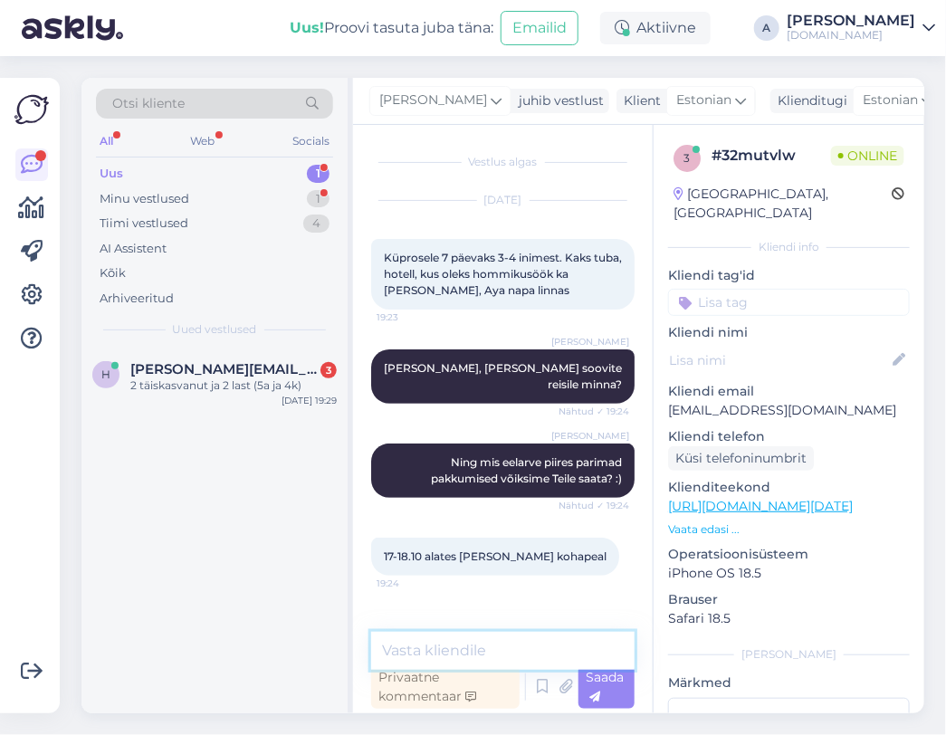
scroll to position [119, 0]
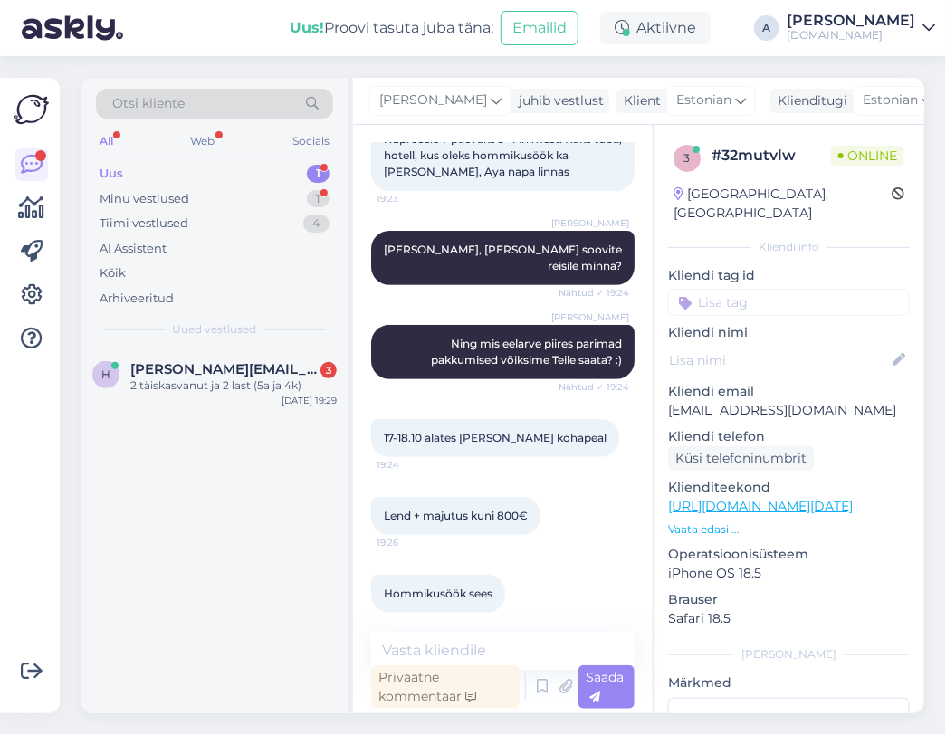
click at [753, 498] on link "https://tuusik.ee/et/reisiotsing?country_id=59&after=18.10.2025&departure_id=1&…" at bounding box center [760, 506] width 185 height 16
click at [487, 642] on textarea at bounding box center [503, 651] width 264 height 38
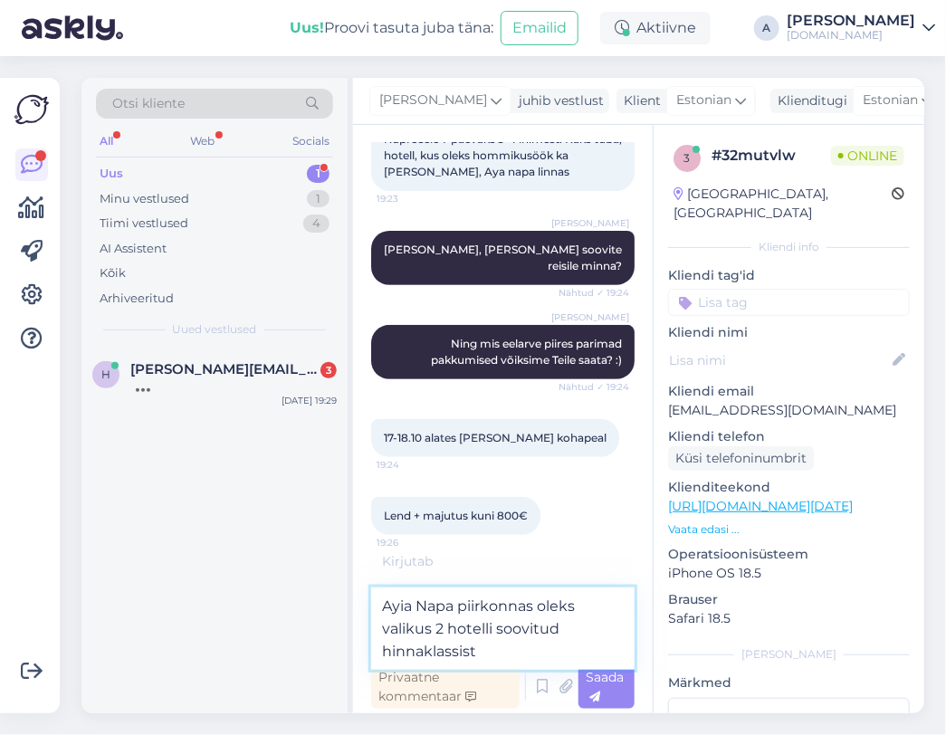
drag, startPoint x: 509, startPoint y: 646, endPoint x: 348, endPoint y: 625, distance: 162.5
click at [348, 624] on div "Otsi kliente All Web Socials Uus 1 Minu vestlused 1 Tiimi vestlused 4 AI Assist…" at bounding box center [503, 396] width 843 height 636
paste textarea "https://tuusik.ee/et/reisiotsing?country_id=59&after=18.10.2025&departure_id=1&…"
type textarea "Ayia Napa piirkonnas oleks soovitud hinnaklassis valikus kaks hotelli: https://…"
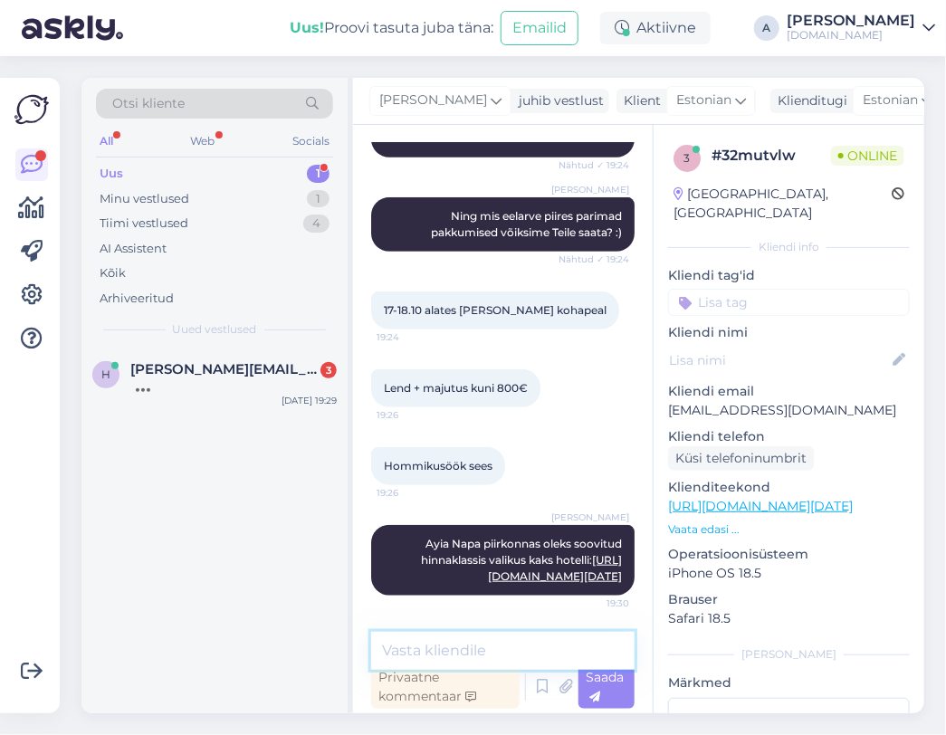
scroll to position [0, 0]
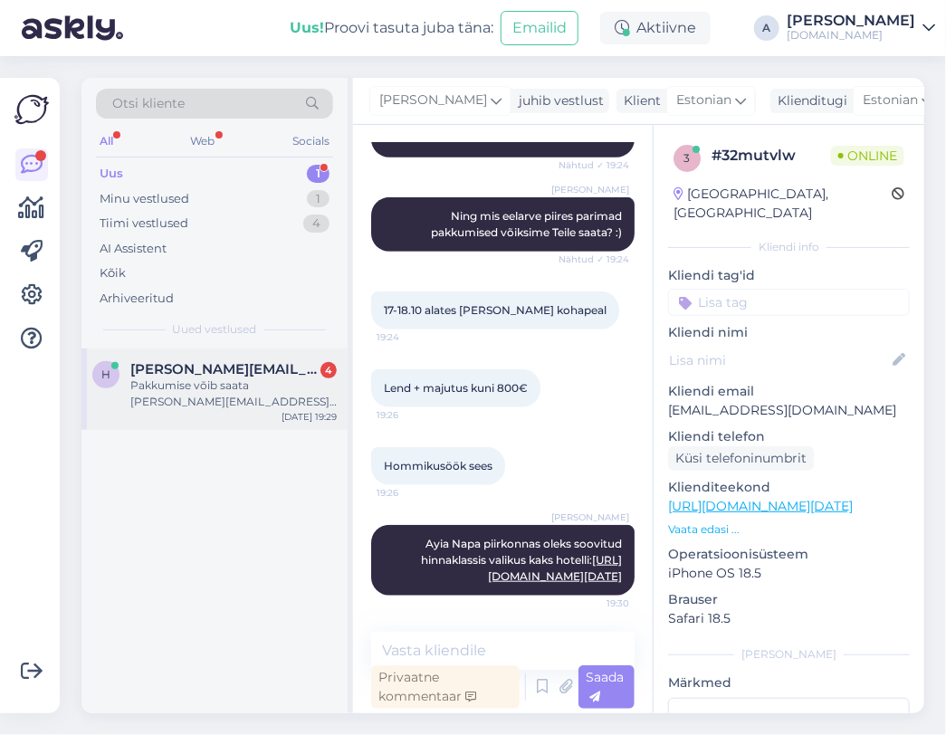
click at [301, 386] on div "Pakkumise võib saata henrik.urbel@gmail.com" at bounding box center [233, 394] width 206 height 33
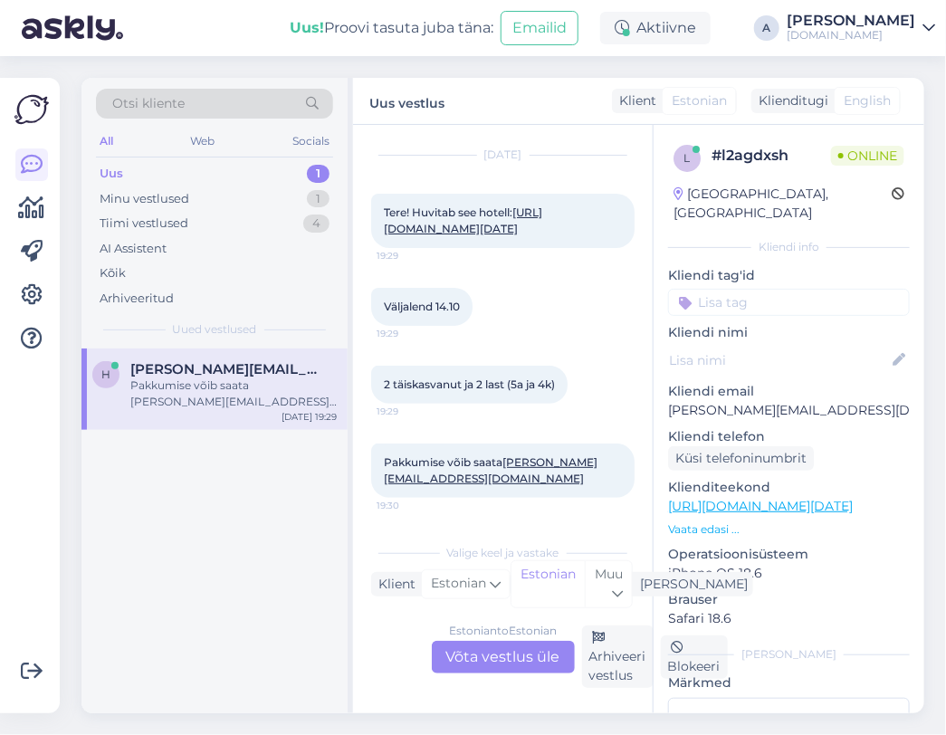
scroll to position [75, 0]
click at [516, 214] on link "https://tuusik.ee/et/reisiotsing/412879163?0=et&date=2025-10-13&nights=2" at bounding box center [463, 221] width 158 height 30
click at [518, 677] on div "Estonian to Estonian Võta vestlus üle Arhiveeri vestlus Blokeeri" at bounding box center [503, 657] width 264 height 62
click at [517, 660] on div "Estonian to Estonian Võta vestlus üle" at bounding box center [503, 657] width 143 height 33
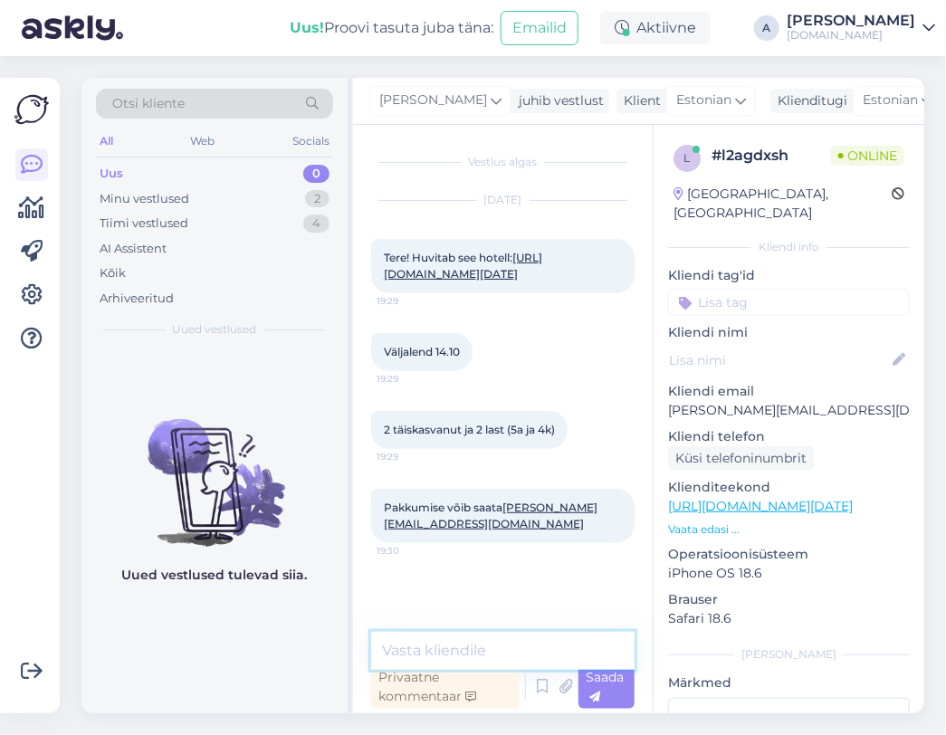
click at [502, 653] on textarea at bounding box center [503, 651] width 264 height 38
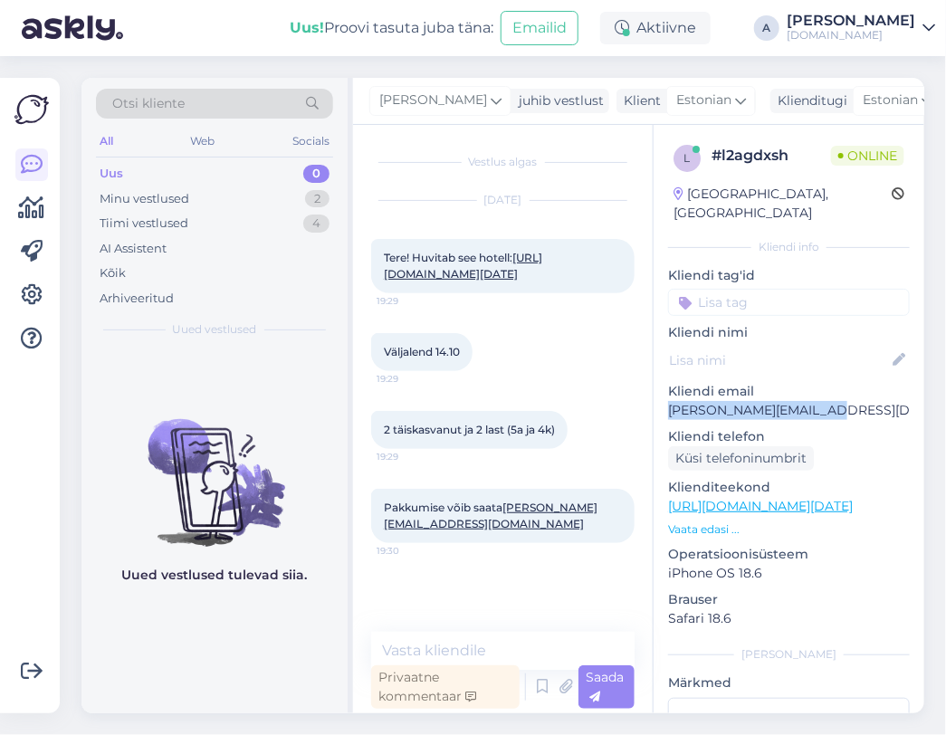
drag, startPoint x: 805, startPoint y: 392, endPoint x: 622, endPoint y: 372, distance: 184.0
click at [664, 398] on div "l # l2agdxsh Online Estonia, Tartu Kliendi info Kliendi tag'id Kliendi nimi Kli…" at bounding box center [789, 506] width 271 height 763
copy p "henrik.urbel@gmail.com"
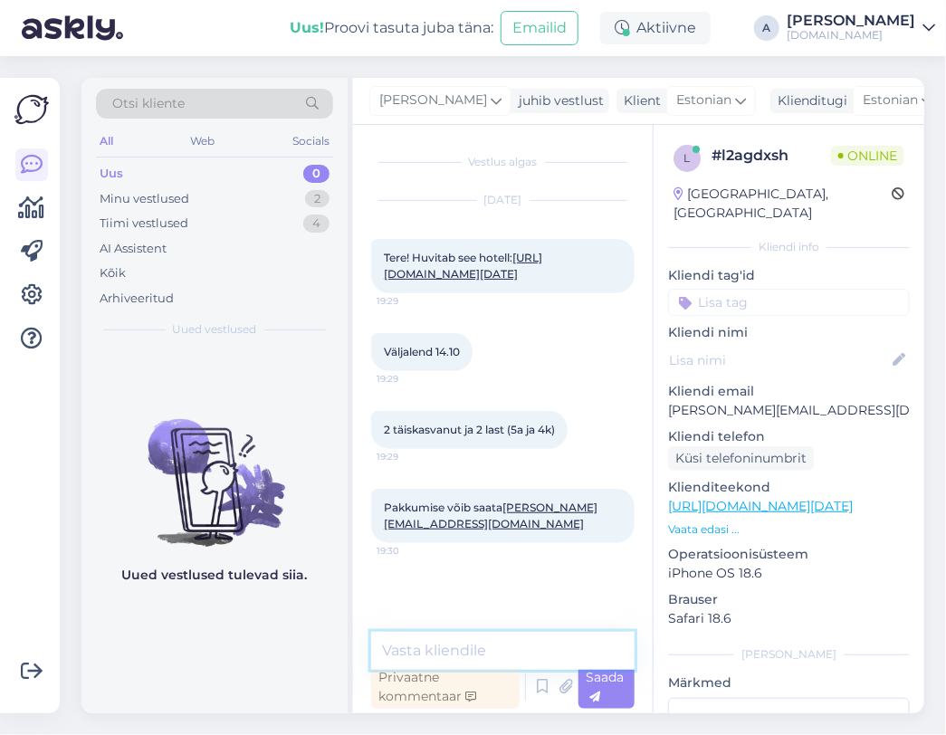
click at [455, 657] on textarea at bounding box center [503, 651] width 264 height 38
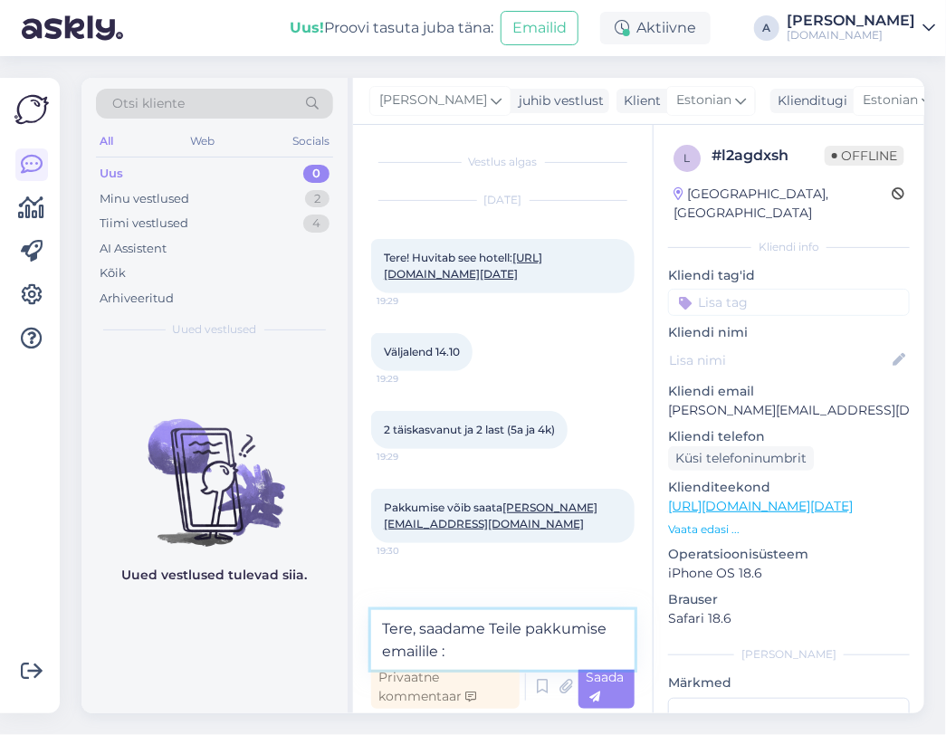
type textarea "Tere, saadame Teile pakkumise emailile :)"
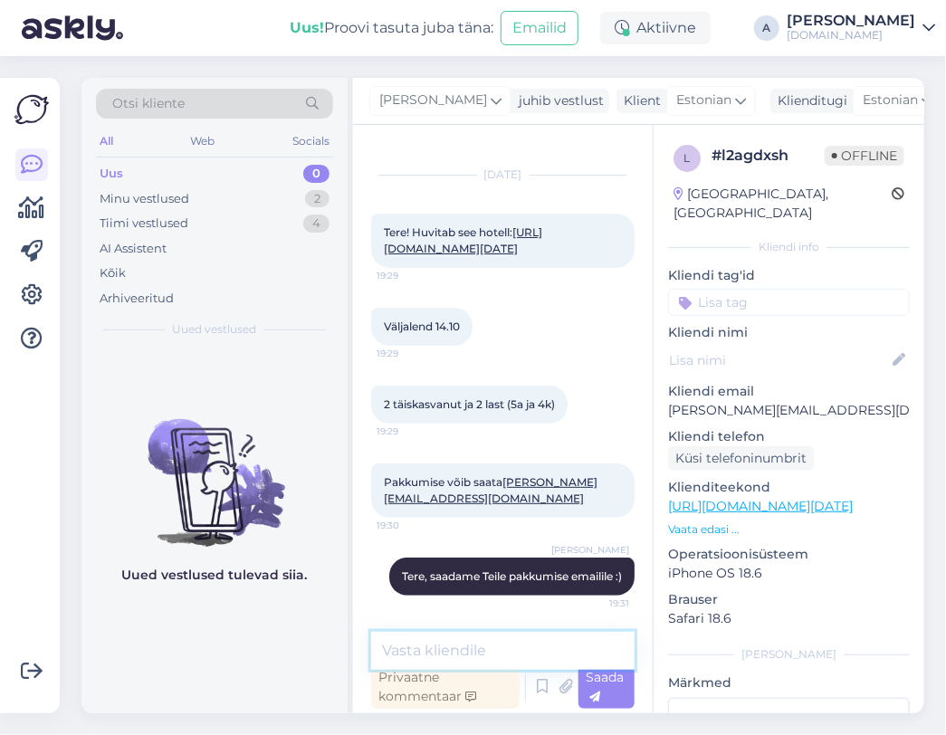
scroll to position [72, 0]
click at [320, 198] on div "2" at bounding box center [317, 199] width 24 height 18
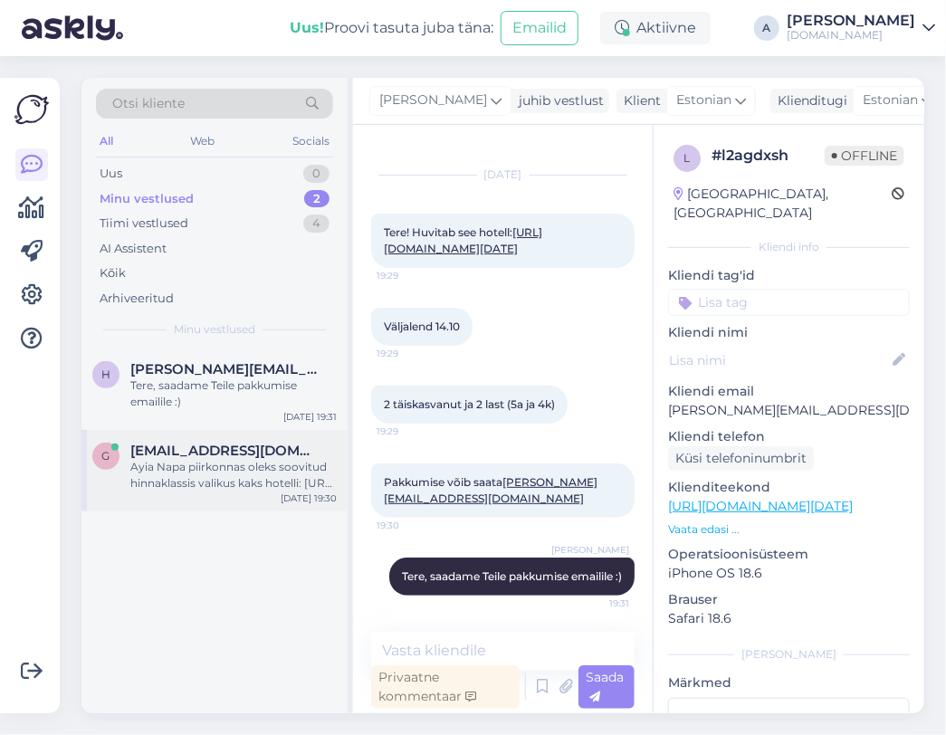
click at [272, 465] on div "Ayia Napa piirkonnas oleks soovitud hinnaklassis valikus kaks hotelli: https://…" at bounding box center [233, 475] width 206 height 33
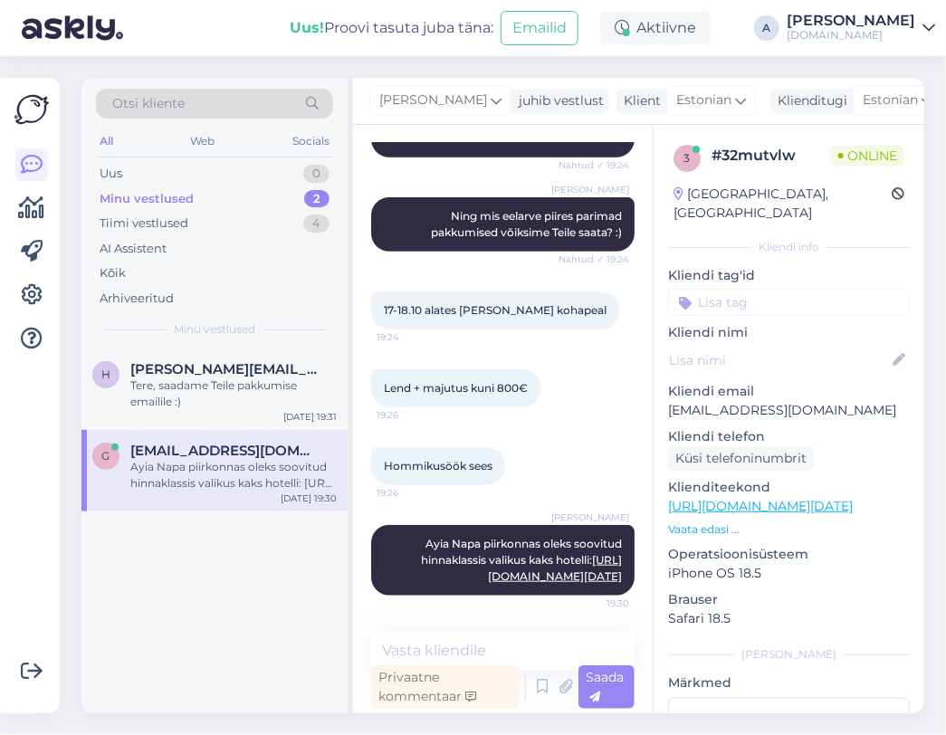
scroll to position [308, 0]
drag, startPoint x: 739, startPoint y: 391, endPoint x: 664, endPoint y: 398, distance: 75.4
click at [664, 398] on div "3 # 32mutvlw Online Estonia, Tallinn Kliendi info Kliendi tag'id Kliendi nimi K…" at bounding box center [789, 506] width 271 height 763
copy p "gerly.liibek@gmail.com"
click at [544, 651] on textarea at bounding box center [503, 651] width 264 height 38
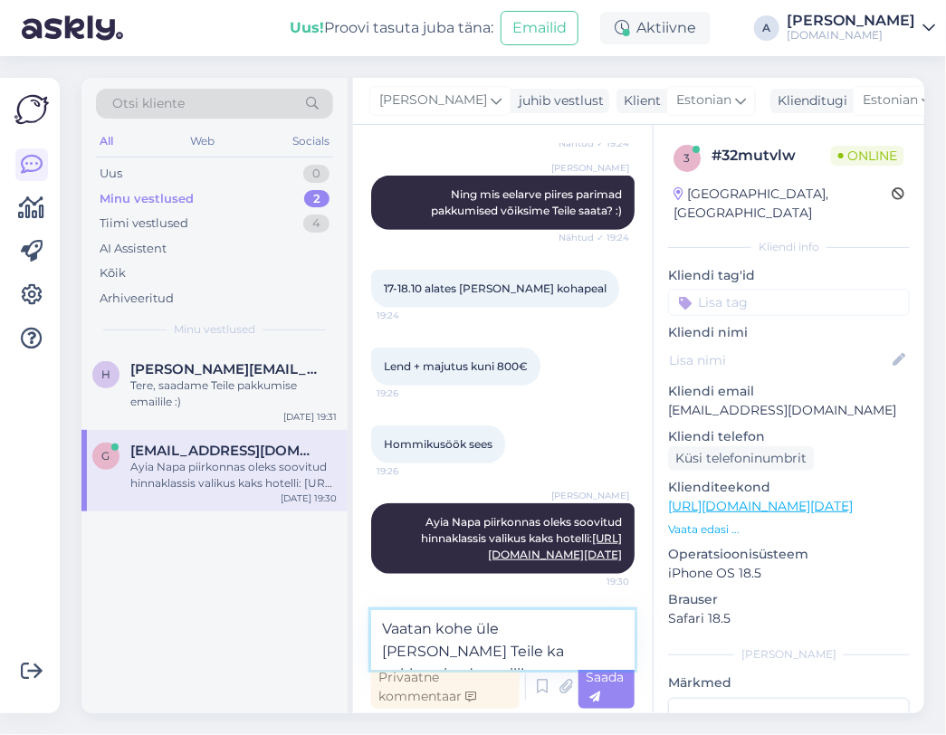
type textarea "Vaatan kohe üle ja saadan Teile ka pakkumised emailile."
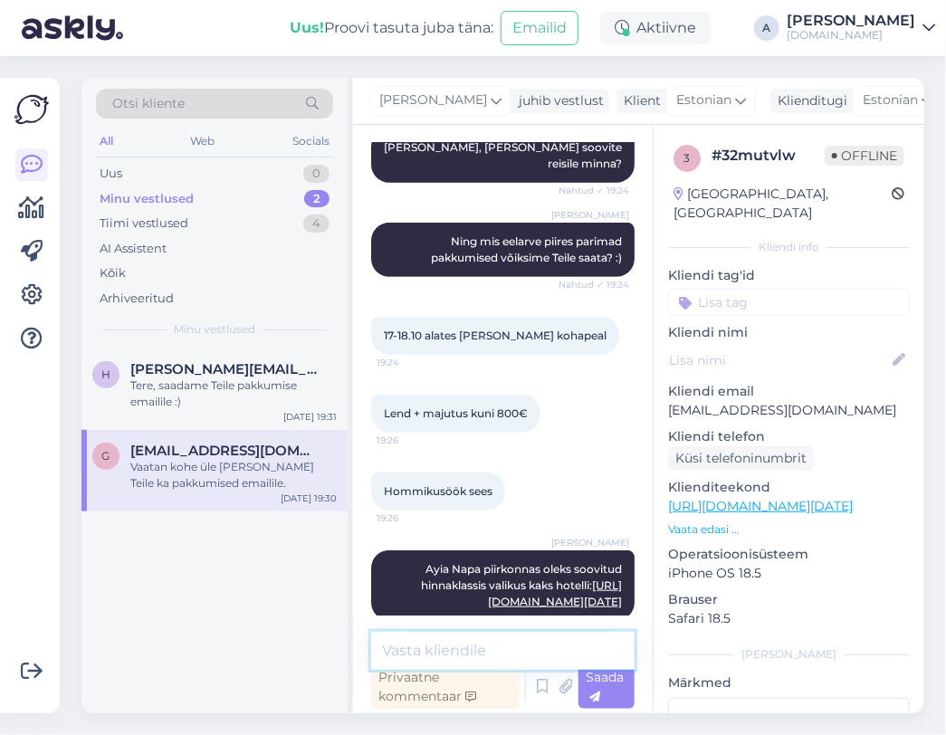
scroll to position [40, 0]
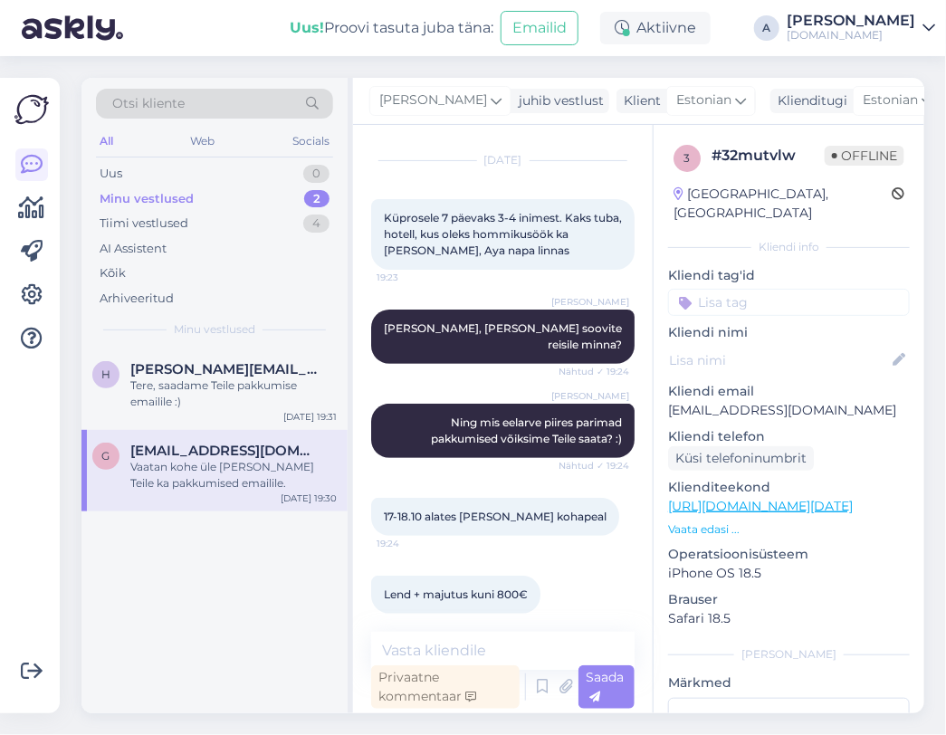
click at [795, 498] on link "https://tuusik.ee/et/reisiotsing?country_id=59&after=18.10.2025&departure_id=1&…" at bounding box center [760, 506] width 185 height 16
click at [443, 641] on textarea at bounding box center [503, 651] width 264 height 38
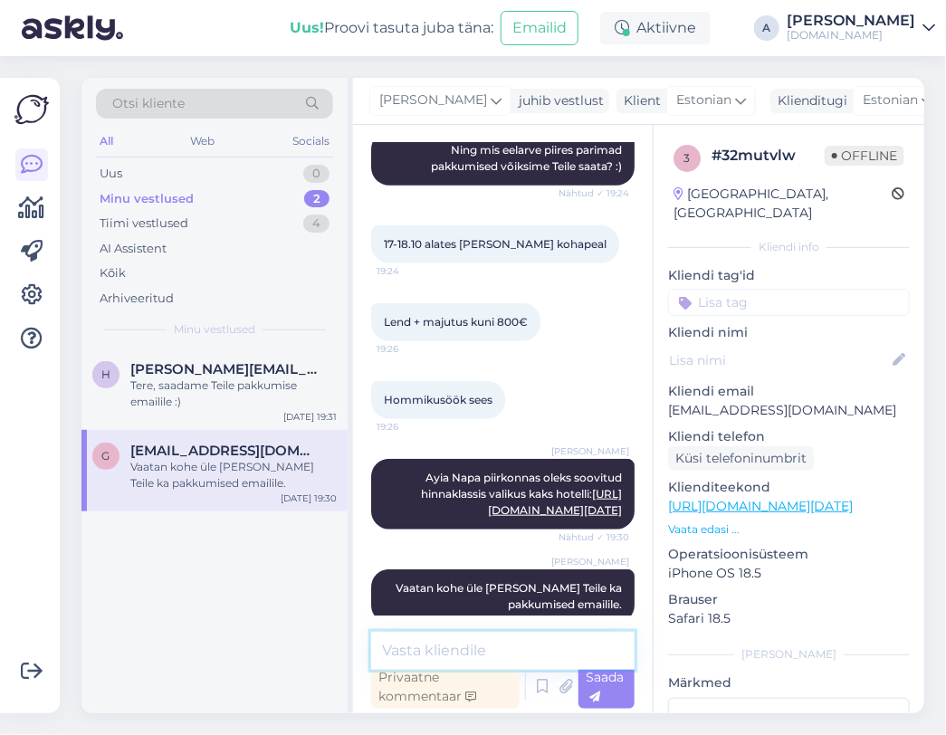
scroll to position [402, 0]
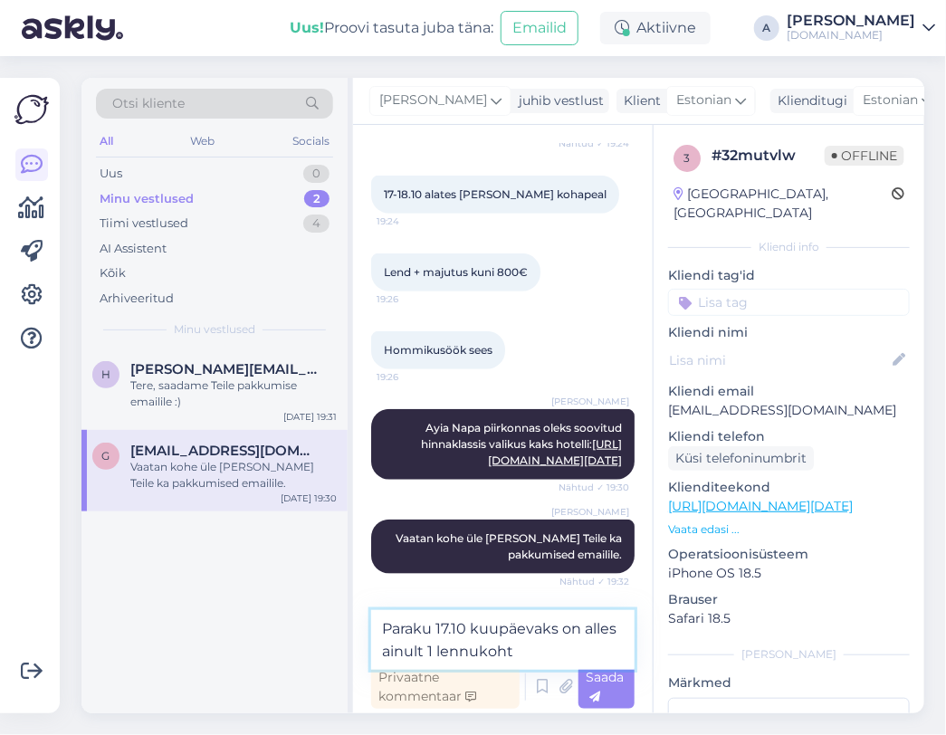
type textarea "Paraku 17.10 kuupäevaks on alles ainult 1 lennukoht."
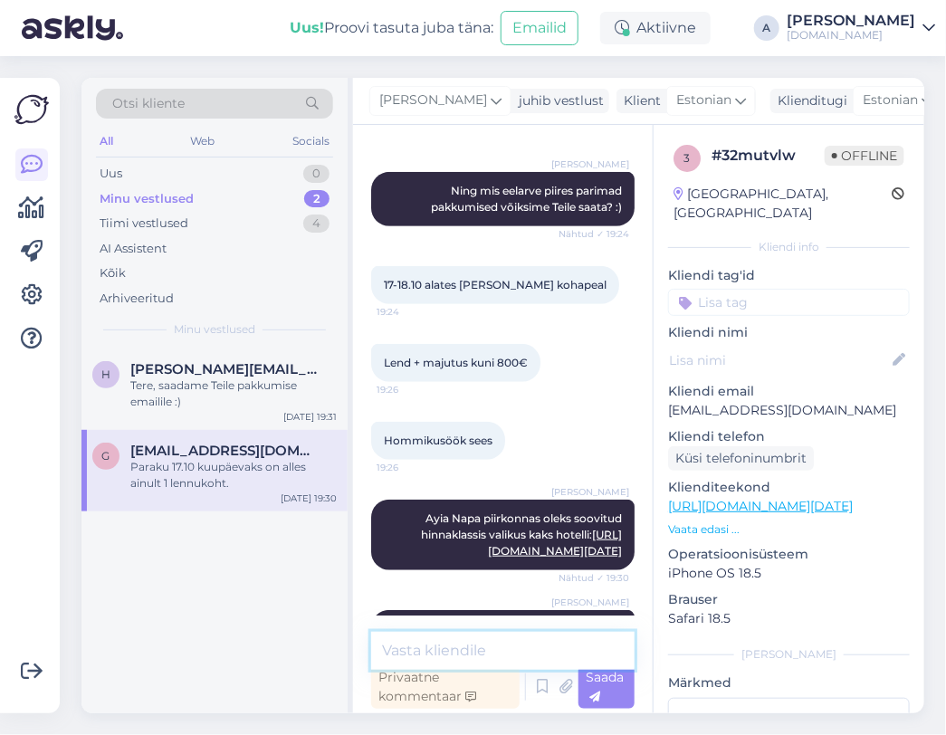
scroll to position [497, 0]
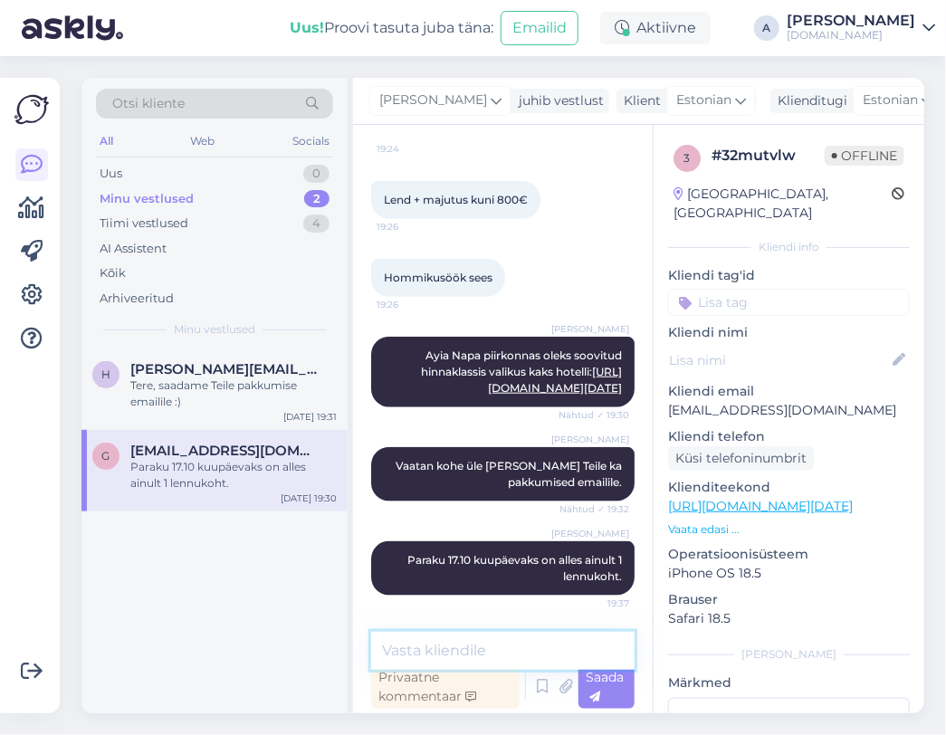
click at [539, 647] on textarea at bounding box center [503, 651] width 264 height 38
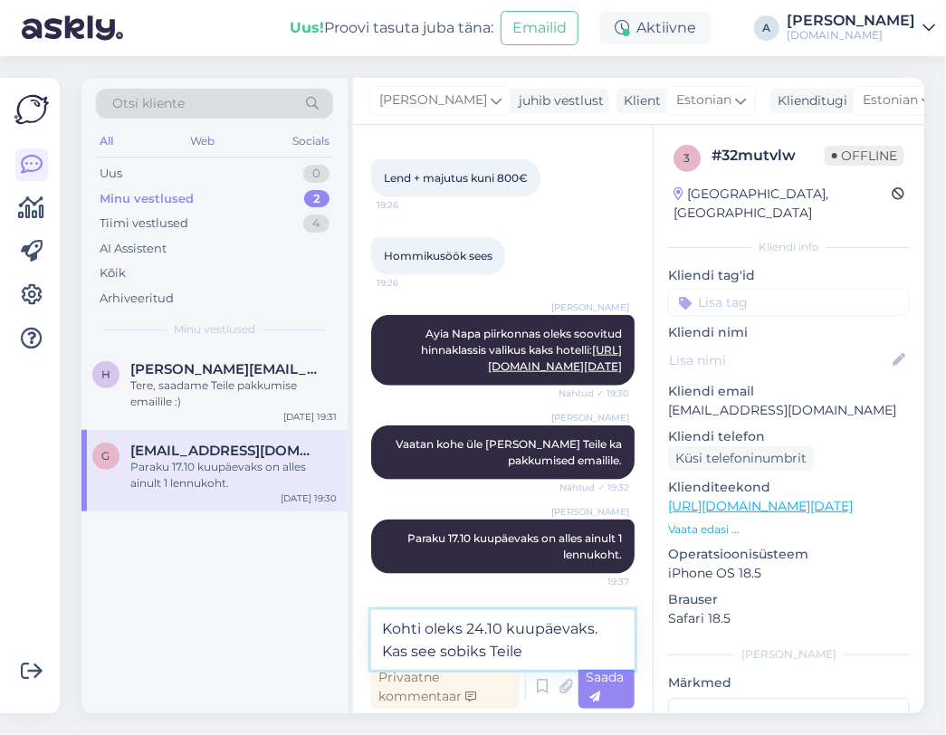
type textarea "Kohti oleks 24.10 kuupäevaks. Kas see sobiks Teile?"
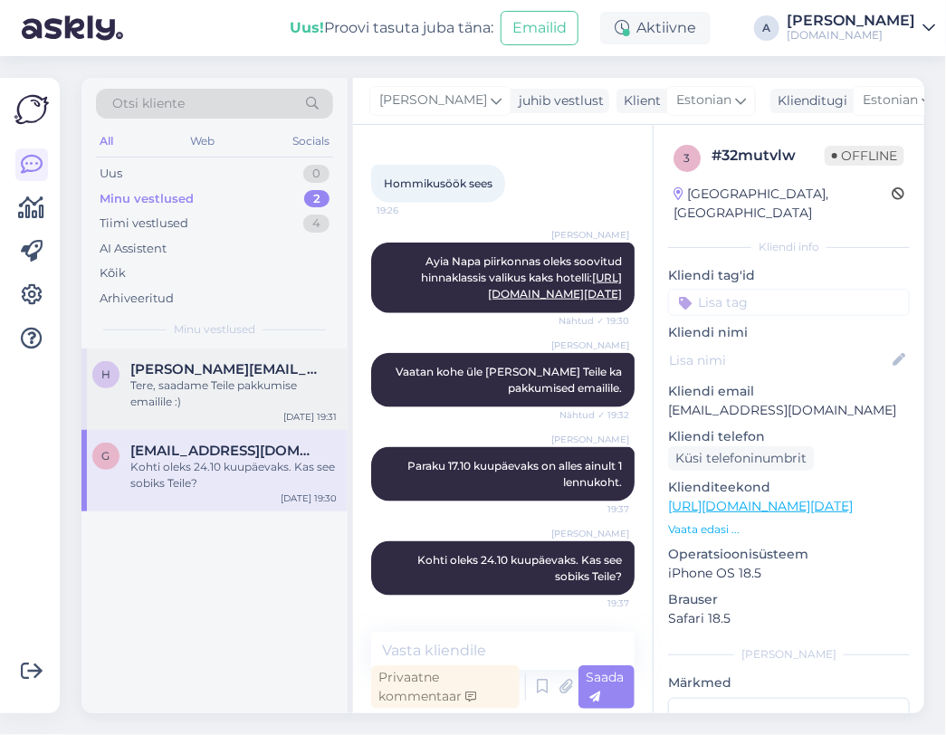
click at [216, 398] on div "Tere, saadame Teile pakkumise emailile :)" at bounding box center [233, 394] width 206 height 33
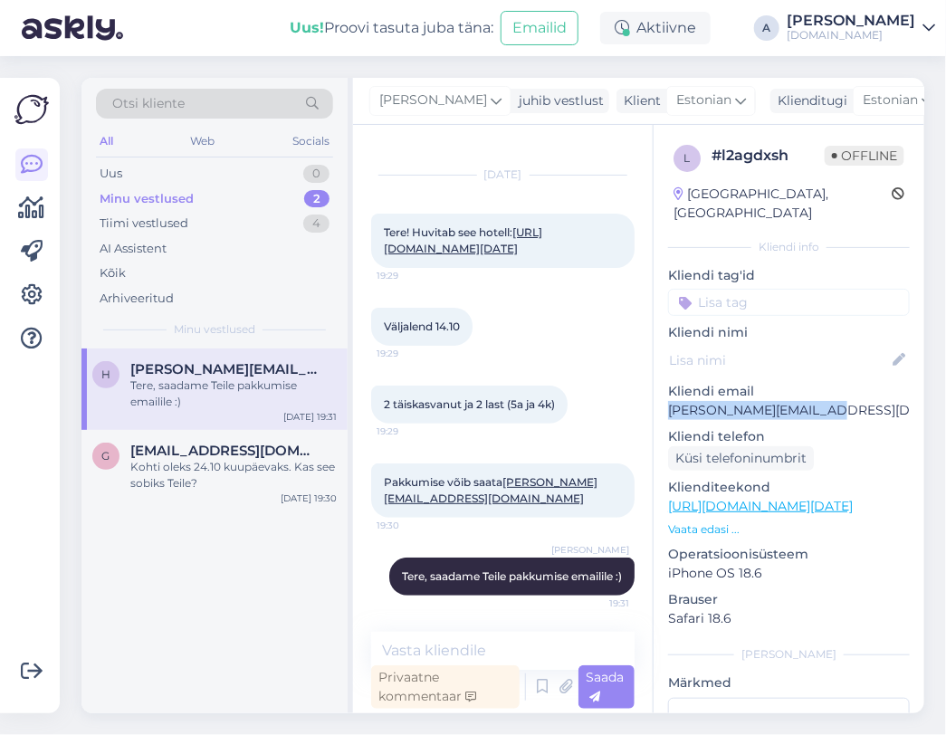
drag, startPoint x: 829, startPoint y: 388, endPoint x: 658, endPoint y: 384, distance: 170.3
click at [658, 384] on div "l # l2agdxsh Offline Estonia, Tartu Kliendi info Kliendi tag'id Kliendi nimi Kl…" at bounding box center [789, 506] width 271 height 763
copy p "henrik.urbel@gmail.com"
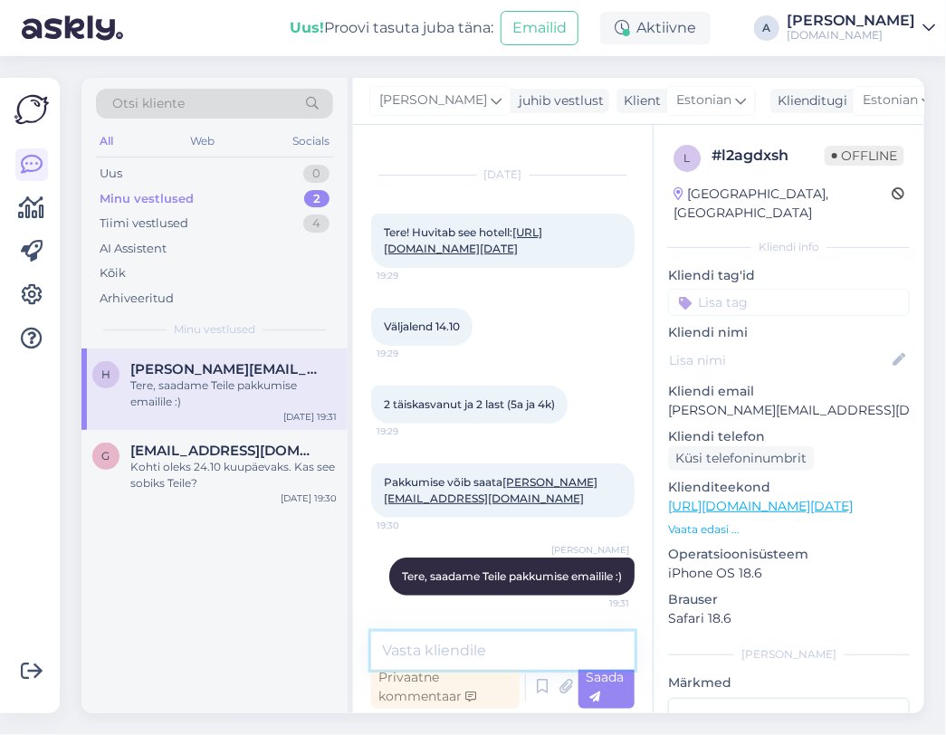
click at [423, 642] on textarea at bounding box center [503, 651] width 264 height 38
type textarea "Saatsin Teile pakkumise emailile."
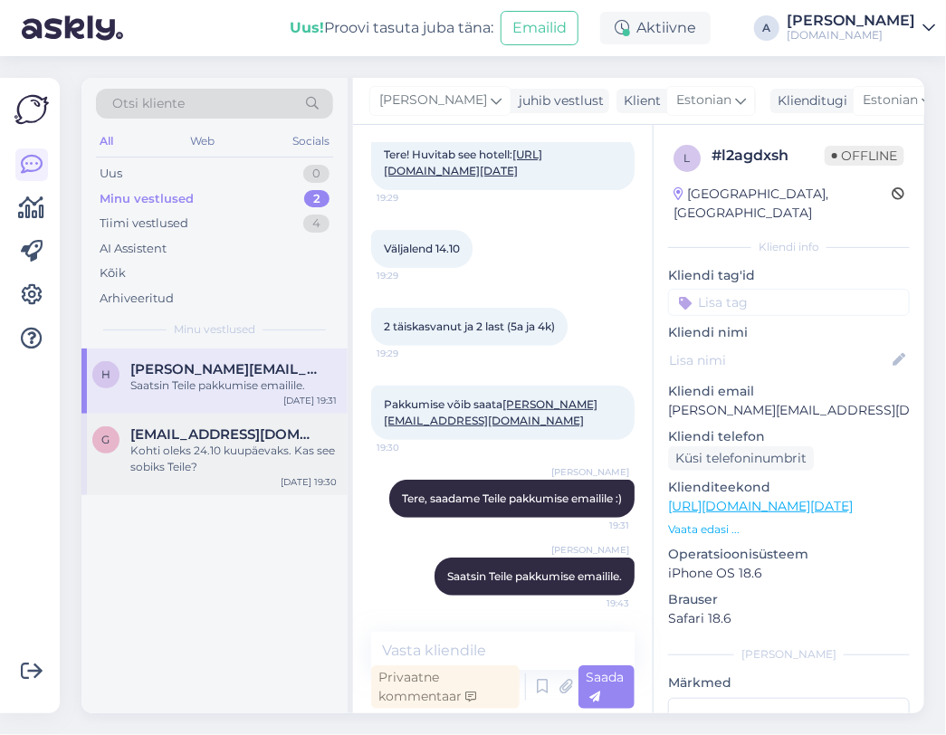
click at [209, 487] on div "g gerly.liibek@gmail.com Kohti oleks 24.10 kuupäevaks. Kas see sobiks Teile? Au…" at bounding box center [215, 455] width 266 height 82
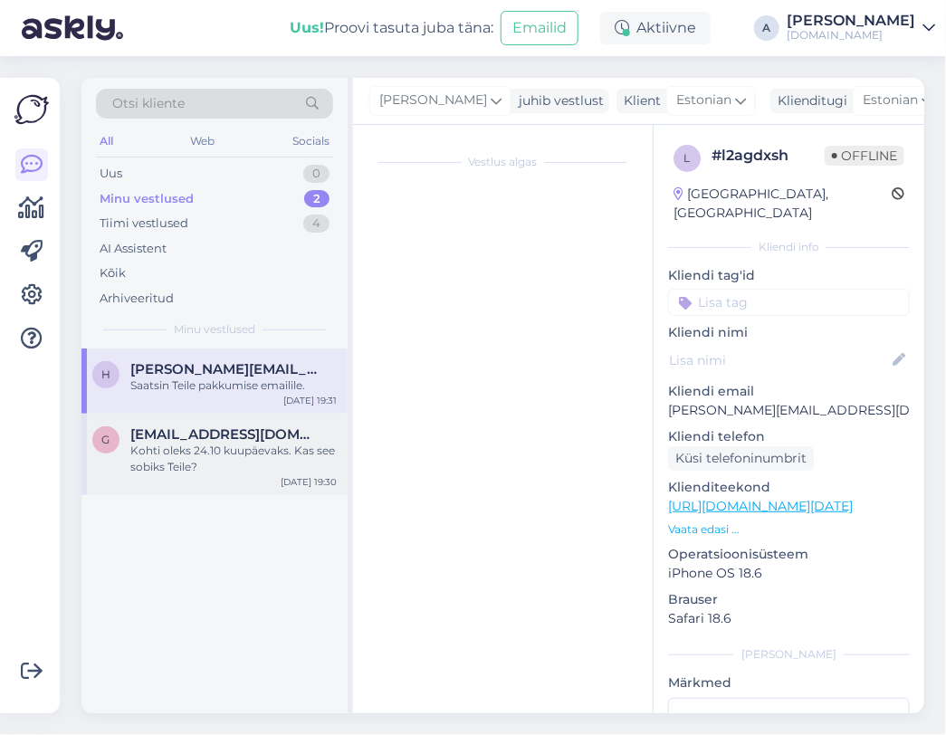
scroll to position [590, 0]
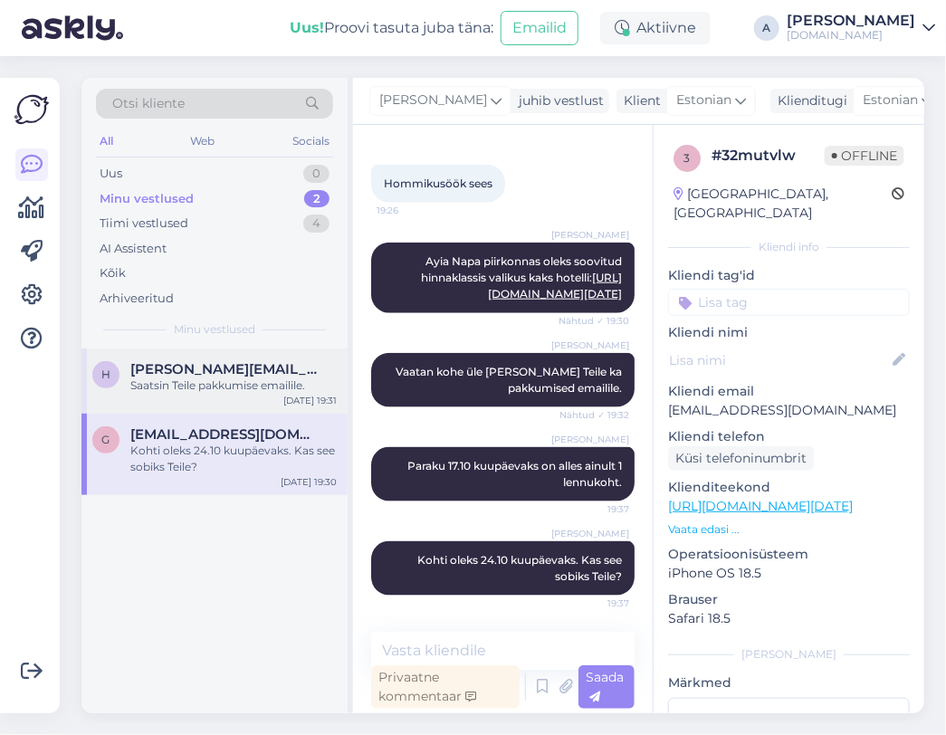
click at [271, 383] on div "Saatsin Teile pakkumise emailile." at bounding box center [233, 386] width 206 height 16
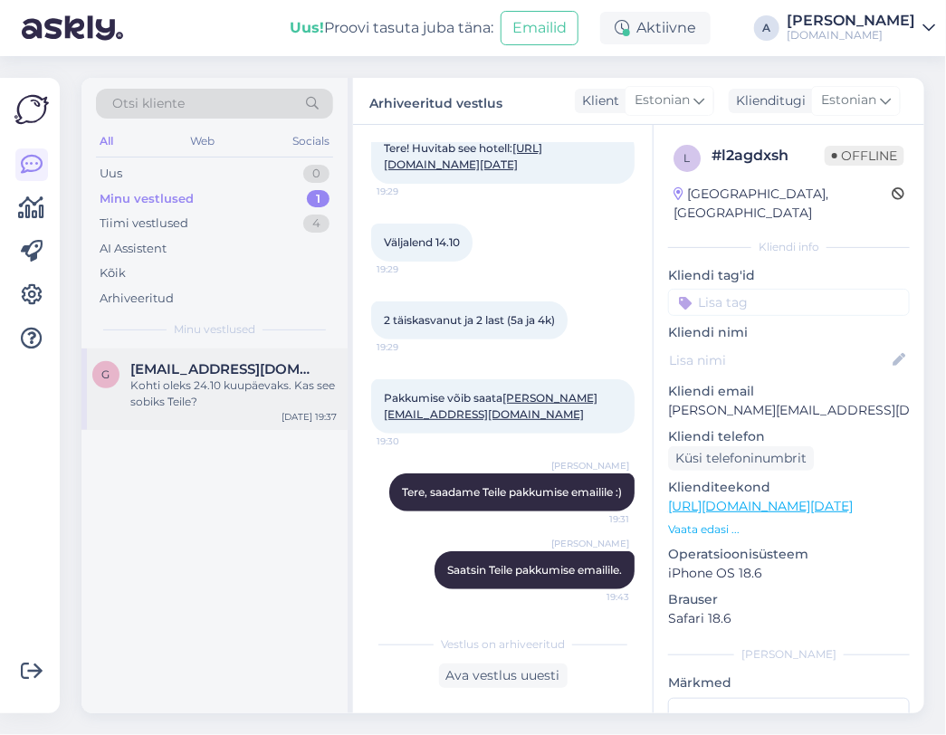
click at [269, 382] on div "Kohti oleks 24.10 kuupäevaks. Kas see sobiks Teile?" at bounding box center [233, 394] width 206 height 33
